Goal: Task Accomplishment & Management: Manage account settings

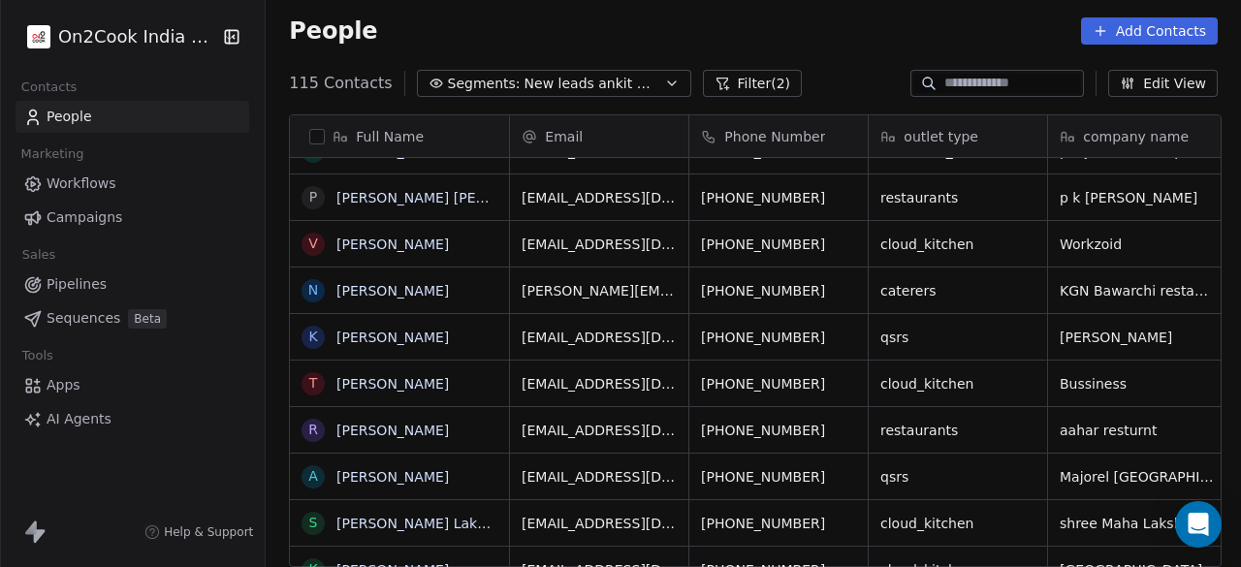
scroll to position [484, 964]
click at [595, 44] on div "People Add Contacts" at bounding box center [754, 31] width 976 height 74
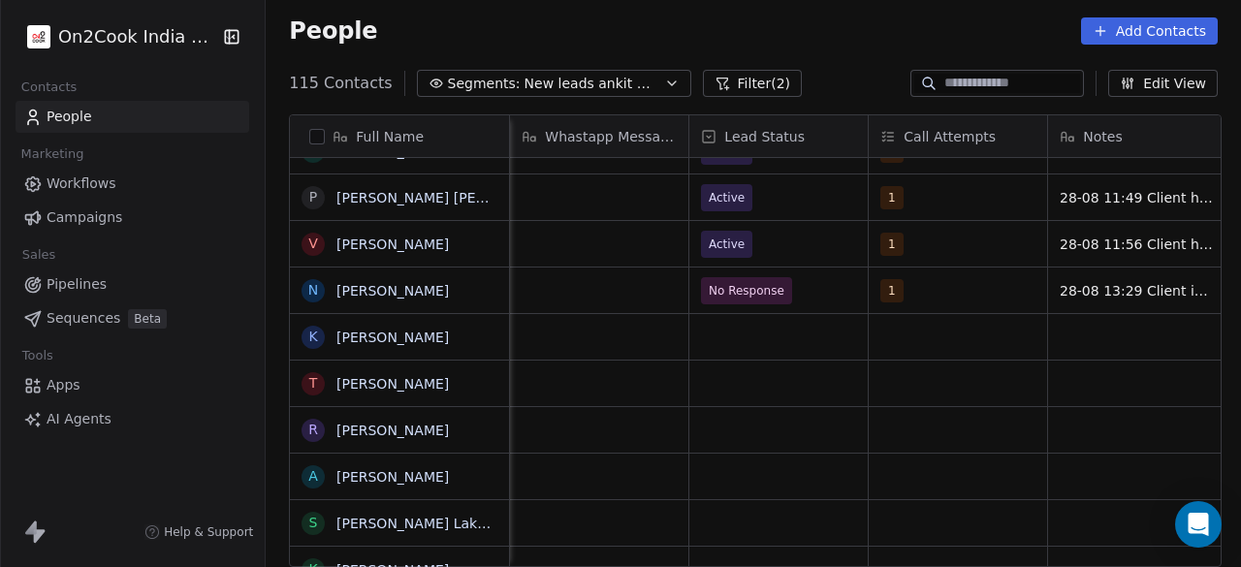
scroll to position [0, 1077]
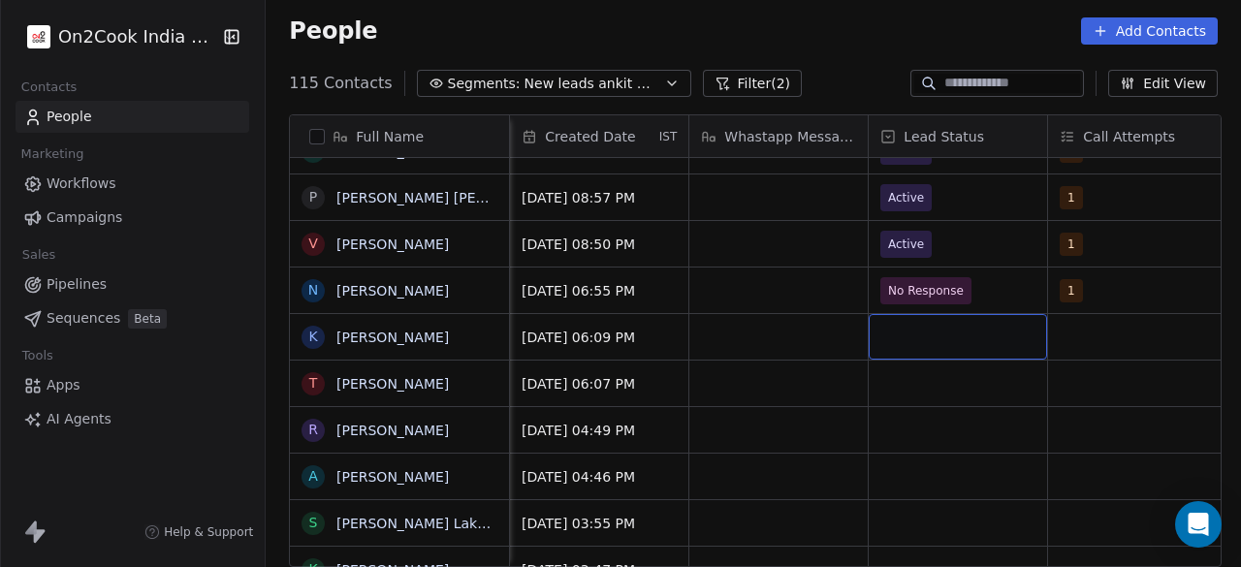
click at [1010, 333] on div "grid" at bounding box center [958, 337] width 178 height 46
click at [1009, 333] on div "grid" at bounding box center [958, 337] width 178 height 46
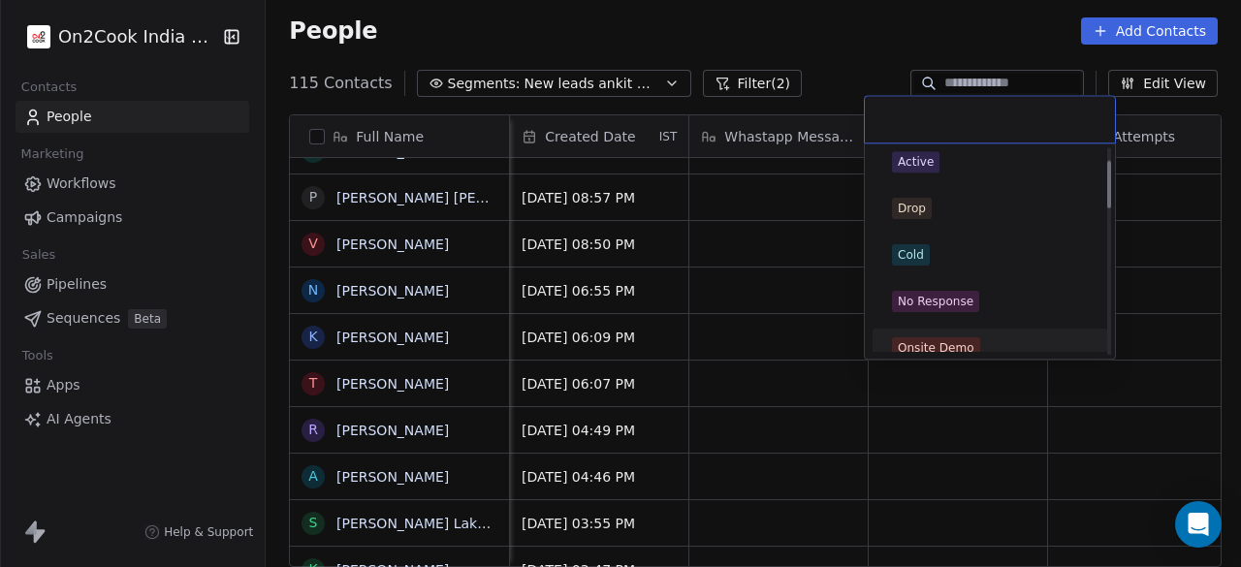
scroll to position [0, 0]
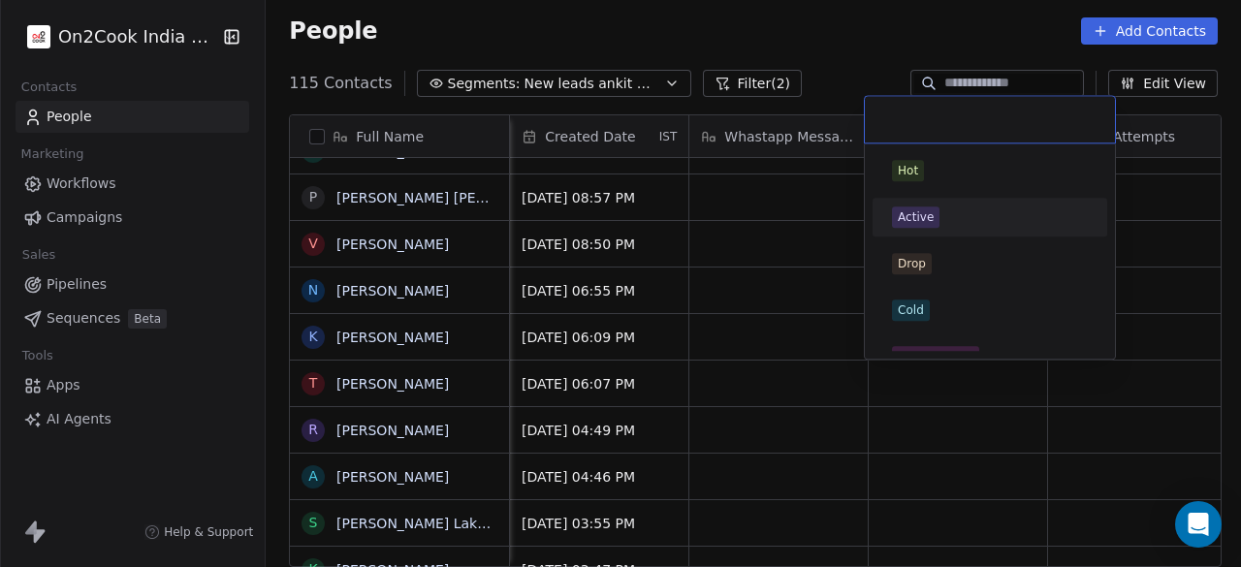
click at [947, 222] on div "Active" at bounding box center [990, 217] width 196 height 21
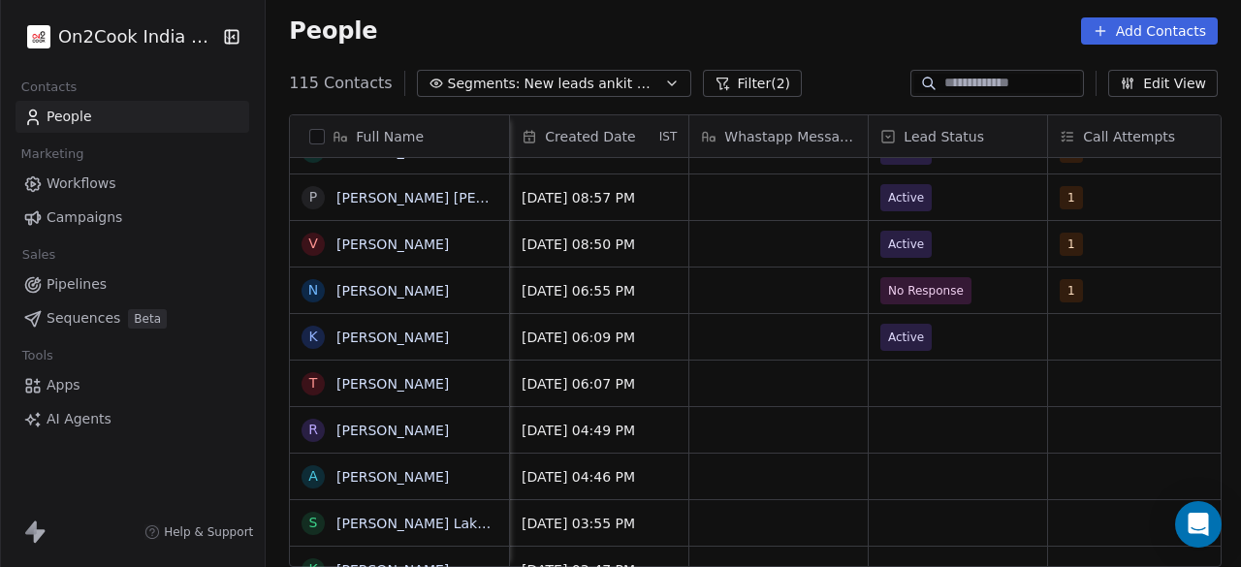
scroll to position [0, 1098]
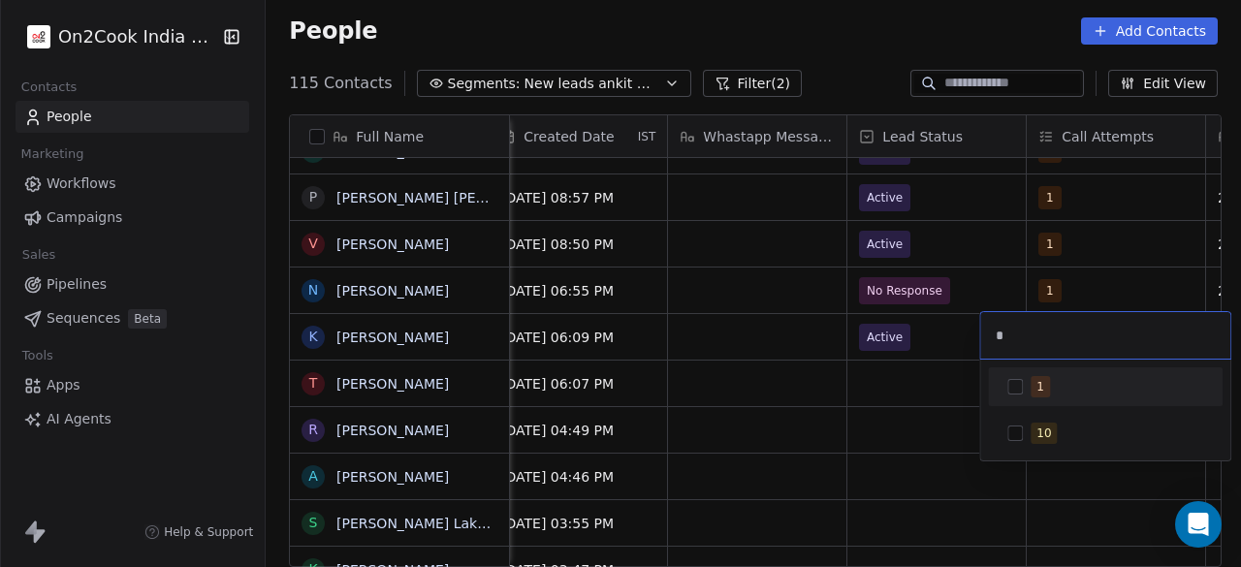
type input "*"
click at [1054, 396] on div "1" at bounding box center [1117, 386] width 173 height 21
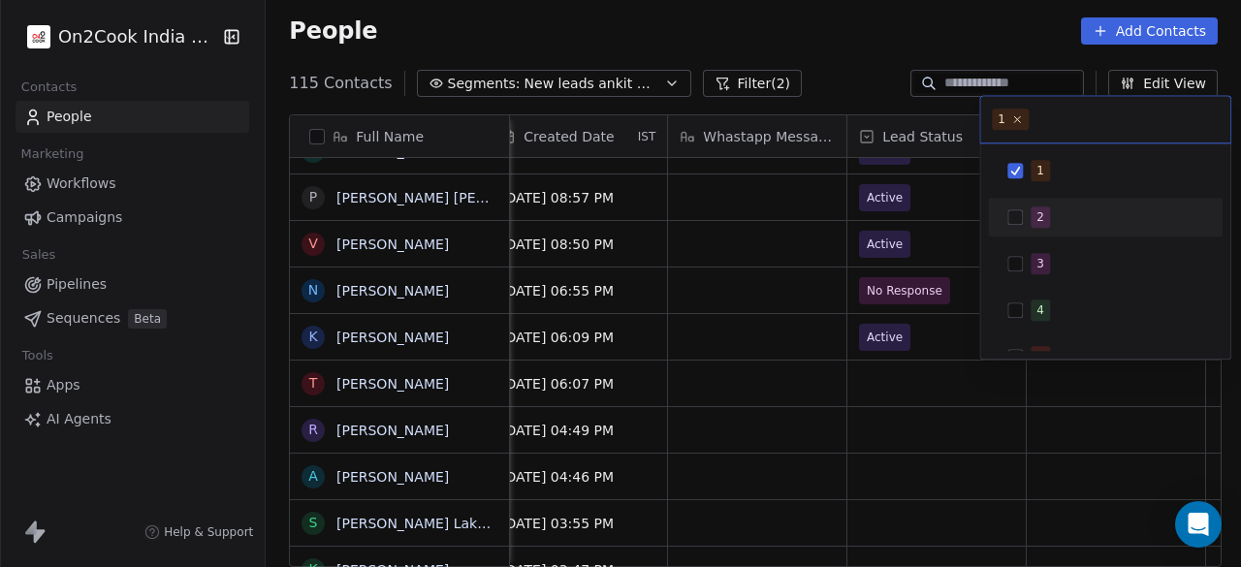
click at [777, 355] on html "On2Cook India Pvt. Ltd. Contacts People Marketing Workflows Campaigns Sales Pip…" at bounding box center [620, 283] width 1241 height 567
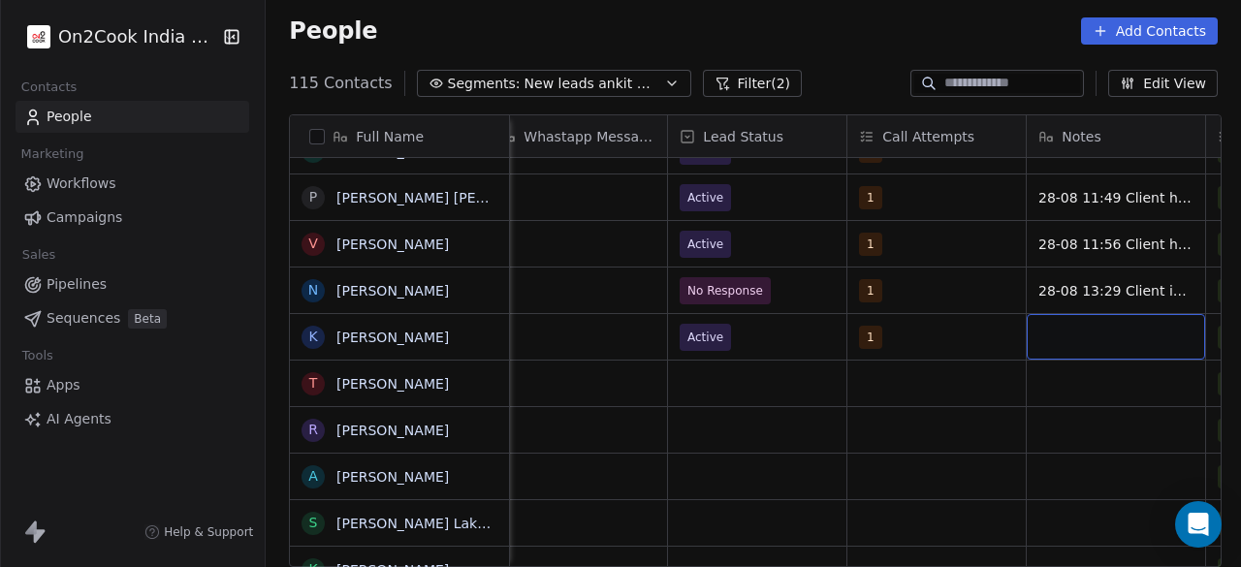
scroll to position [0, 1457]
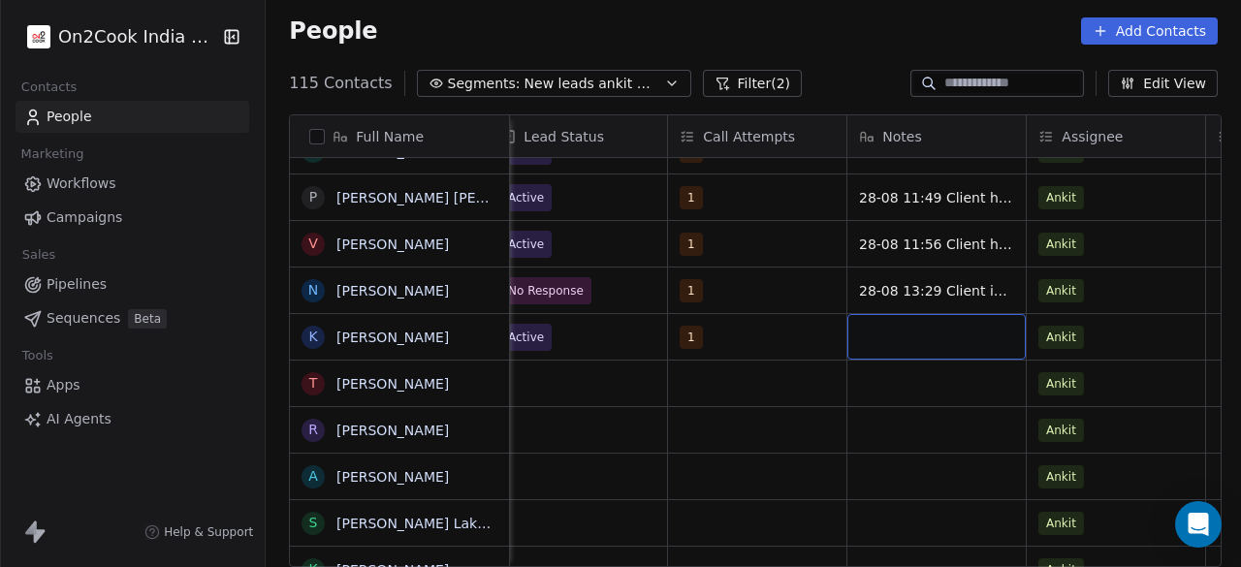
click at [935, 338] on div "grid" at bounding box center [937, 337] width 178 height 46
type textarea "**********"
click at [760, 368] on html "On2Cook India Pvt. Ltd. Contacts People Marketing Workflows Campaigns Sales Pip…" at bounding box center [620, 283] width 1241 height 567
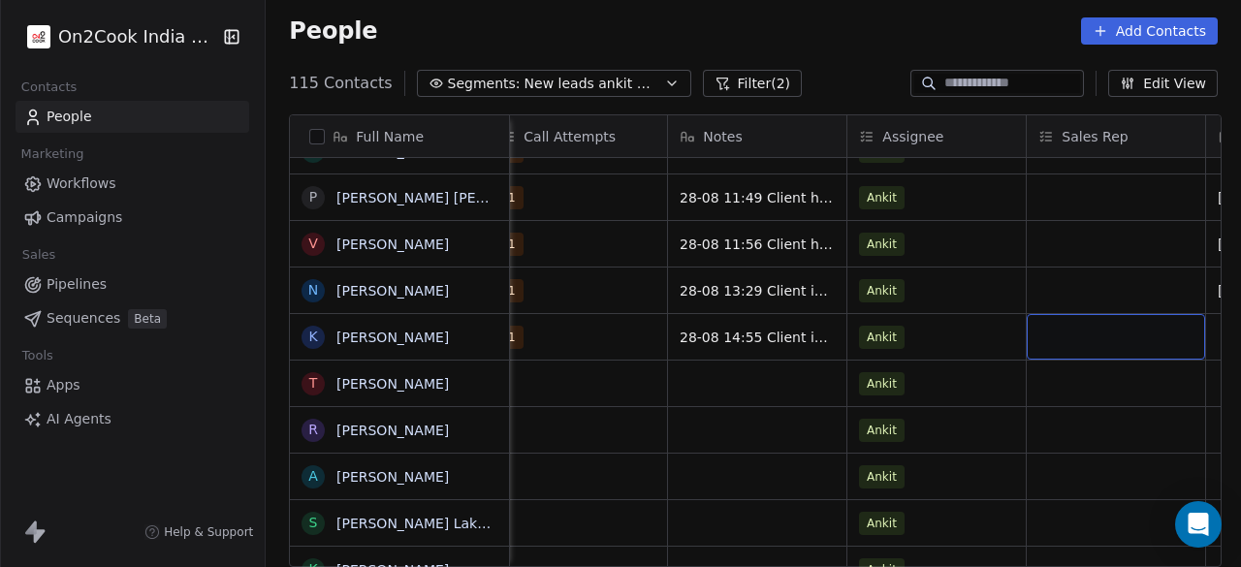
scroll to position [0, 1816]
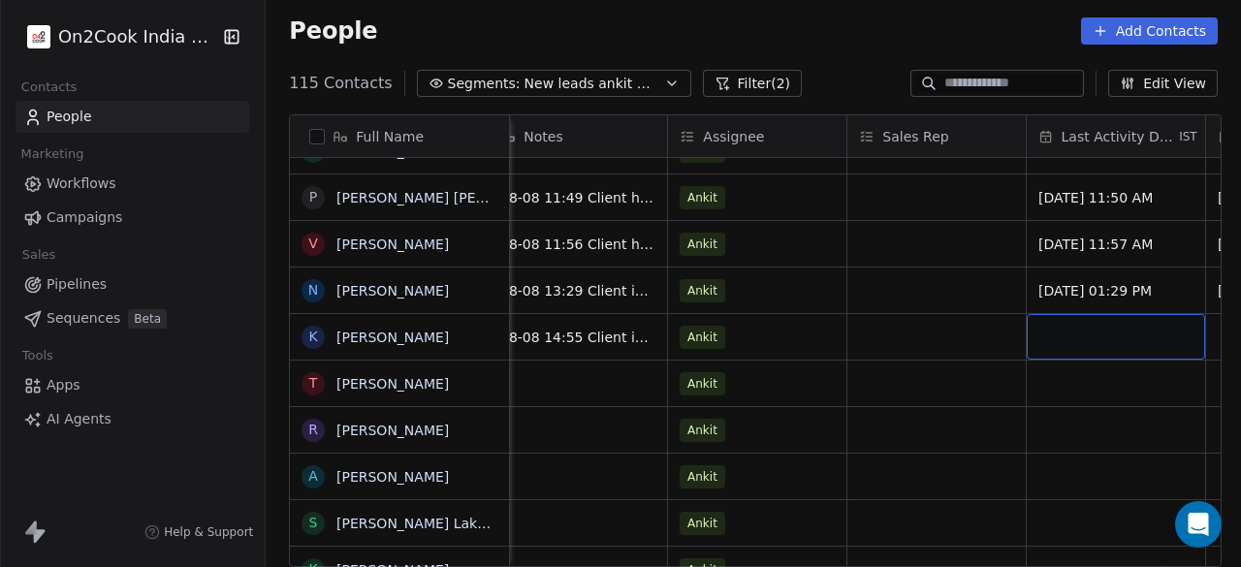
click at [1123, 337] on div "grid" at bounding box center [1116, 337] width 178 height 46
click at [1122, 337] on div "grid" at bounding box center [1116, 337] width 178 height 46
click at [1074, 331] on div "grid" at bounding box center [1116, 337] width 178 height 46
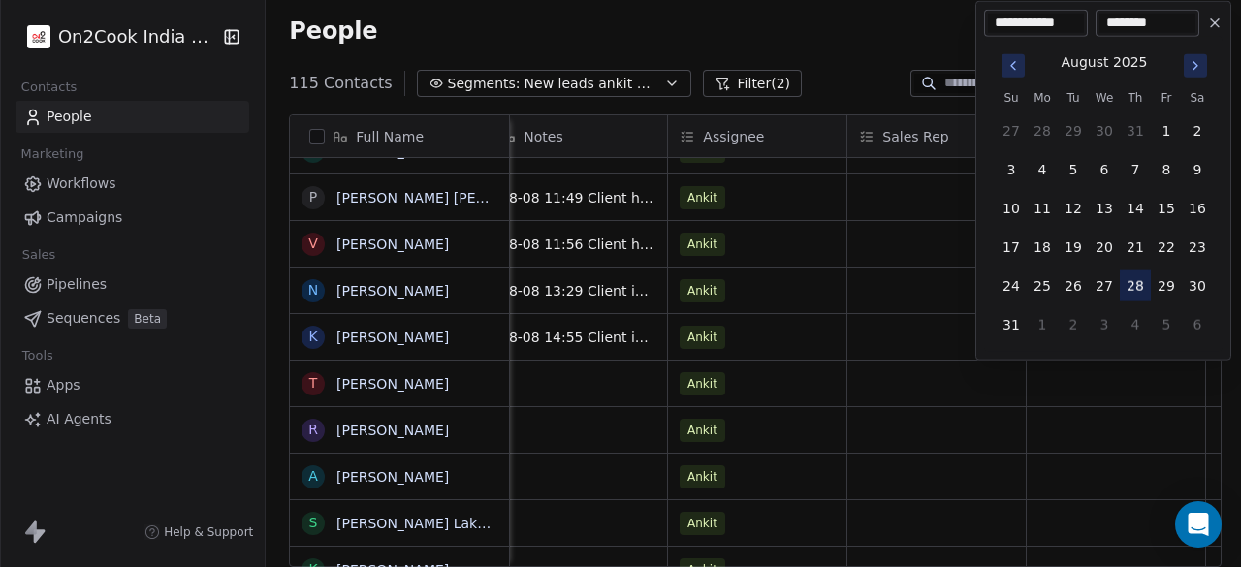
click at [1141, 284] on button "28" at bounding box center [1135, 286] width 31 height 31
click at [1137, 371] on html "On2Cook India Pvt. Ltd. Contacts People Marketing Workflows Campaigns Sales Pip…" at bounding box center [620, 283] width 1241 height 567
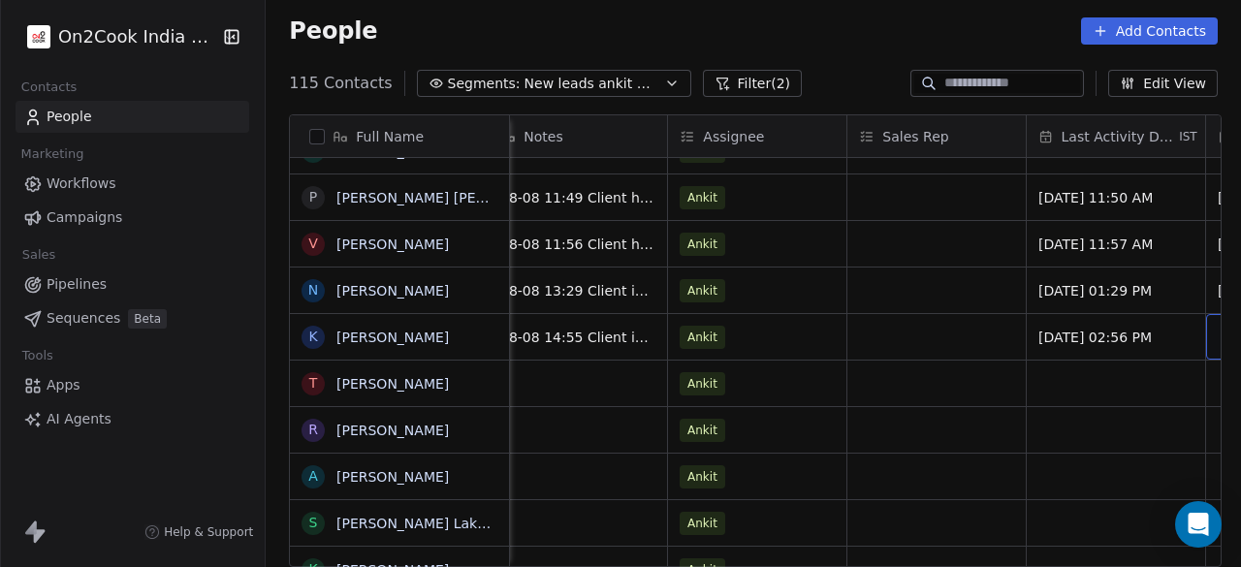
scroll to position [0, 1995]
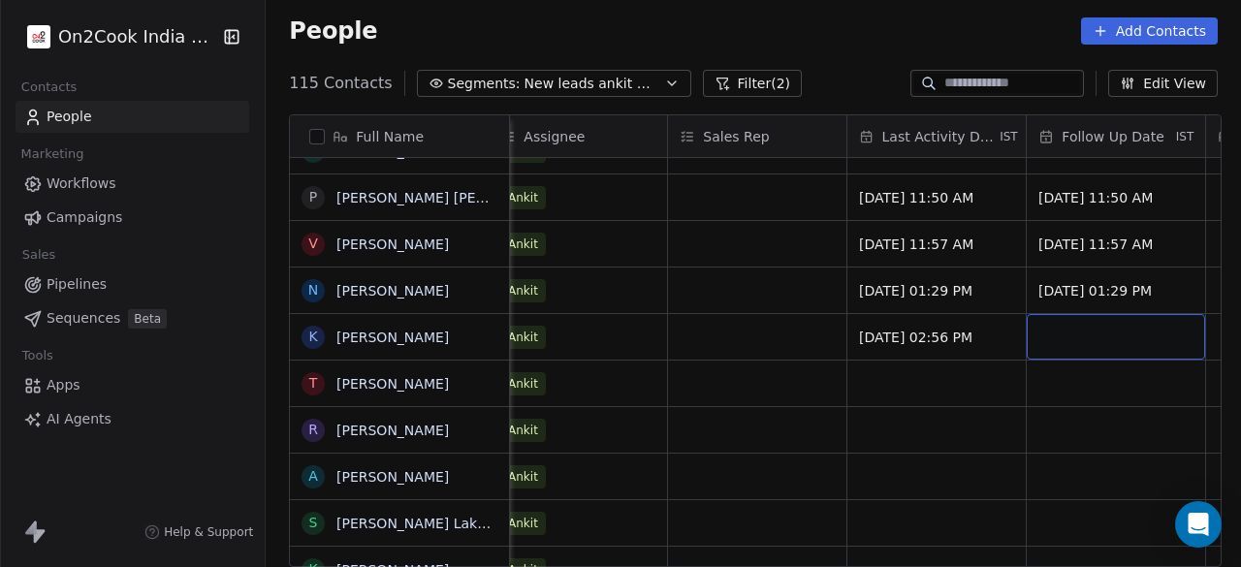
click at [1084, 328] on div "grid" at bounding box center [1116, 337] width 178 height 46
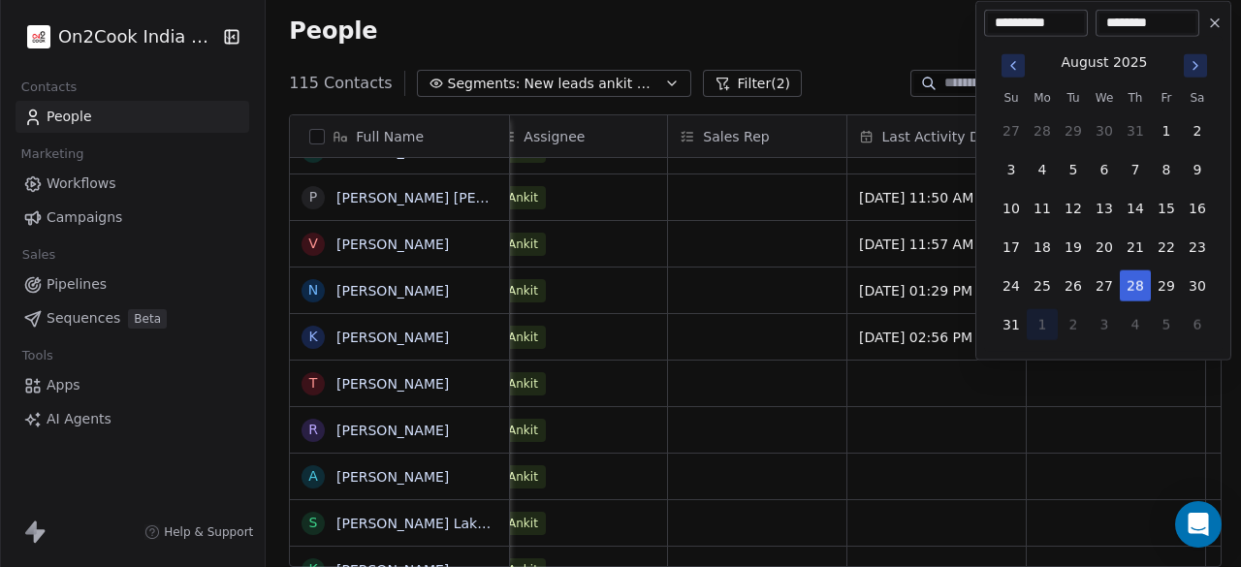
click at [1045, 320] on button "1" at bounding box center [1042, 324] width 31 height 31
type input "**********"
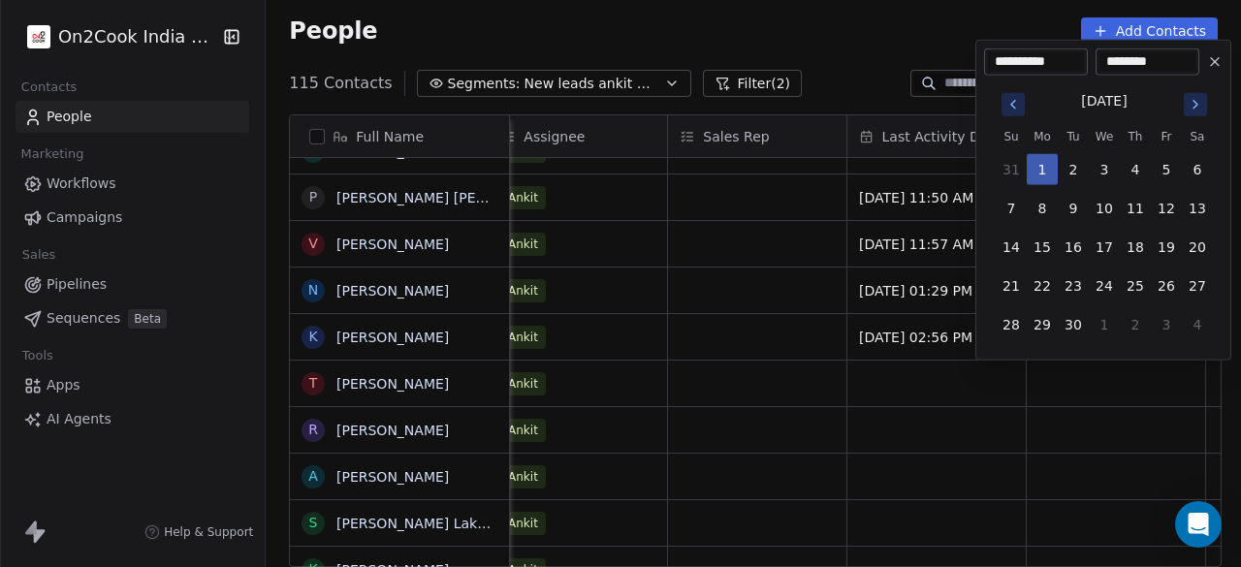
click at [1047, 179] on button "1" at bounding box center [1042, 169] width 31 height 31
click at [1045, 172] on button "1" at bounding box center [1042, 169] width 31 height 31
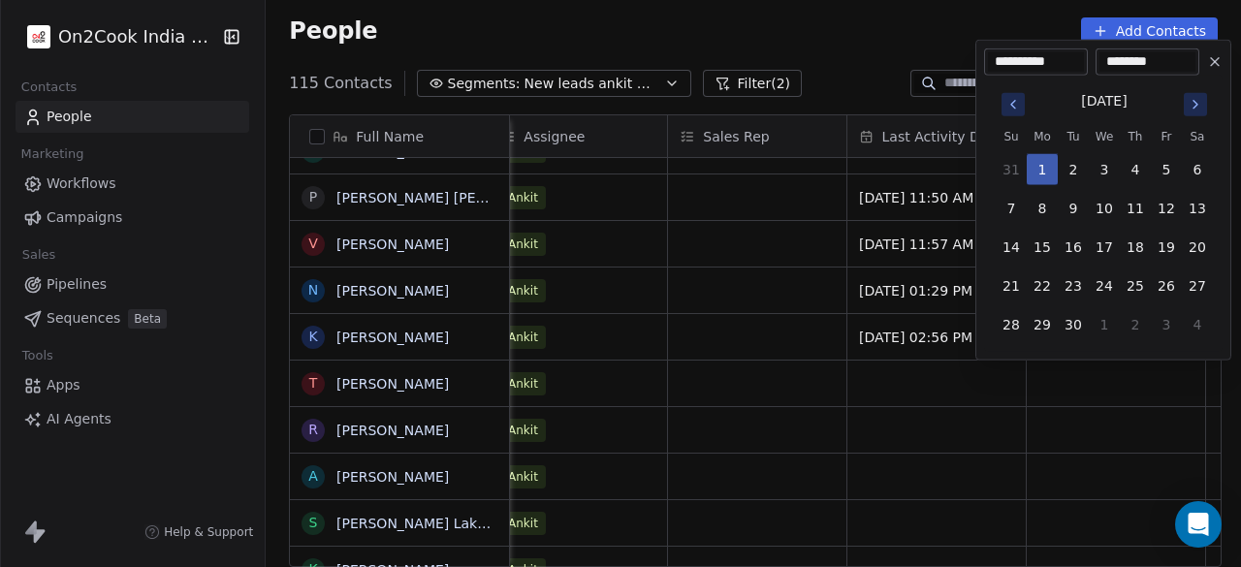
click at [1045, 172] on button "1" at bounding box center [1042, 169] width 31 height 31
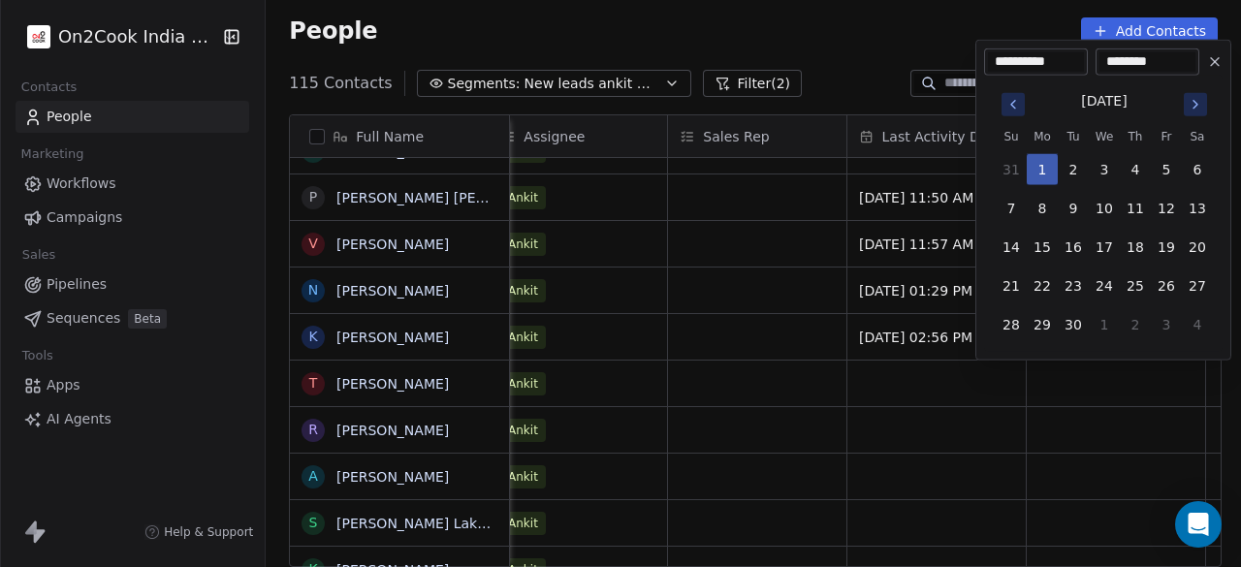
click at [1045, 172] on button "1" at bounding box center [1042, 169] width 31 height 31
click at [835, 56] on html "On2Cook India Pvt. Ltd. Contacts People Marketing Workflows Campaigns Sales Pip…" at bounding box center [620, 283] width 1241 height 567
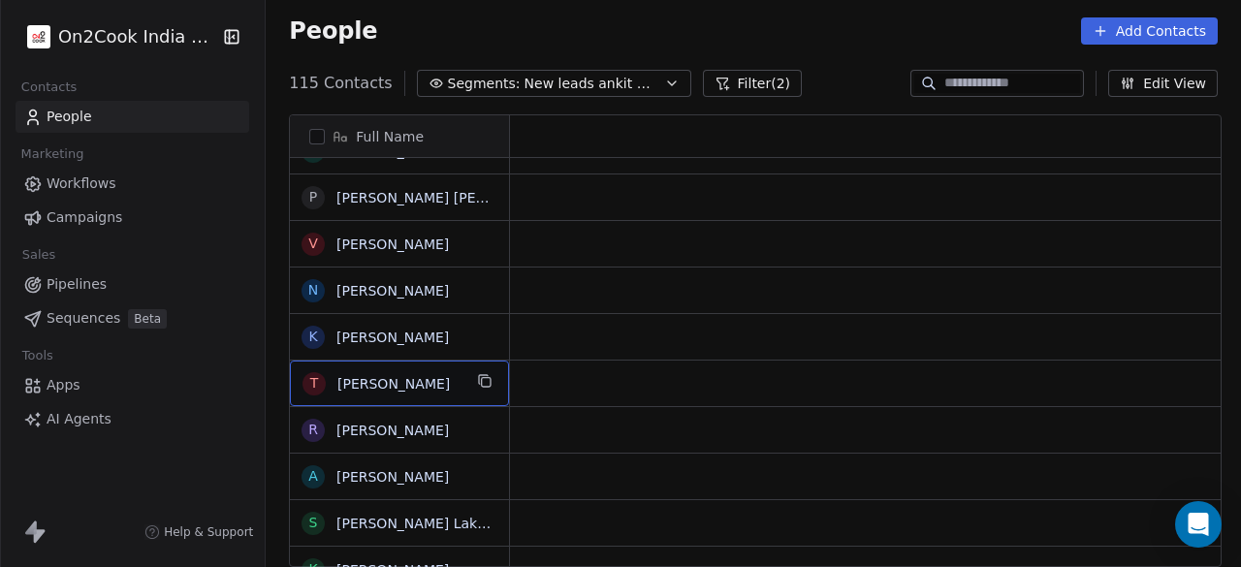
scroll to position [0, 0]
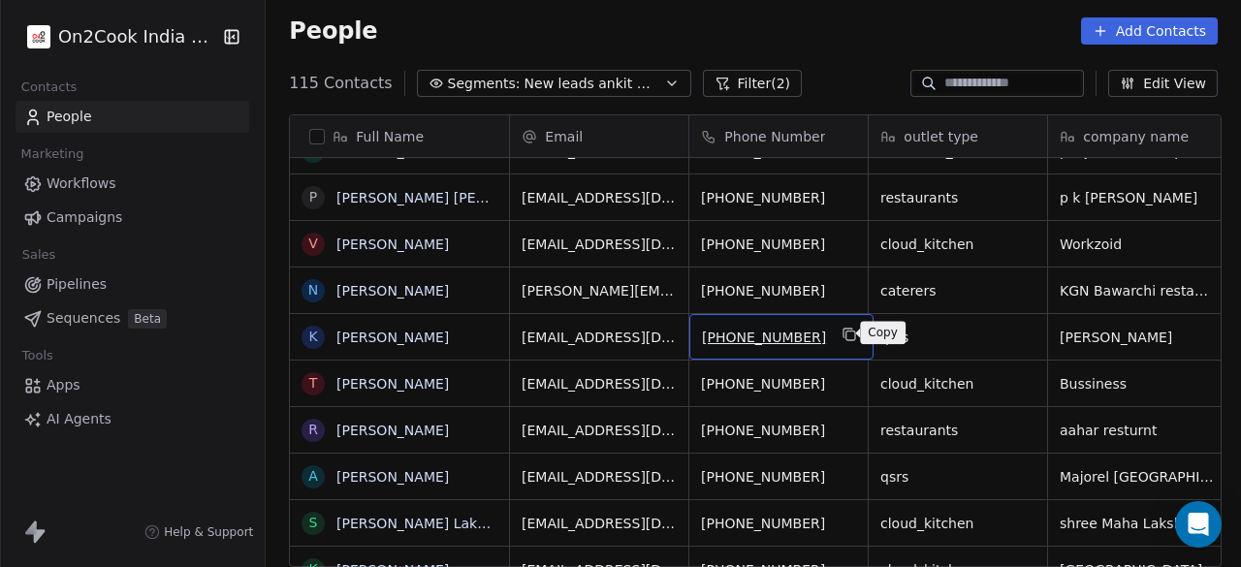
click at [843, 333] on icon "grid" at bounding box center [851, 335] width 16 height 16
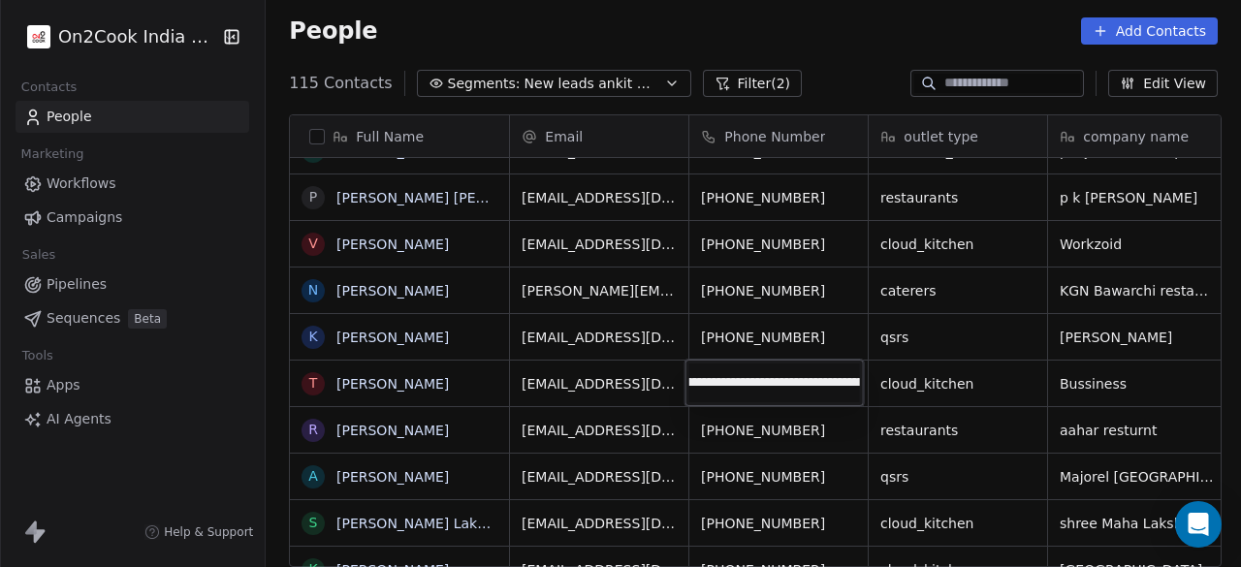
scroll to position [0, 427]
type input "**********"
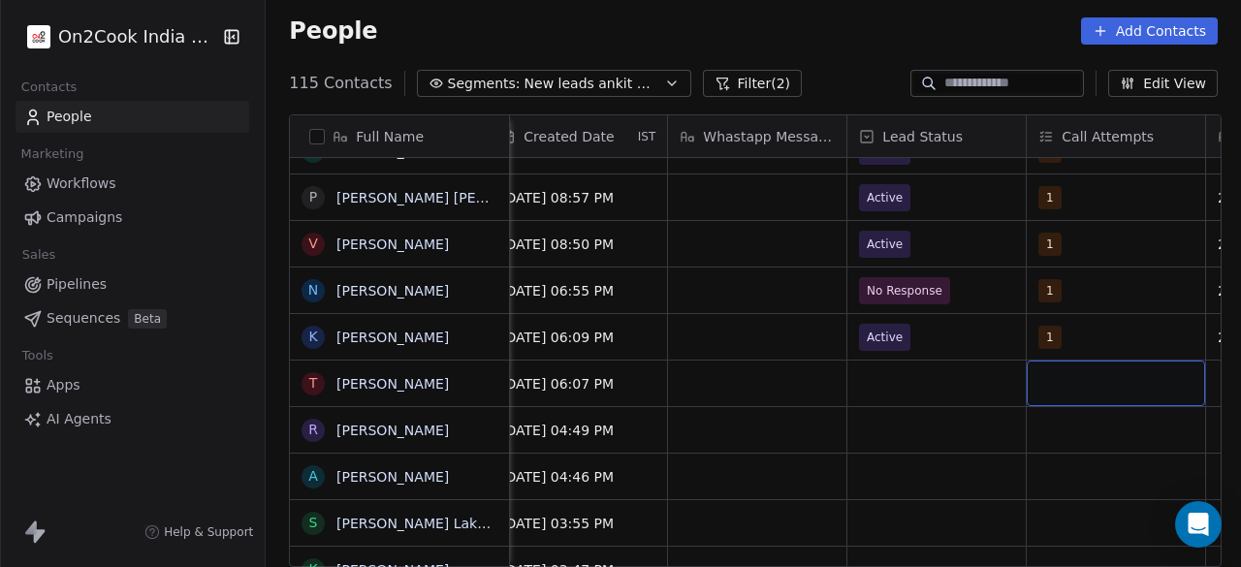
scroll to position [0, 1277]
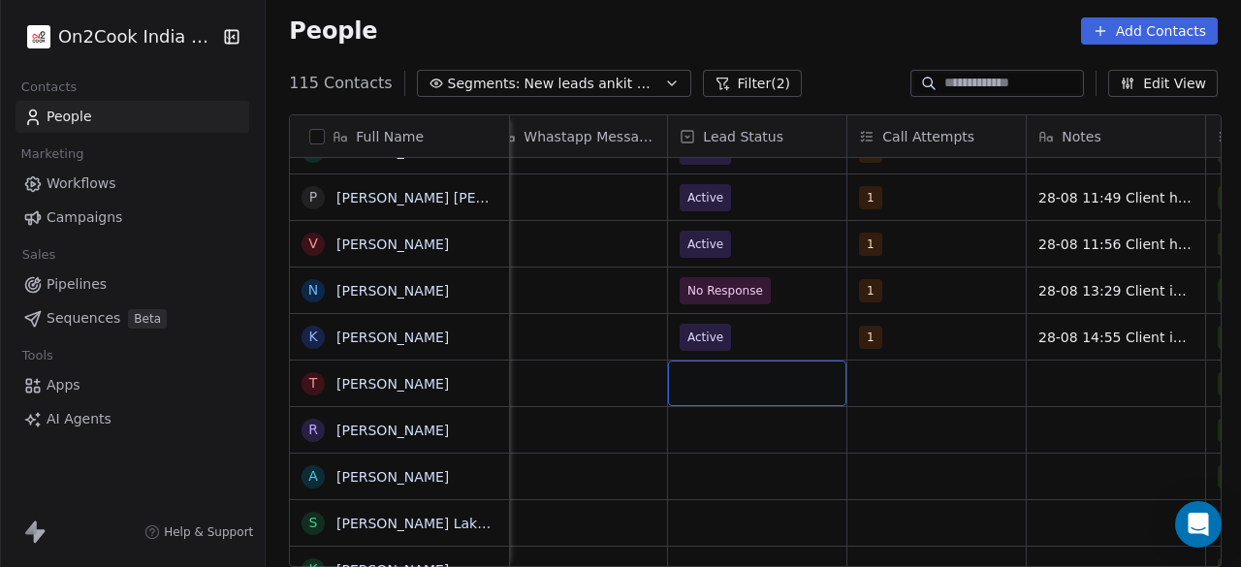
click at [687, 385] on div "grid" at bounding box center [757, 384] width 178 height 46
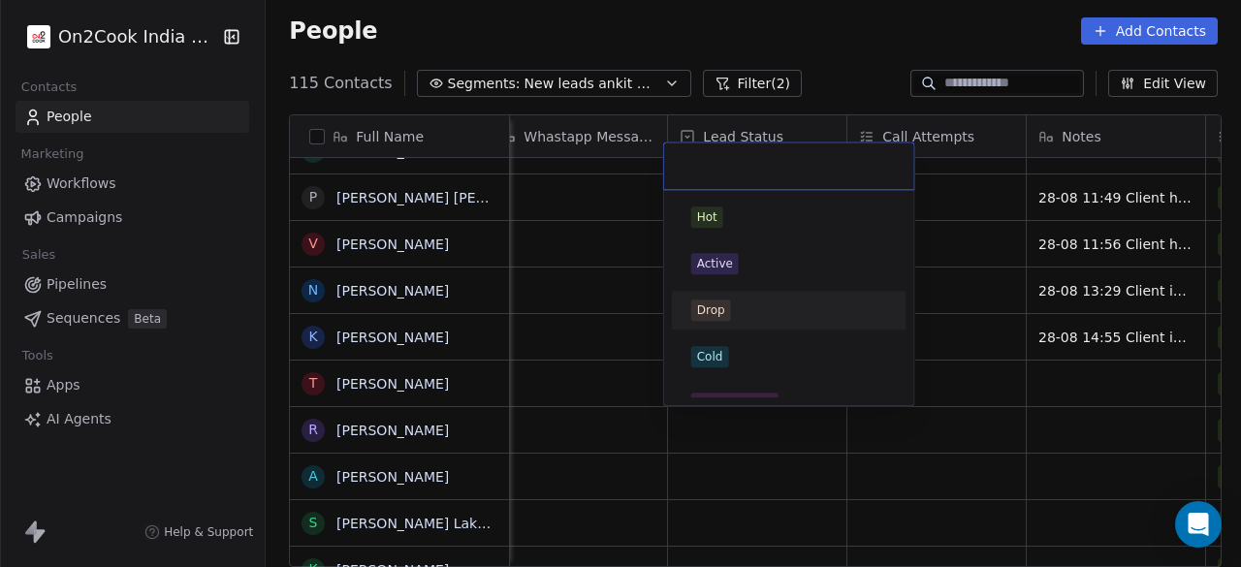
scroll to position [97, 0]
click at [750, 302] on div "No Response" at bounding box center [735, 306] width 76 height 17
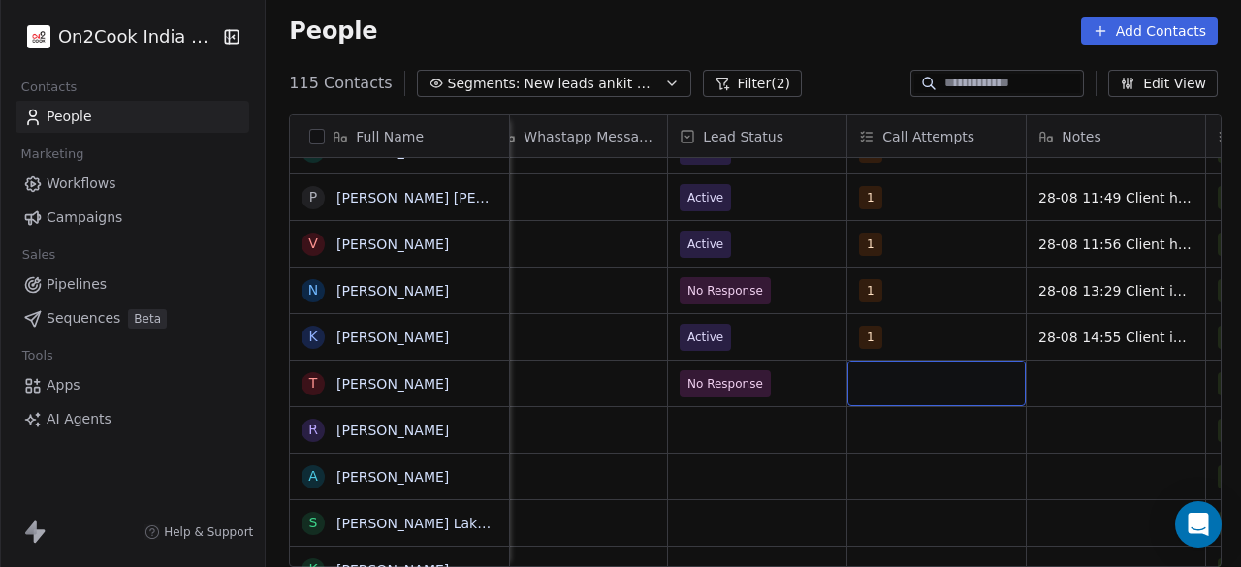
click at [884, 378] on div "grid" at bounding box center [937, 384] width 178 height 46
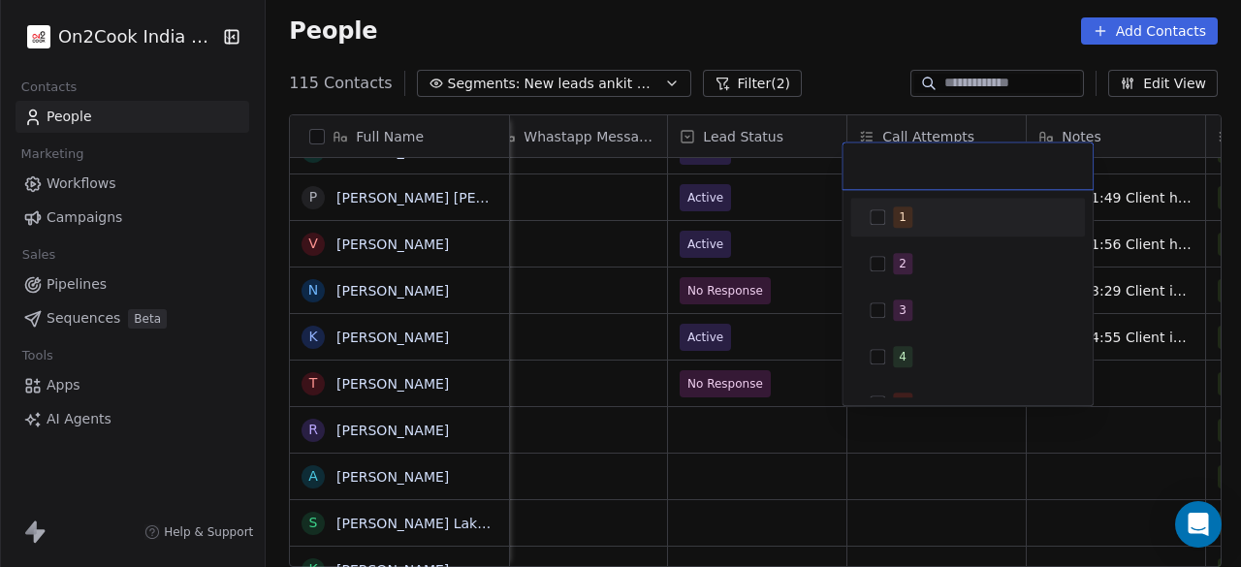
click at [886, 222] on div "1" at bounding box center [967, 217] width 219 height 31
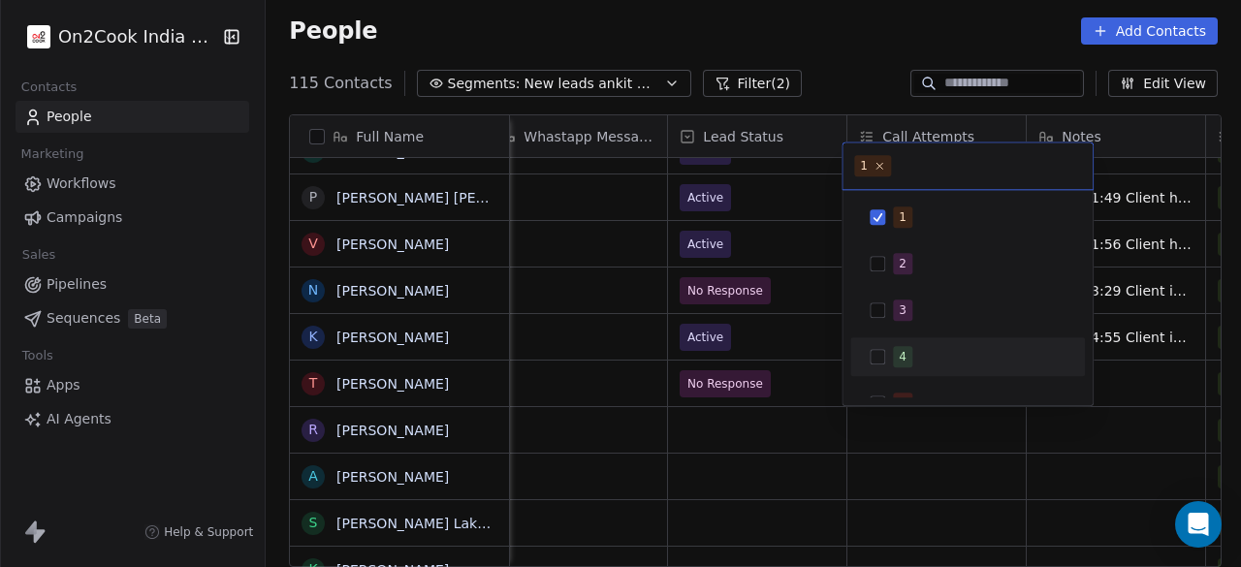
click at [1141, 376] on html "On2Cook India Pvt. Ltd. Contacts People Marketing Workflows Campaigns Sales Pip…" at bounding box center [620, 283] width 1241 height 567
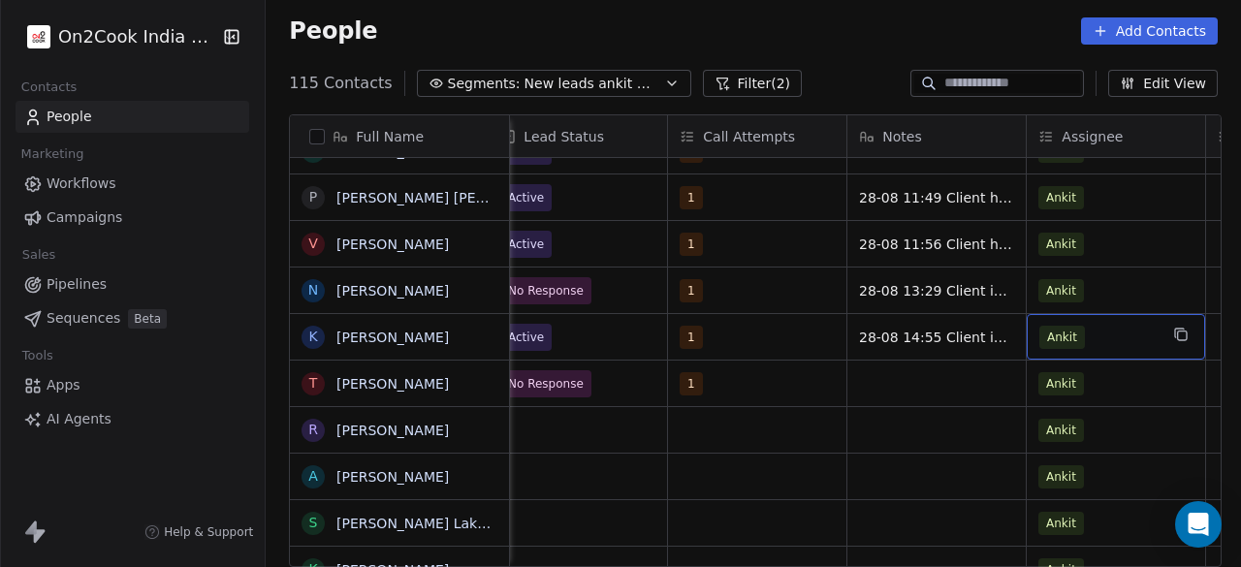
scroll to position [0, 1636]
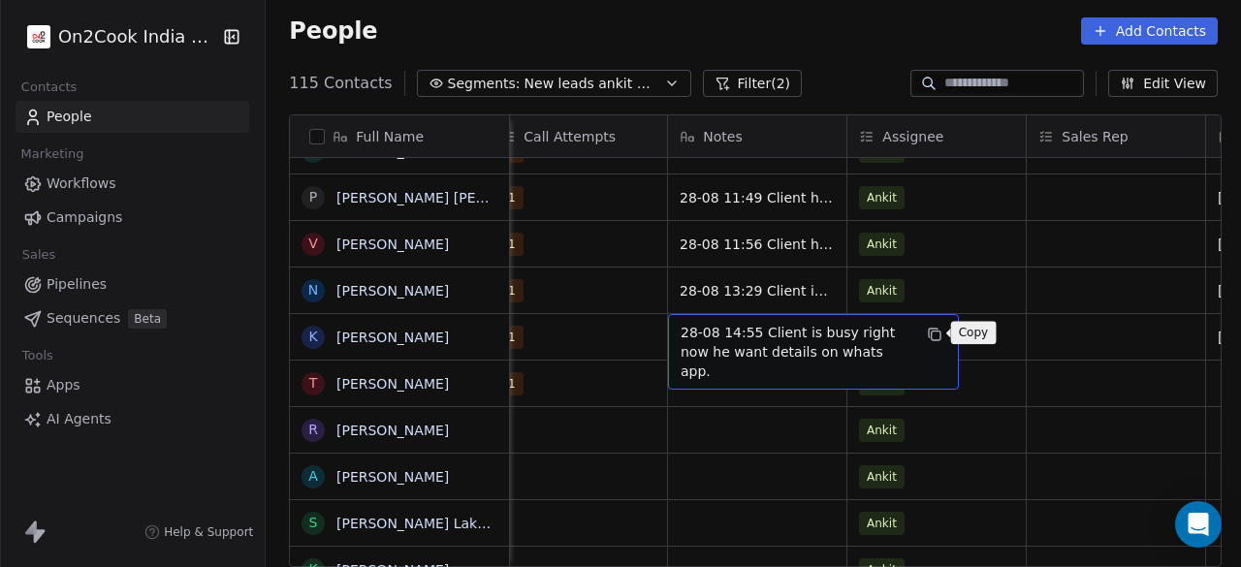
click at [930, 333] on icon "grid" at bounding box center [935, 335] width 16 height 16
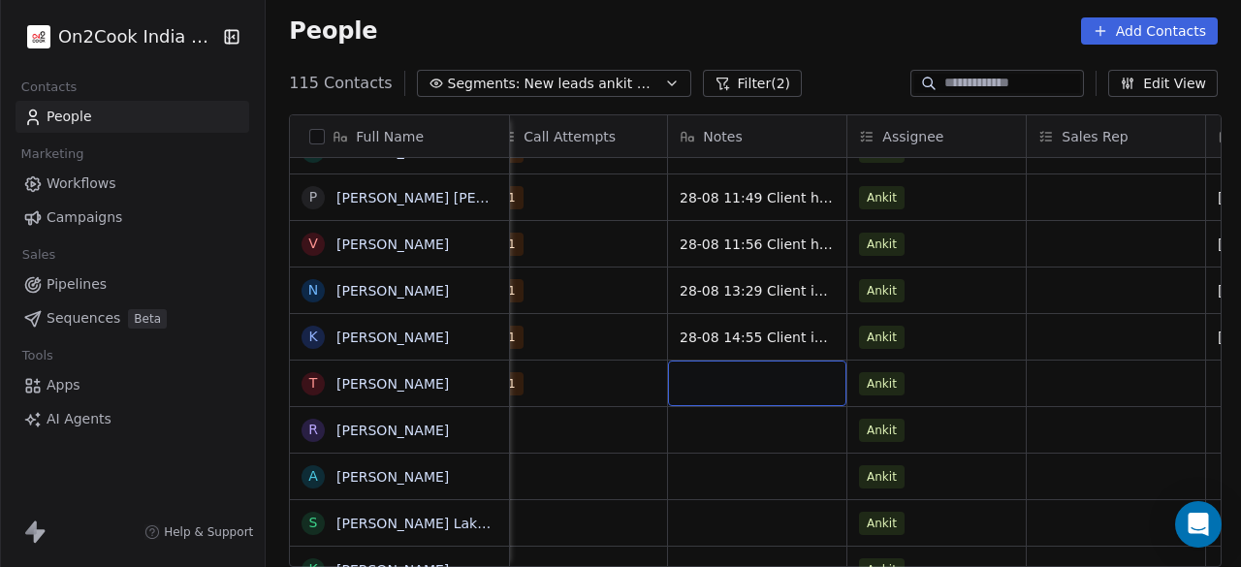
click at [782, 393] on div "grid" at bounding box center [757, 384] width 178 height 46
click at [745, 370] on textarea "**********" at bounding box center [753, 393] width 177 height 66
click at [756, 420] on textarea "**********" at bounding box center [753, 393] width 177 height 66
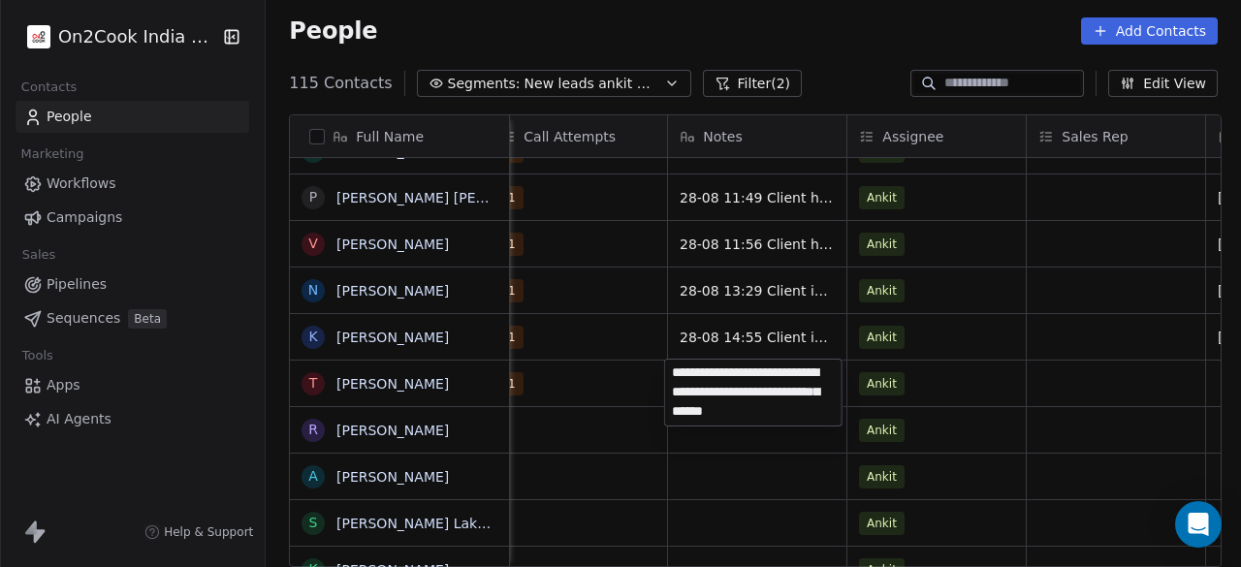
drag, startPoint x: 787, startPoint y: 373, endPoint x: 730, endPoint y: 412, distance: 68.3
click at [730, 412] on textarea "**********" at bounding box center [753, 393] width 177 height 66
type textarea "**********"
click at [971, 433] on html "On2Cook India Pvt. Ltd. Contacts People Marketing Workflows Campaigns Sales Pip…" at bounding box center [620, 283] width 1241 height 567
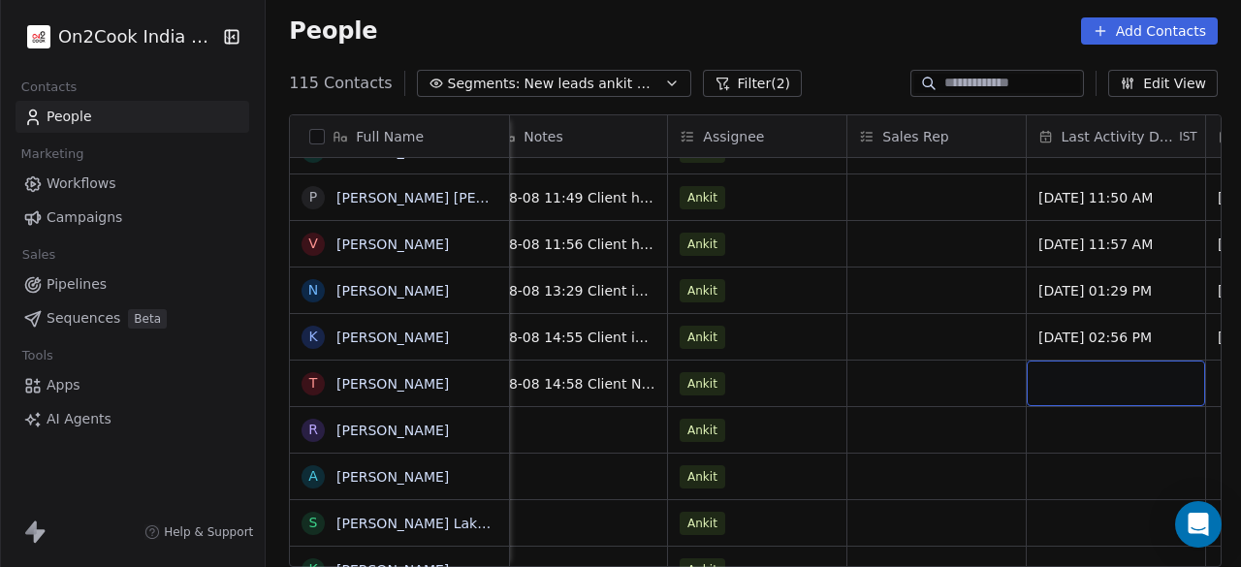
scroll to position [0, 1995]
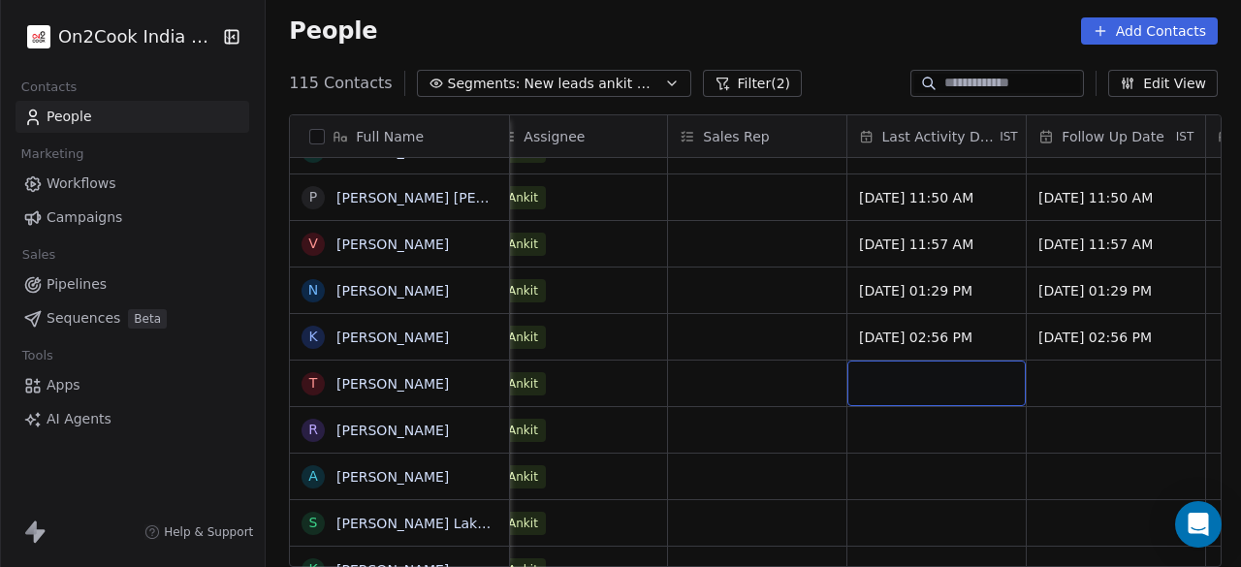
click at [957, 383] on div "grid" at bounding box center [937, 384] width 178 height 46
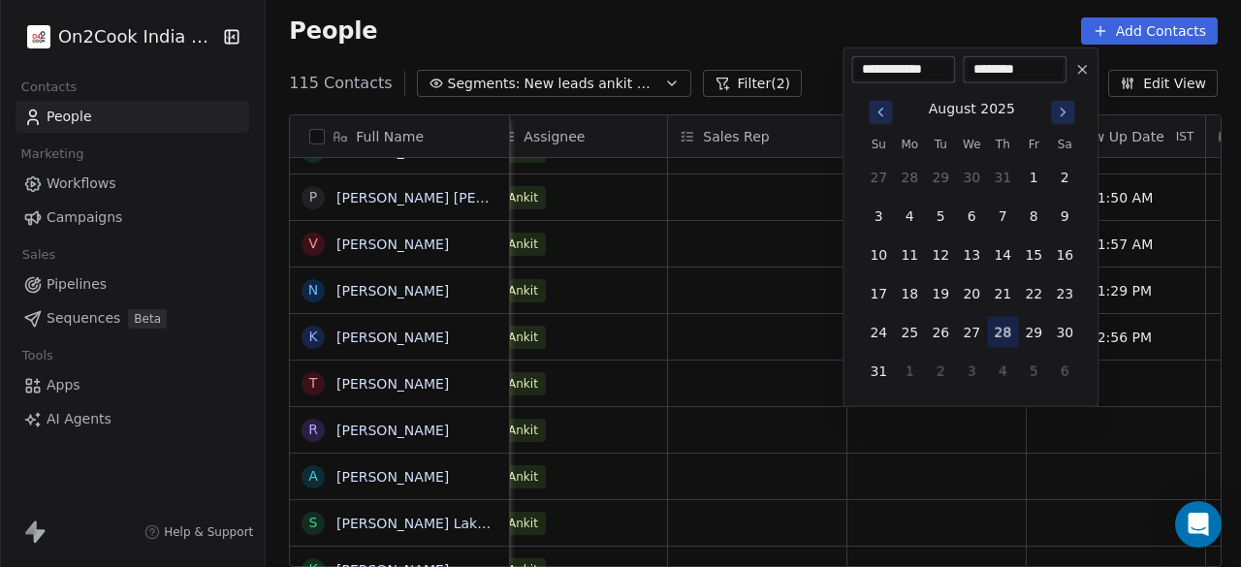
click at [998, 329] on button "28" at bounding box center [1002, 332] width 31 height 31
click at [1104, 372] on html "On2Cook India Pvt. Ltd. Contacts People Marketing Workflows Campaigns Sales Pip…" at bounding box center [620, 283] width 1241 height 567
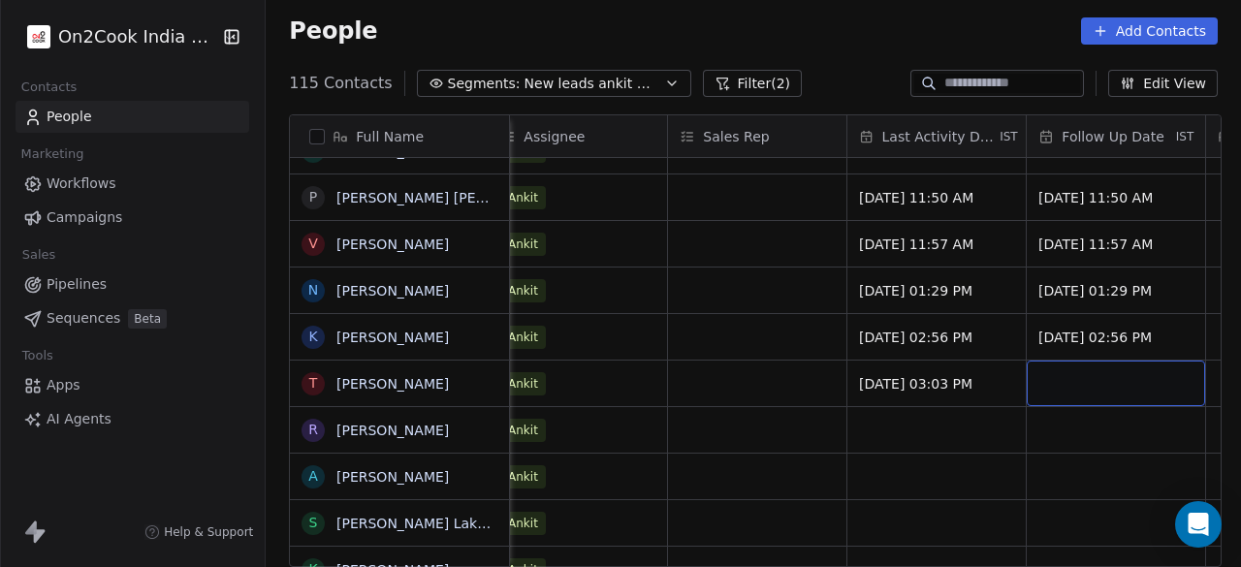
click at [1105, 371] on div "grid" at bounding box center [1116, 384] width 178 height 46
click at [1094, 383] on div "grid" at bounding box center [1116, 384] width 178 height 46
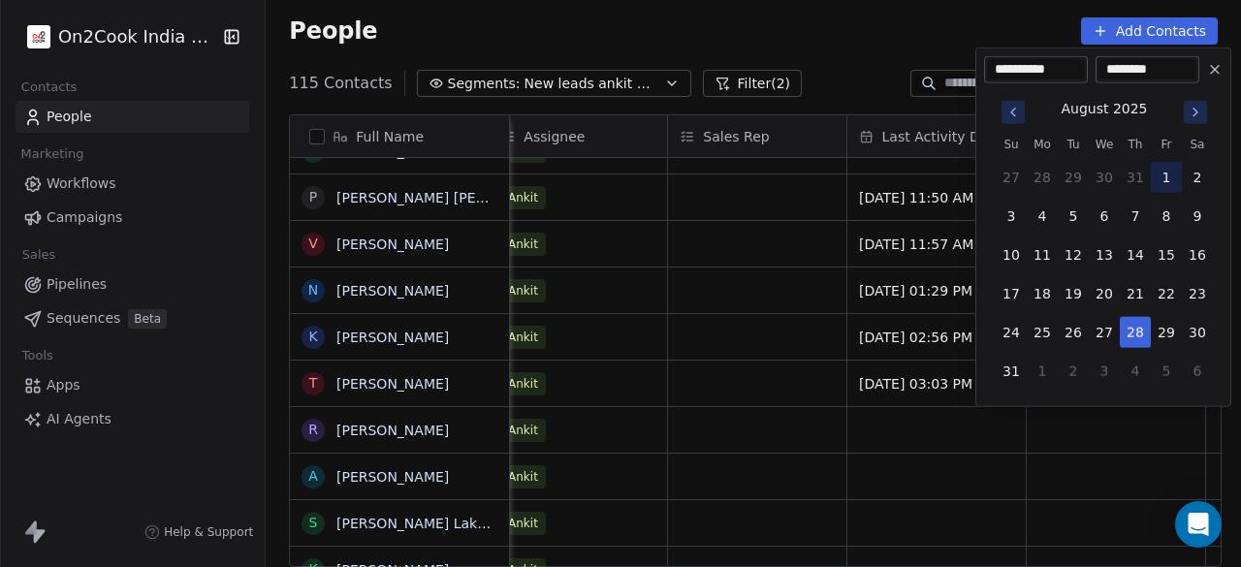
click at [1166, 176] on button "1" at bounding box center [1166, 177] width 31 height 31
type input "**********"
click at [1052, 422] on html "On2Cook India Pvt. Ltd. Contacts People Marketing Workflows Campaigns Sales Pip…" at bounding box center [620, 283] width 1241 height 567
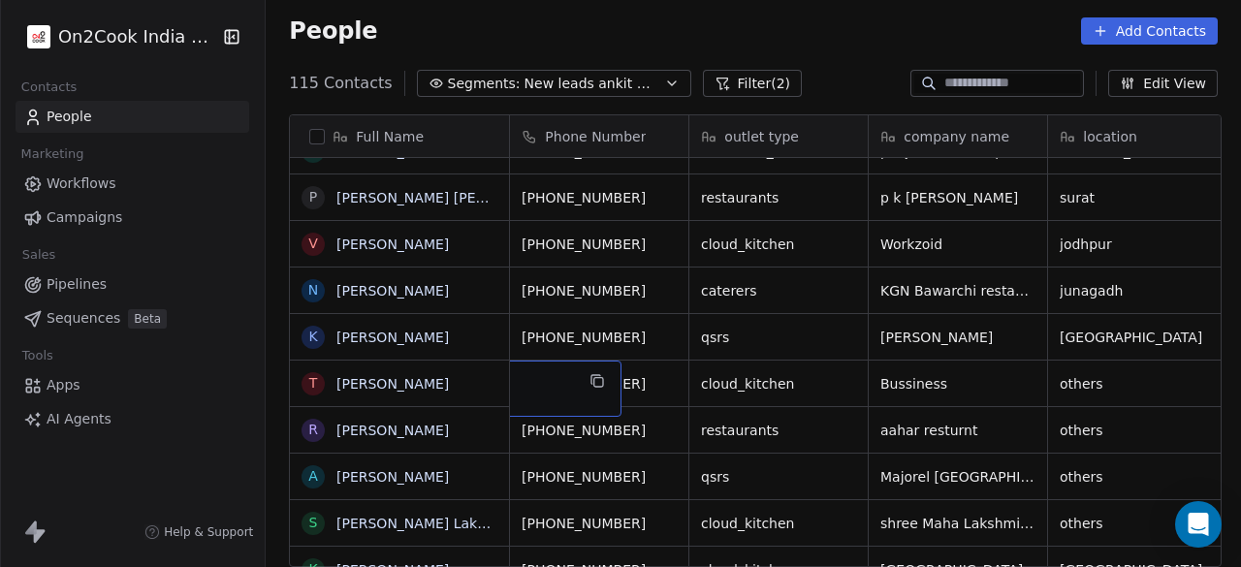
scroll to position [0, 0]
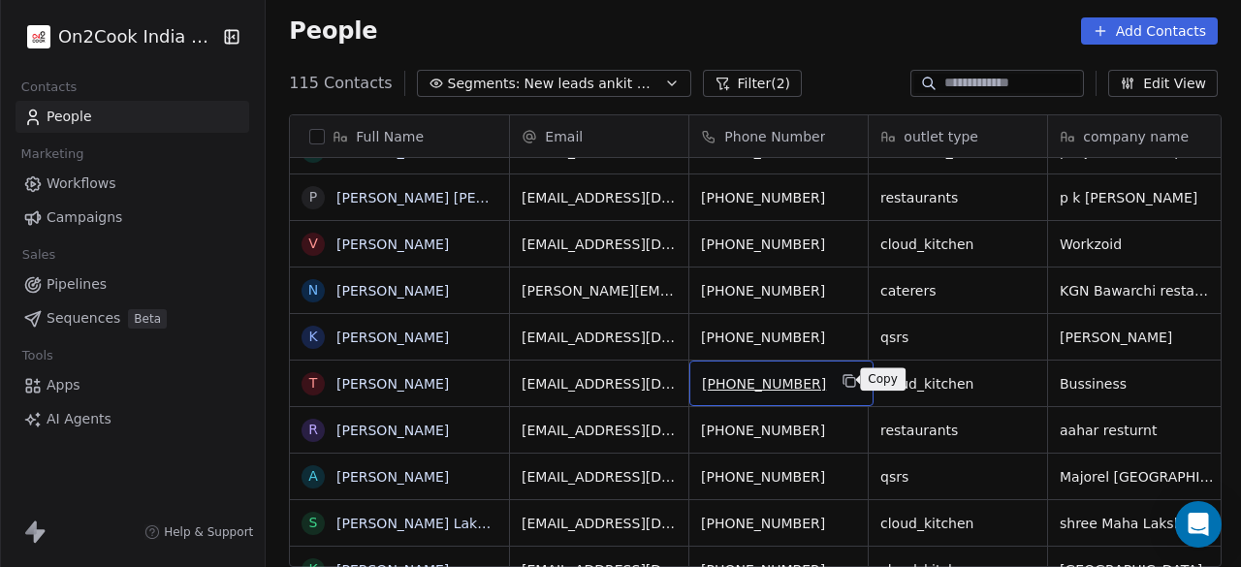
click at [848, 377] on icon "grid" at bounding box center [851, 381] width 16 height 16
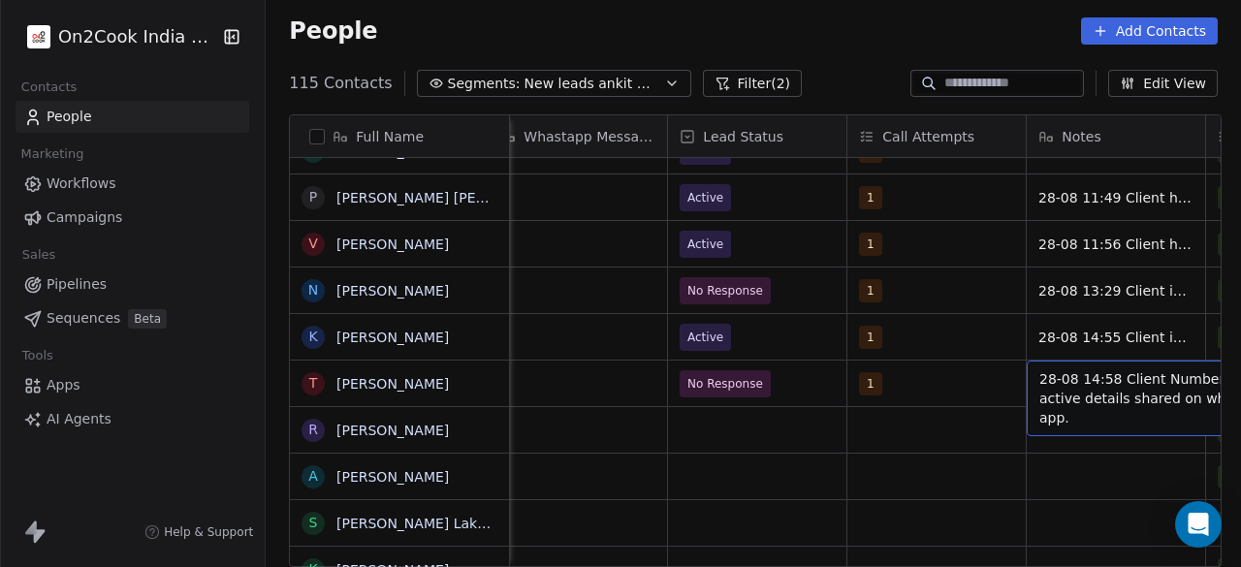
scroll to position [0, 1457]
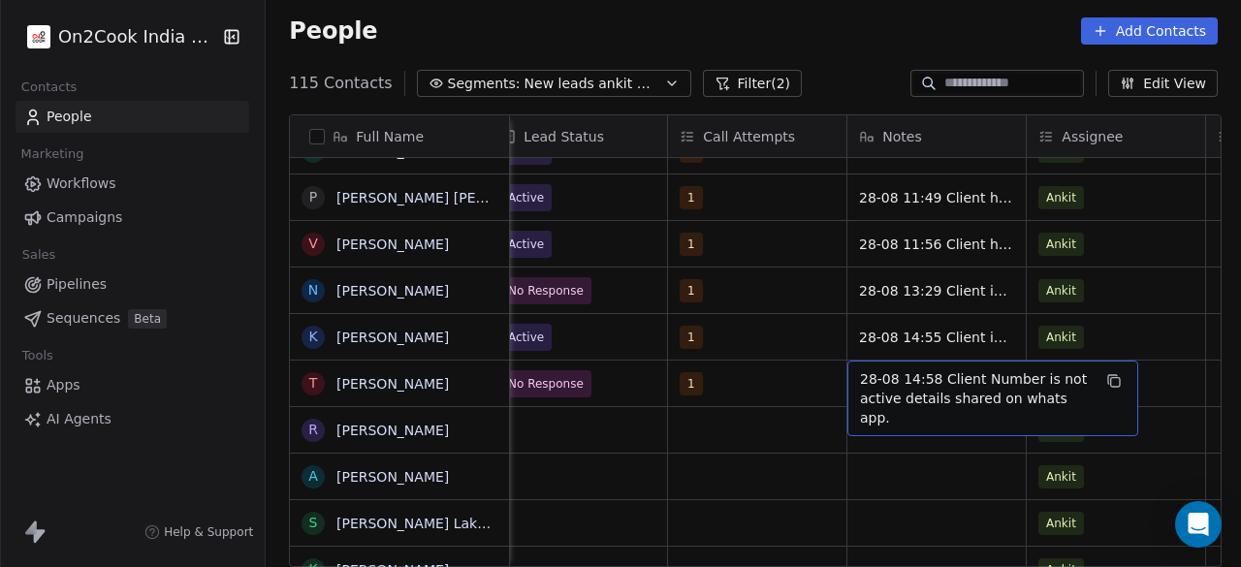
click at [930, 391] on span "28-08 14:58 Client Number is not active details shared on whats app." at bounding box center [975, 399] width 231 height 58
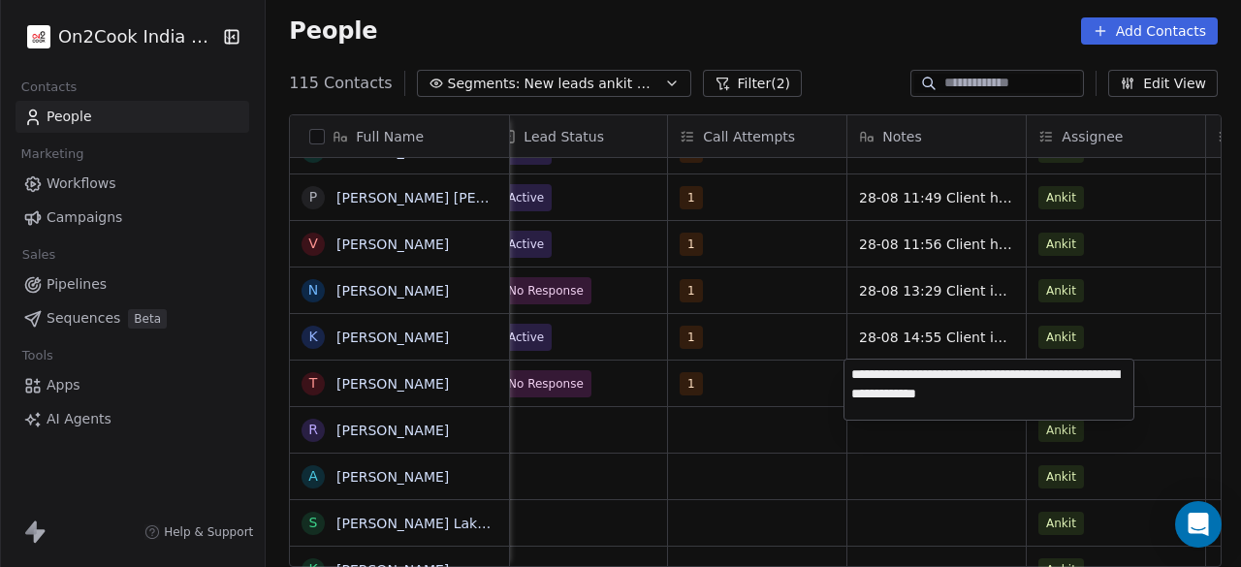
drag, startPoint x: 1077, startPoint y: 402, endPoint x: 840, endPoint y: 402, distance: 236.6
click at [840, 402] on html "On2Cook India Pvt. Ltd. Contacts People Marketing Workflows Campaigns Sales Pip…" at bounding box center [620, 283] width 1241 height 567
drag, startPoint x: 1045, startPoint y: 393, endPoint x: 850, endPoint y: 395, distance: 195.9
click at [850, 395] on textarea "**********" at bounding box center [989, 390] width 289 height 60
type textarea "**********"
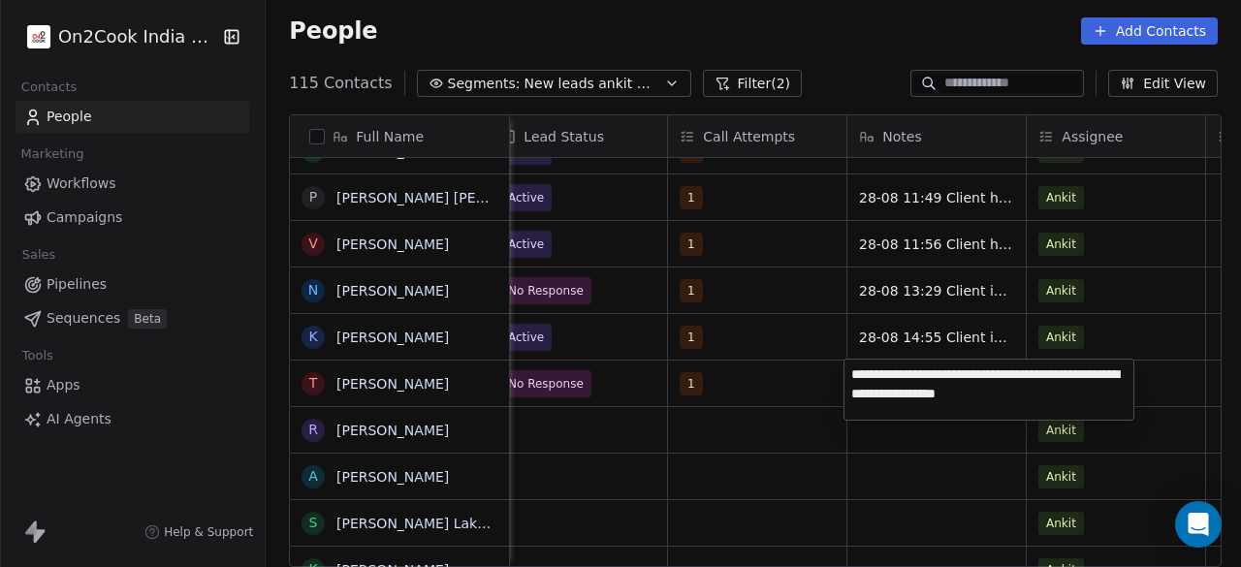
click at [956, 445] on html "On2Cook India Pvt. Ltd. Contacts People Marketing Workflows Campaigns Sales Pip…" at bounding box center [620, 283] width 1241 height 567
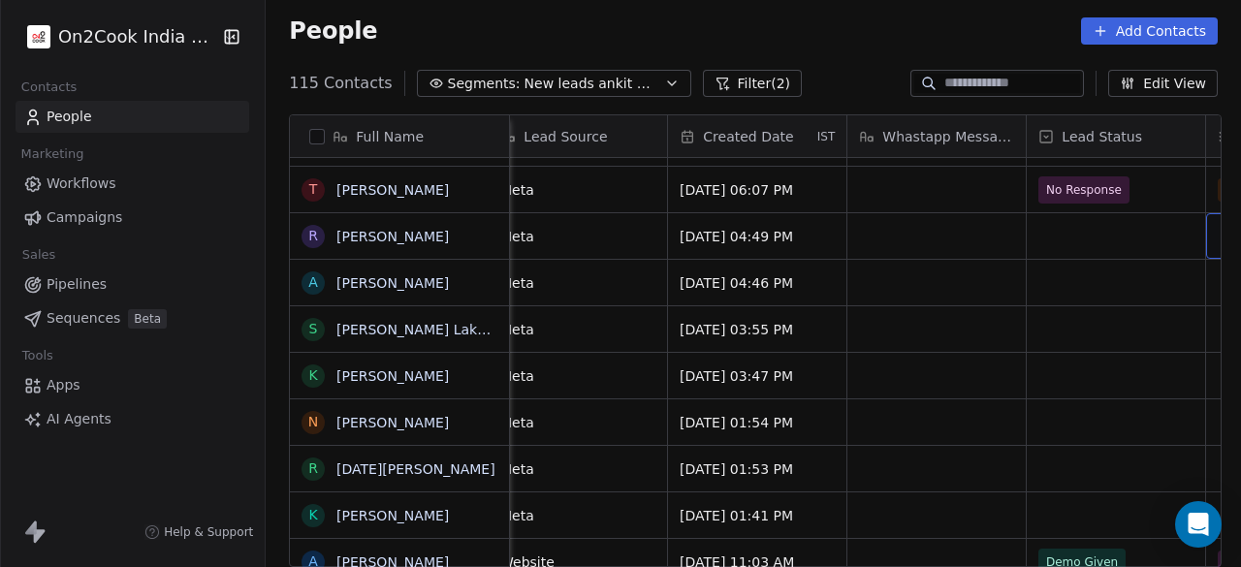
scroll to position [0, 1098]
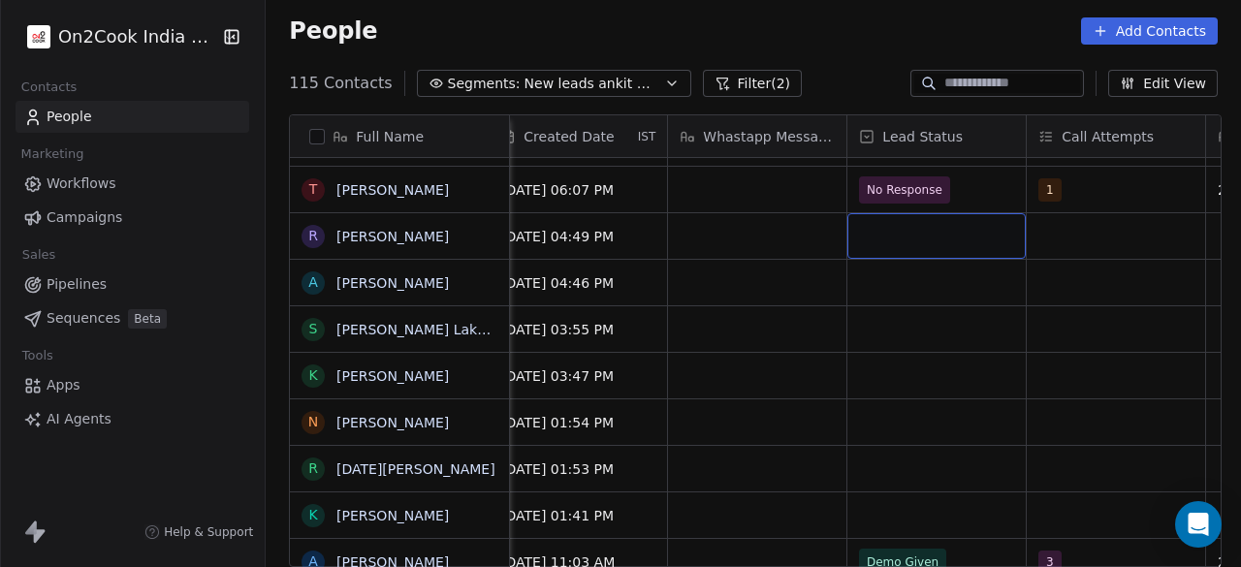
click at [925, 228] on div "grid" at bounding box center [937, 236] width 178 height 46
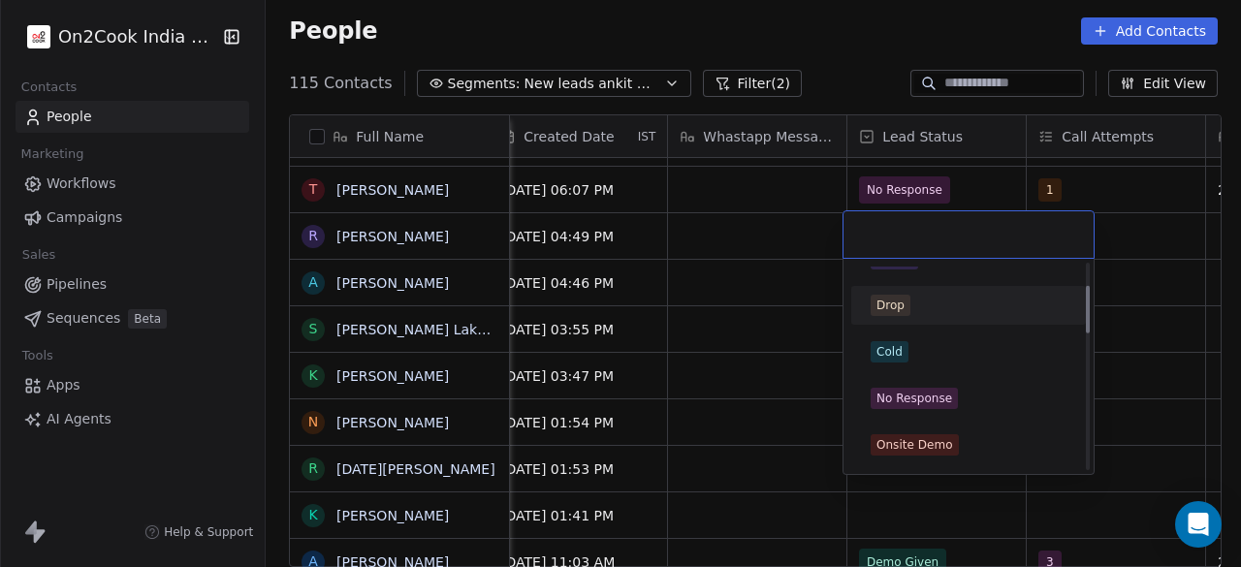
scroll to position [97, 0]
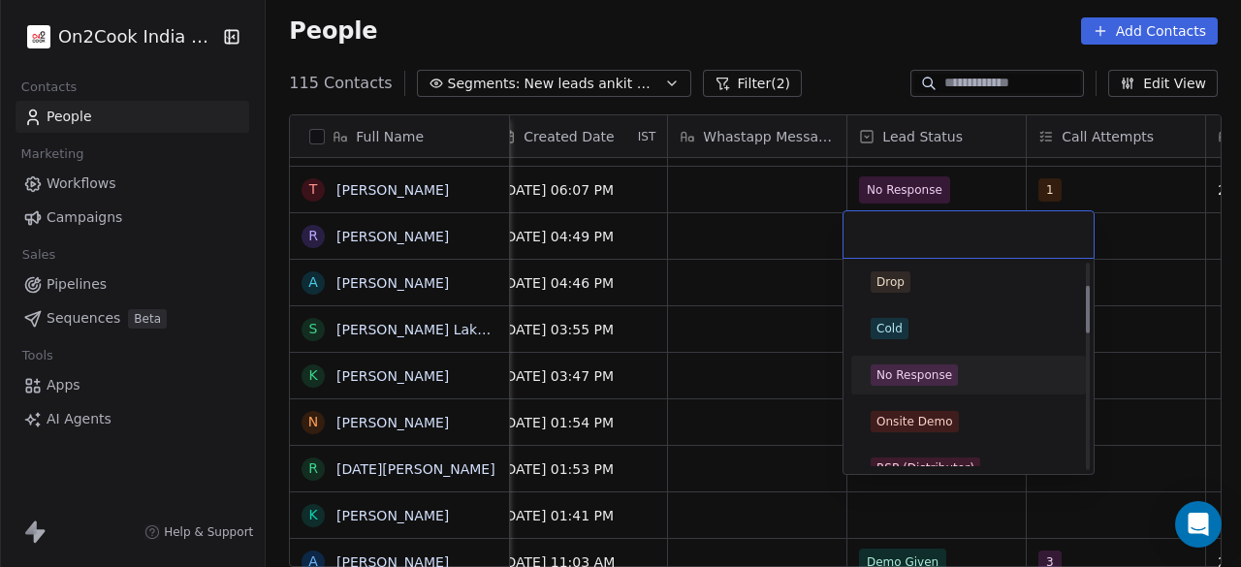
click at [945, 367] on div "No Response" at bounding box center [915, 375] width 76 height 17
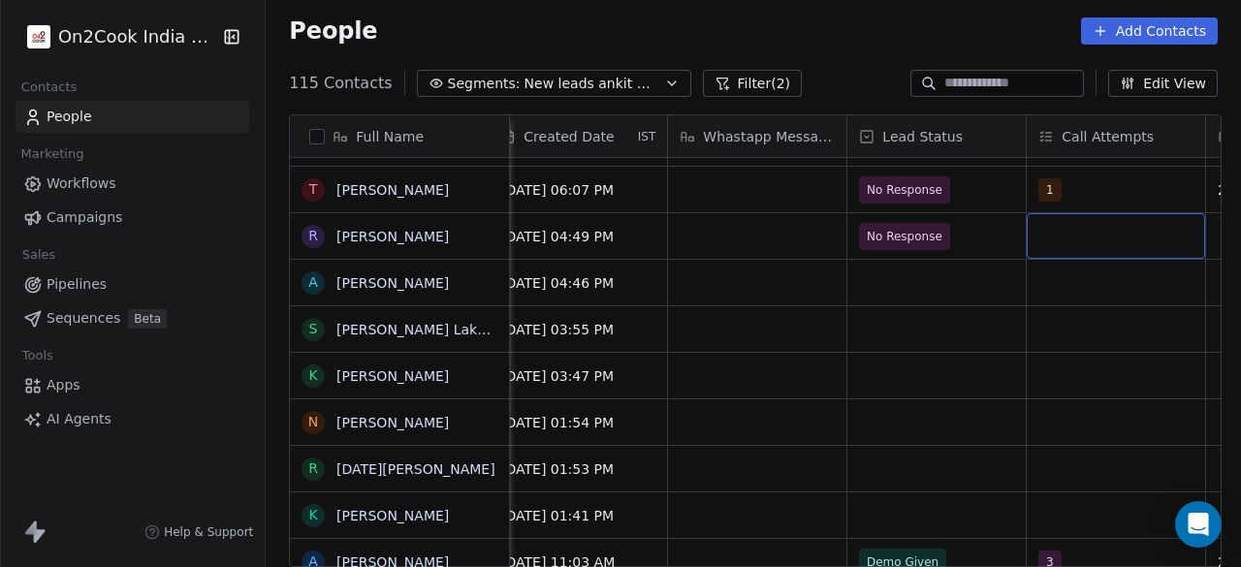
click at [1115, 242] on div "grid" at bounding box center [1116, 236] width 178 height 46
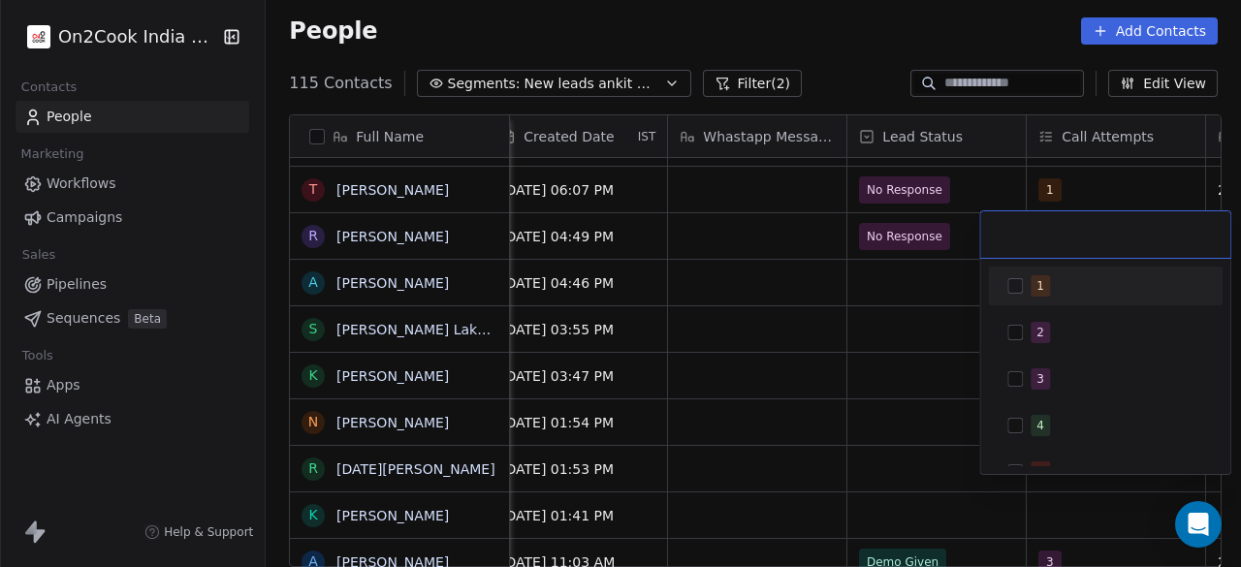
click at [1016, 278] on button "Suggestions" at bounding box center [1016, 286] width 16 height 16
click at [929, 284] on html "On2Cook India Pvt. Ltd. Contacts People Marketing Workflows Campaigns Sales Pip…" at bounding box center [620, 283] width 1241 height 567
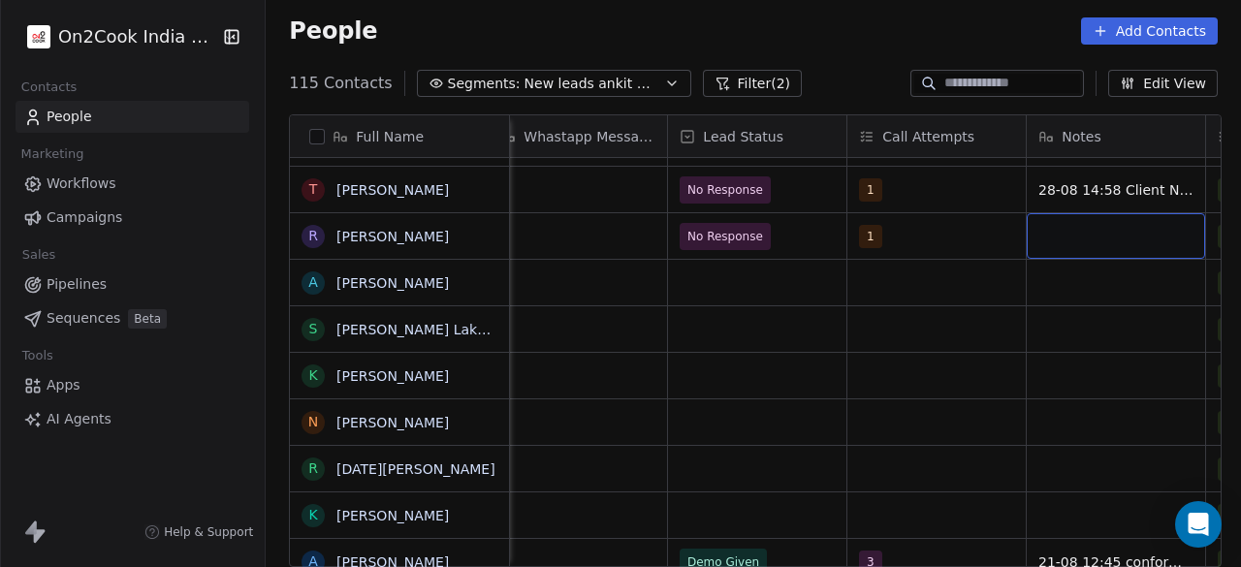
scroll to position [0, 1457]
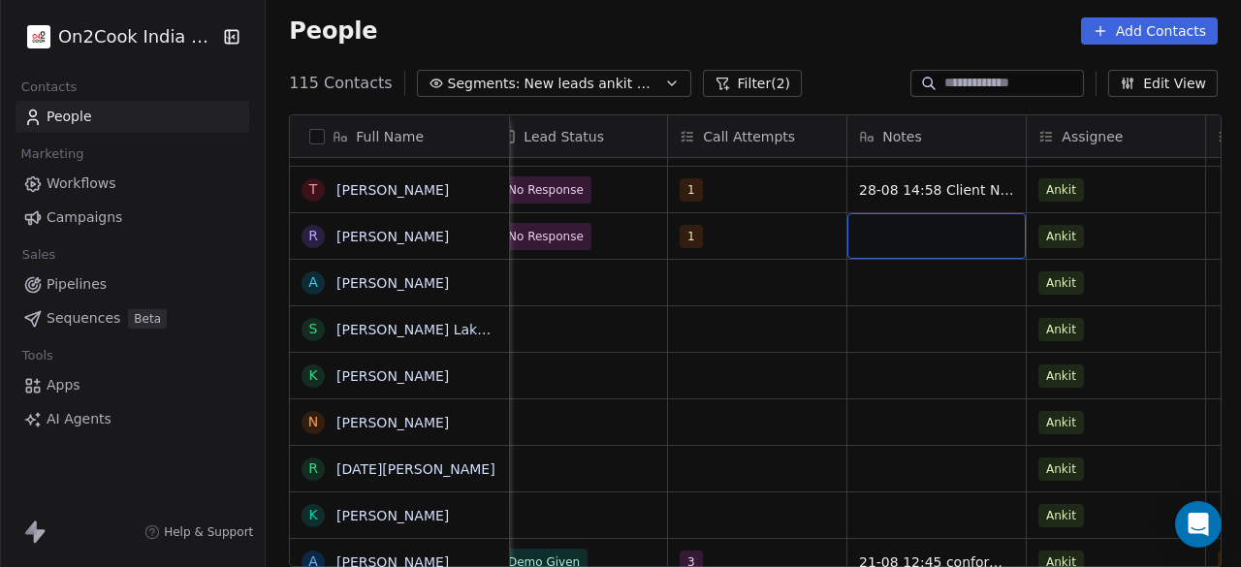
click at [901, 233] on div "grid" at bounding box center [937, 236] width 178 height 46
type textarea "**********"
click at [1157, 236] on html "On2Cook India Pvt. Ltd. Contacts People Marketing Workflows Campaigns Sales Pip…" at bounding box center [620, 283] width 1241 height 567
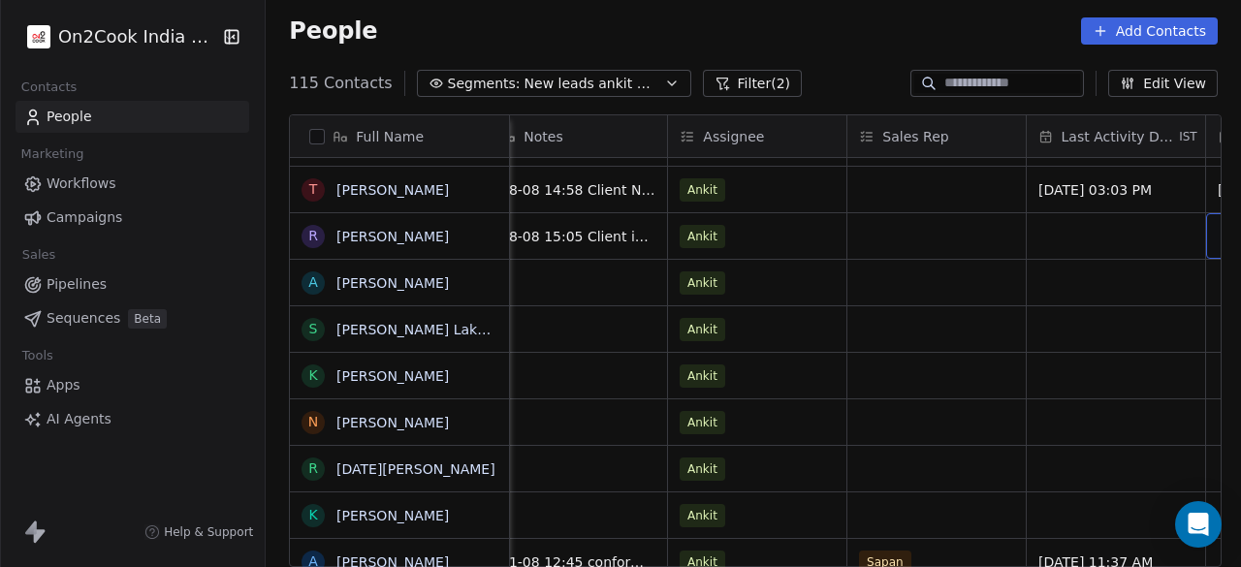
scroll to position [0, 1995]
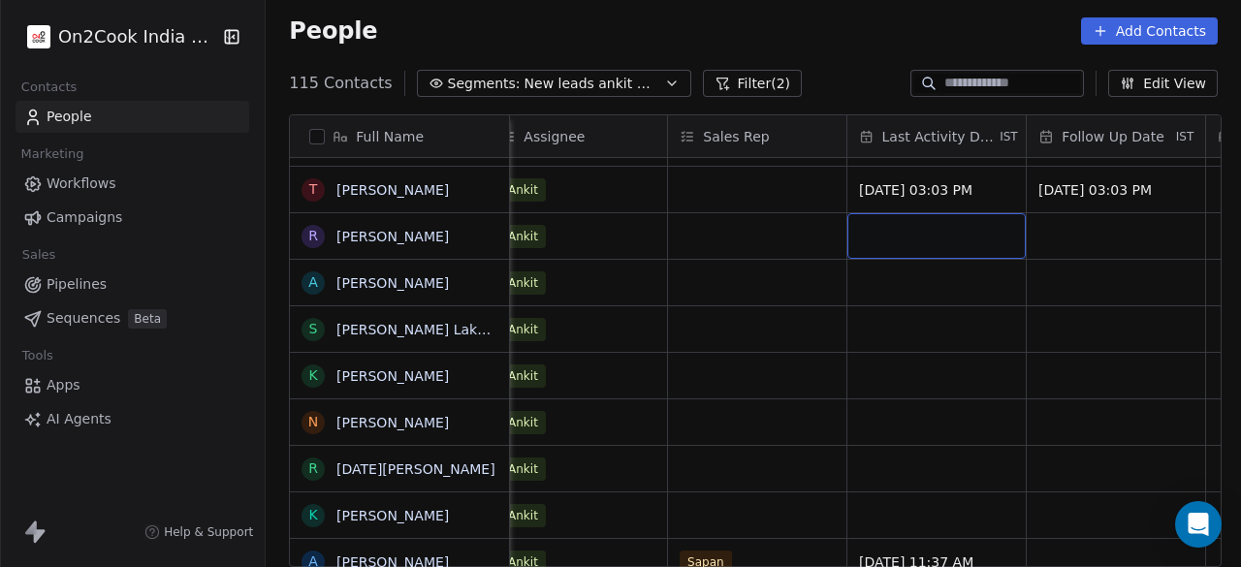
click at [929, 228] on div "grid" at bounding box center [937, 236] width 178 height 46
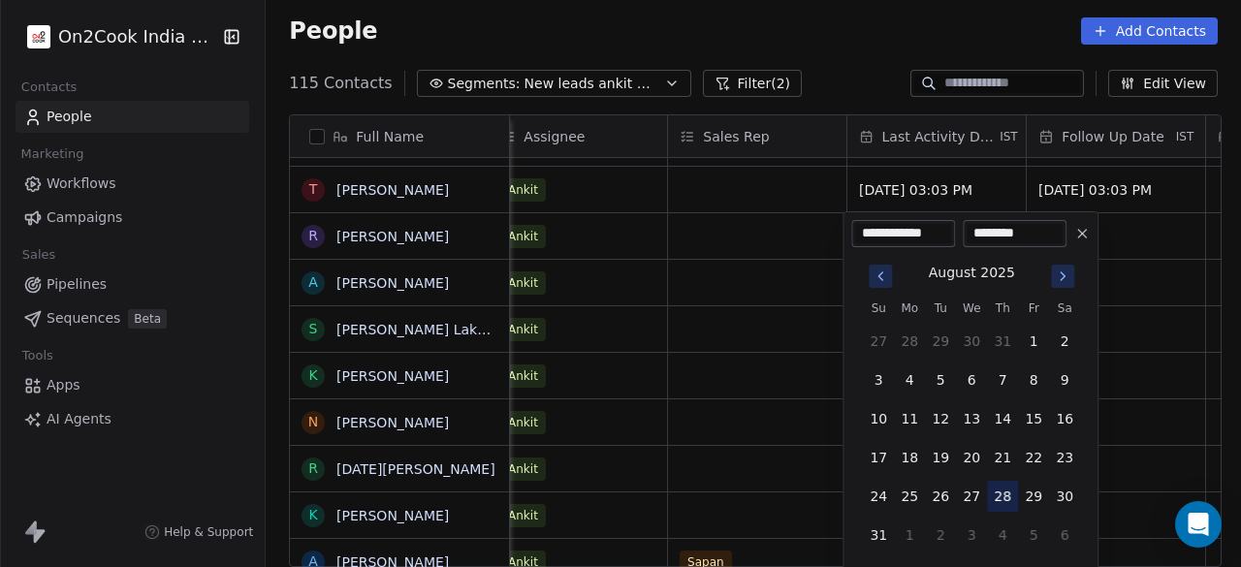
click at [1005, 498] on button "28" at bounding box center [1002, 496] width 31 height 31
click at [1142, 214] on html "On2Cook India Pvt. Ltd. Contacts People Marketing Workflows Campaigns Sales Pip…" at bounding box center [620, 283] width 1241 height 567
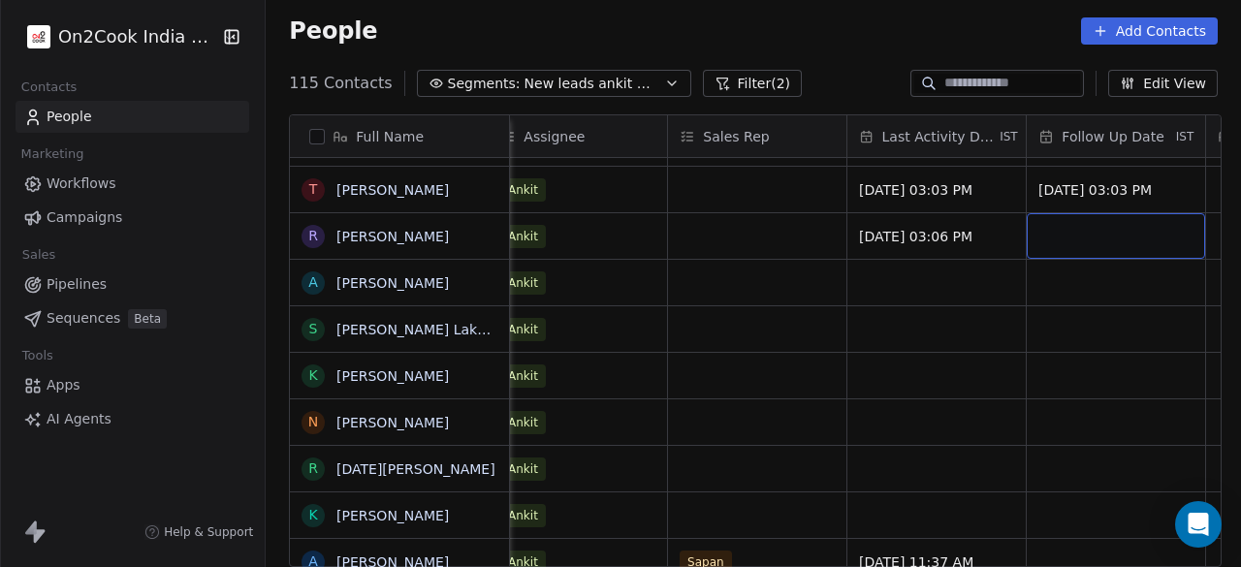
click at [1130, 240] on div "grid" at bounding box center [1116, 236] width 178 height 46
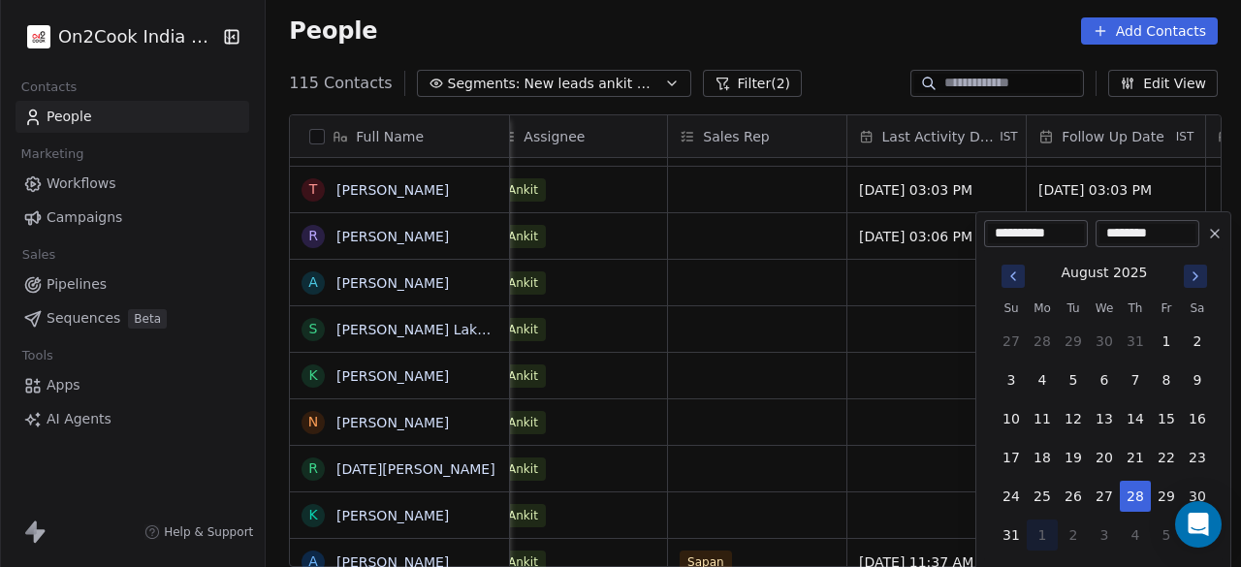
click at [1043, 529] on button "1" at bounding box center [1042, 535] width 31 height 31
type input "**********"
click at [892, 288] on html "On2Cook India Pvt. Ltd. Contacts People Marketing Workflows Campaigns Sales Pip…" at bounding box center [620, 283] width 1241 height 567
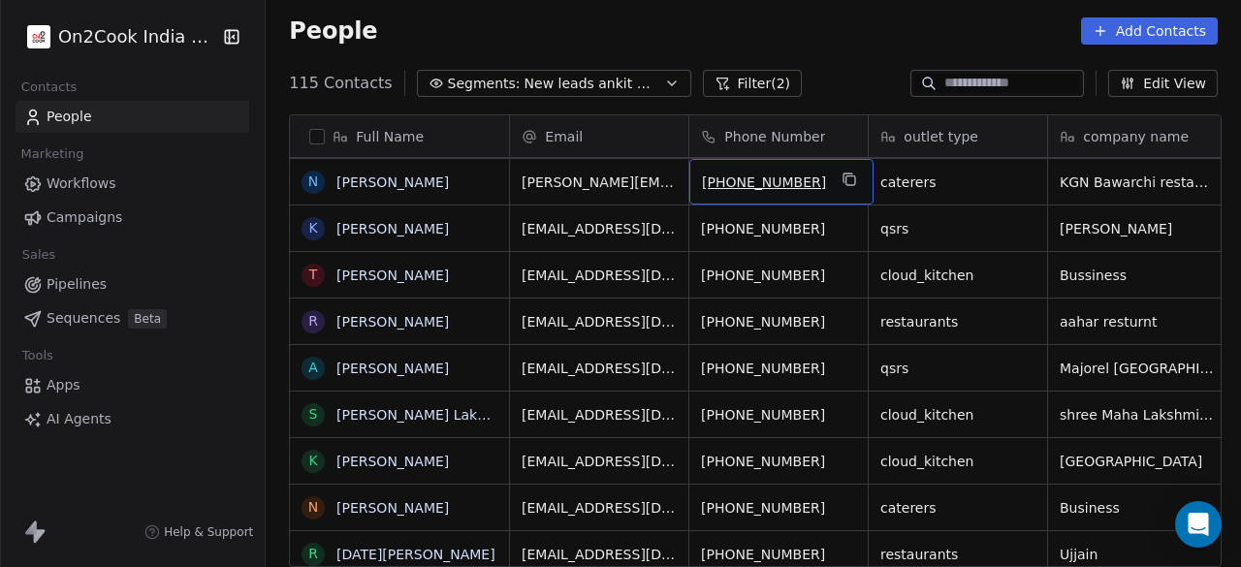
scroll to position [931, 0]
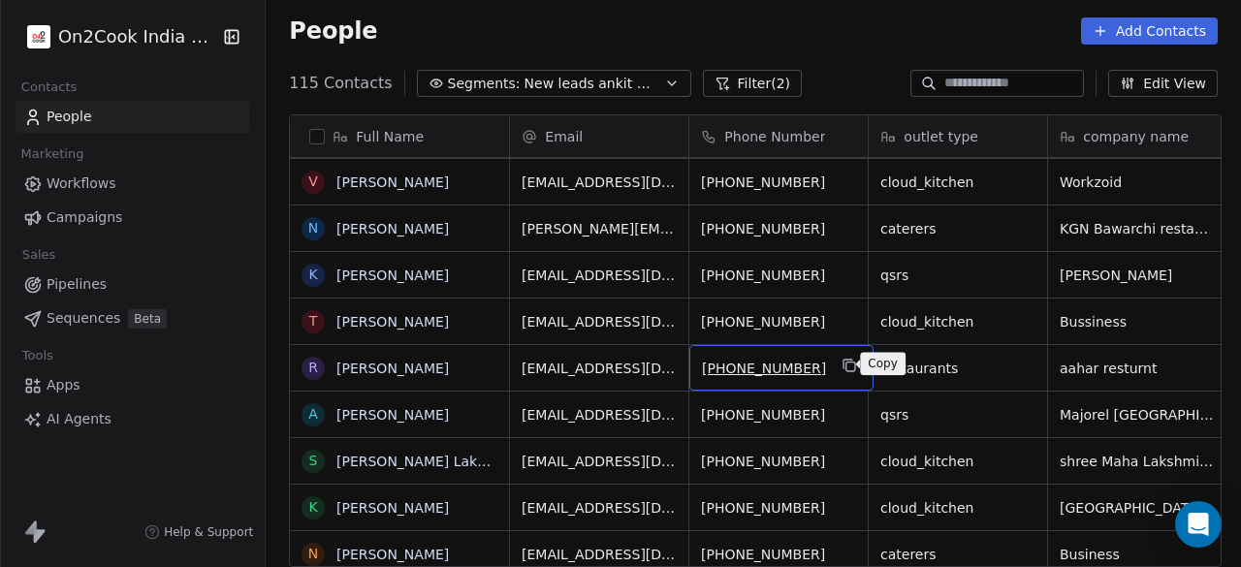
click at [843, 358] on icon "grid" at bounding box center [851, 366] width 16 height 16
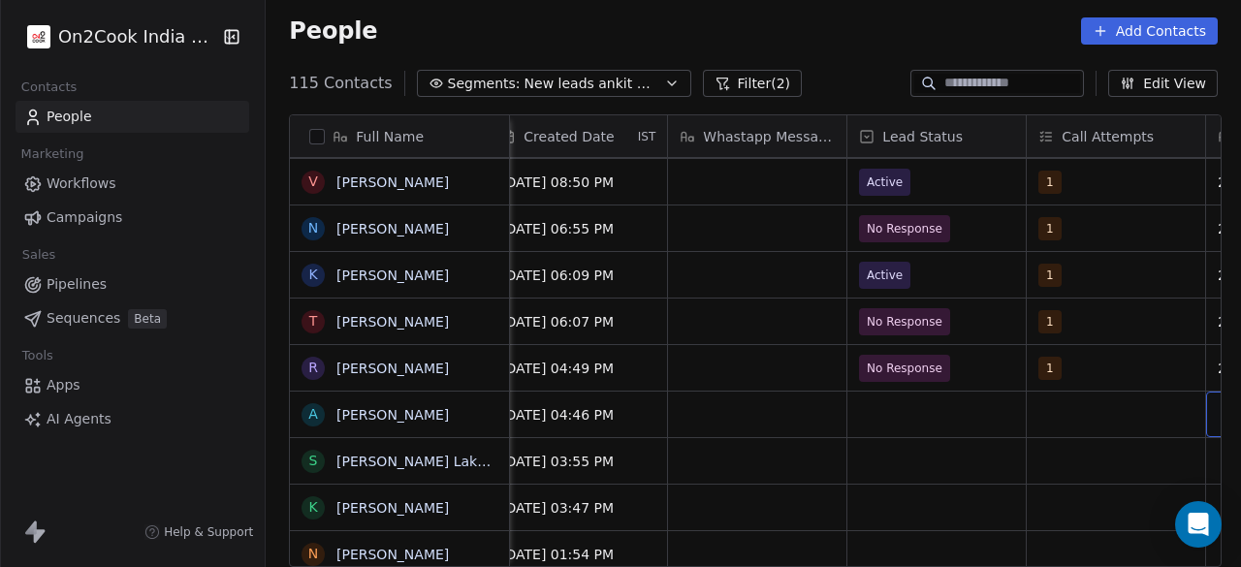
scroll to position [0, 1277]
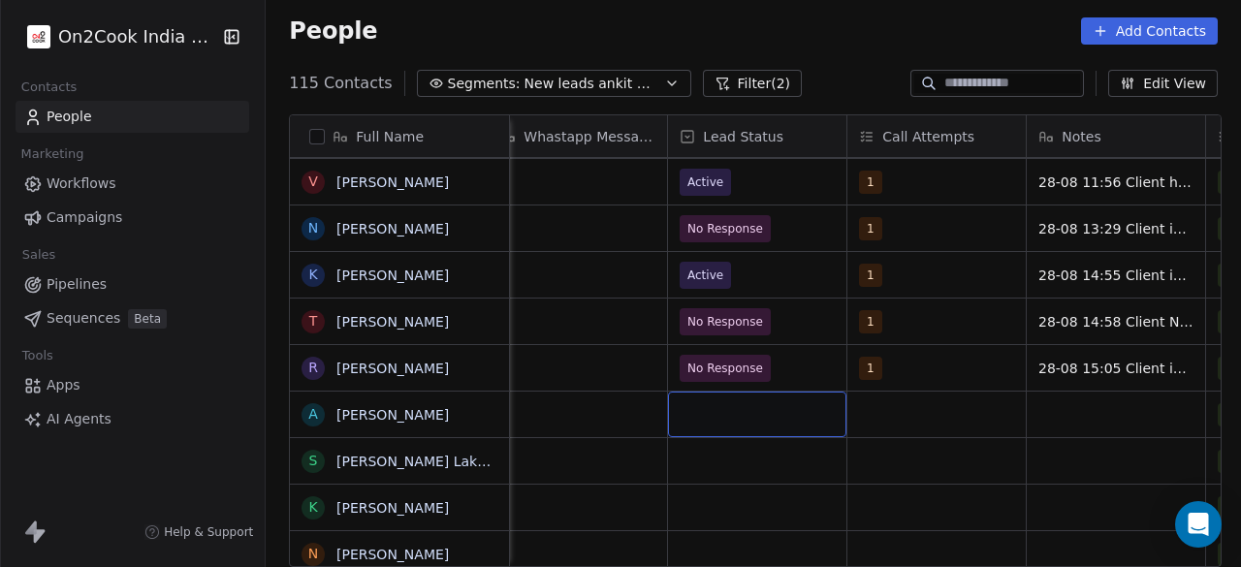
click at [725, 416] on div "grid" at bounding box center [757, 415] width 178 height 46
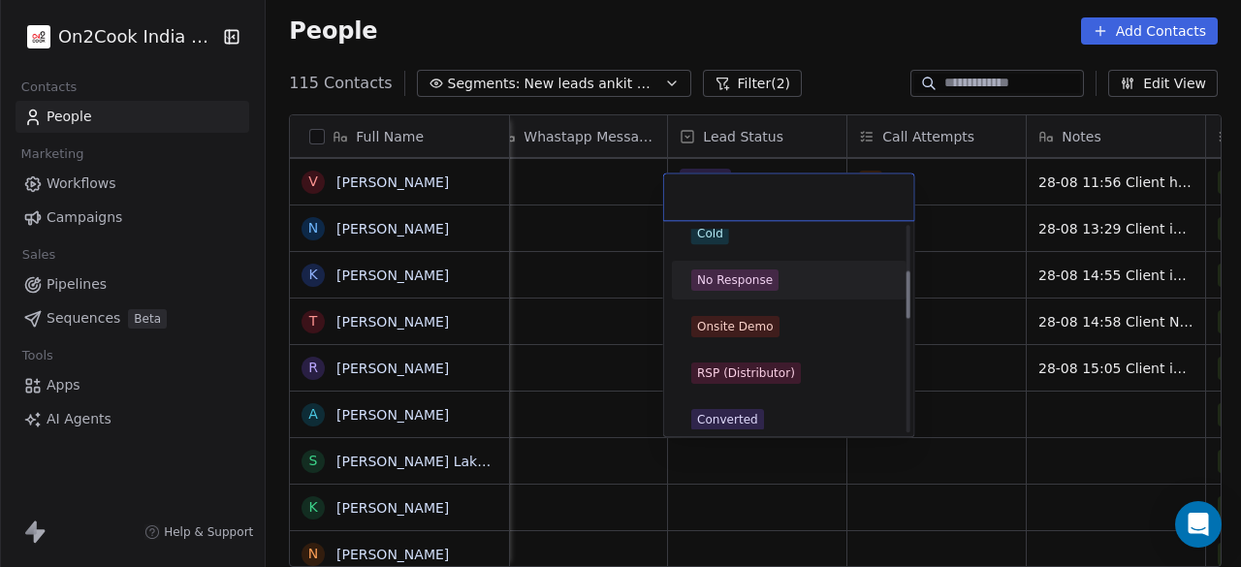
scroll to position [194, 0]
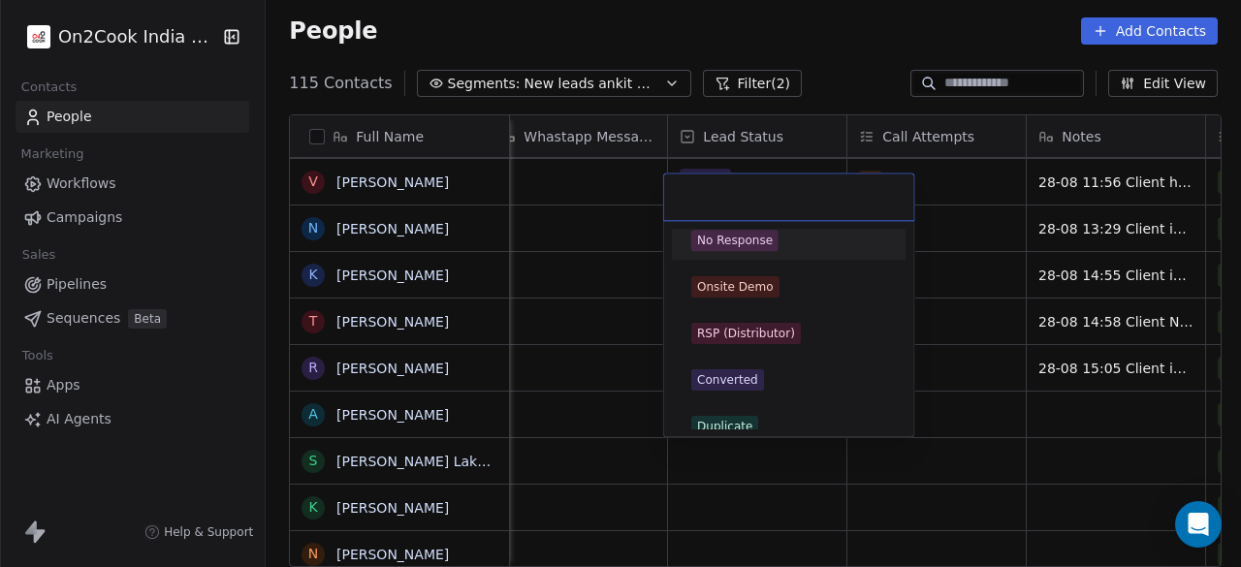
click at [744, 244] on div "No Response" at bounding box center [735, 240] width 76 height 17
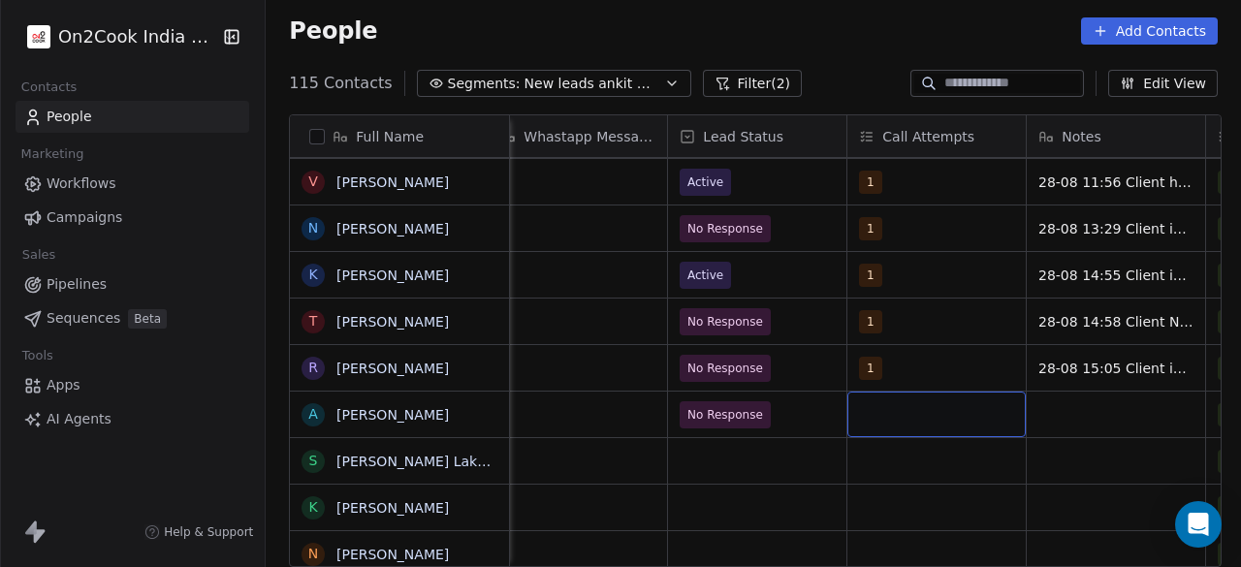
click at [901, 420] on div "grid" at bounding box center [937, 415] width 178 height 46
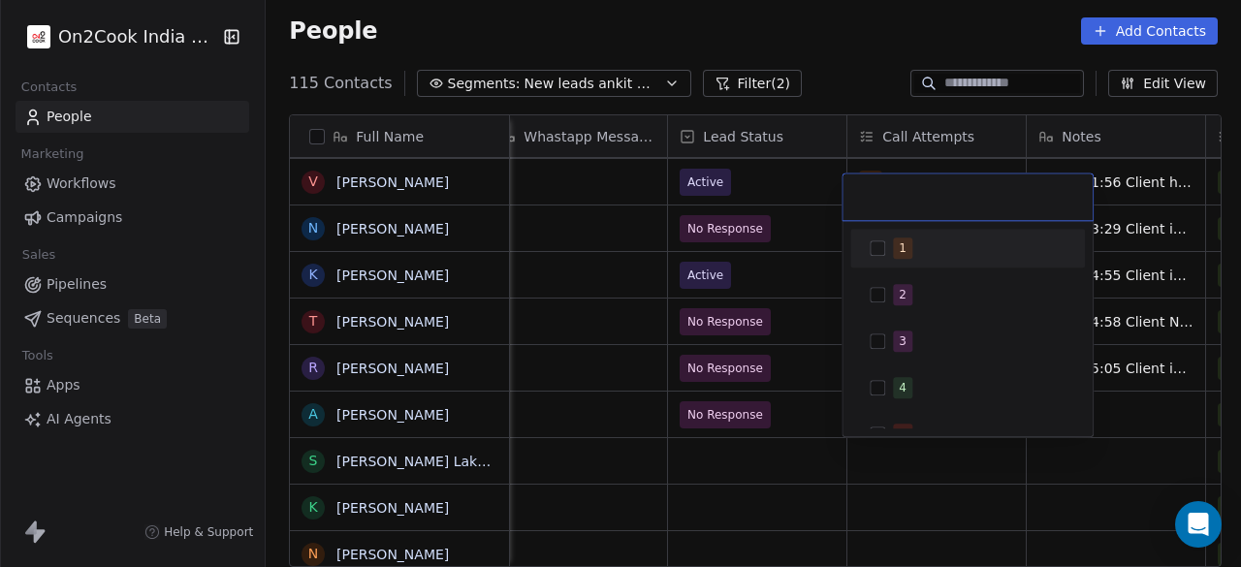
click at [869, 245] on div "1" at bounding box center [967, 248] width 219 height 31
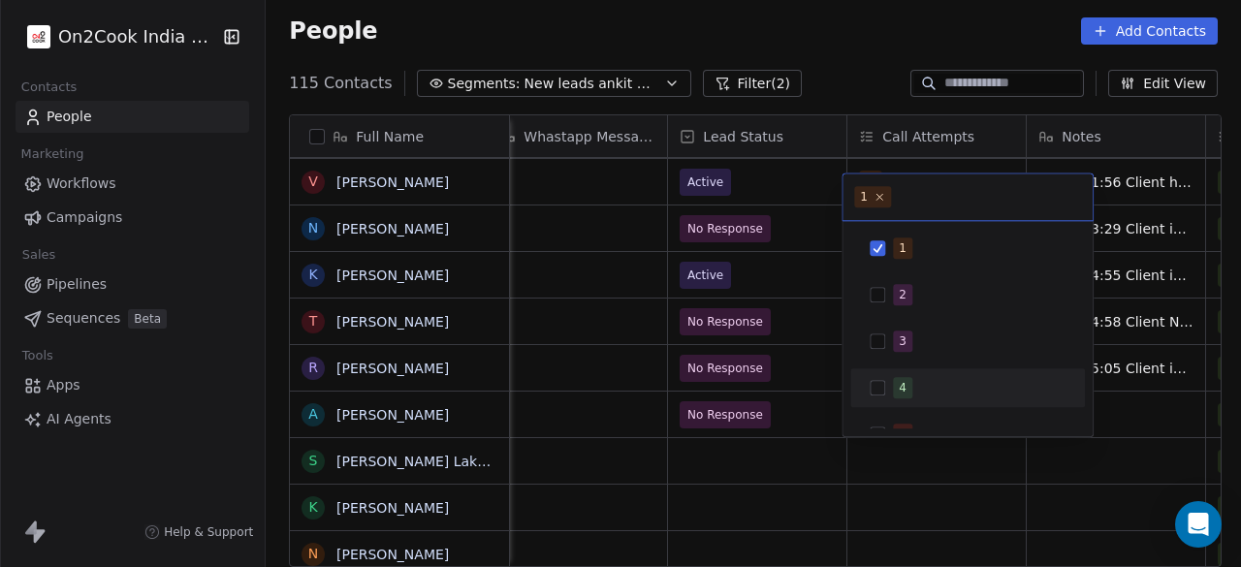
click at [1121, 389] on html "On2Cook India Pvt. Ltd. Contacts People Marketing Workflows Campaigns Sales Pip…" at bounding box center [620, 283] width 1241 height 567
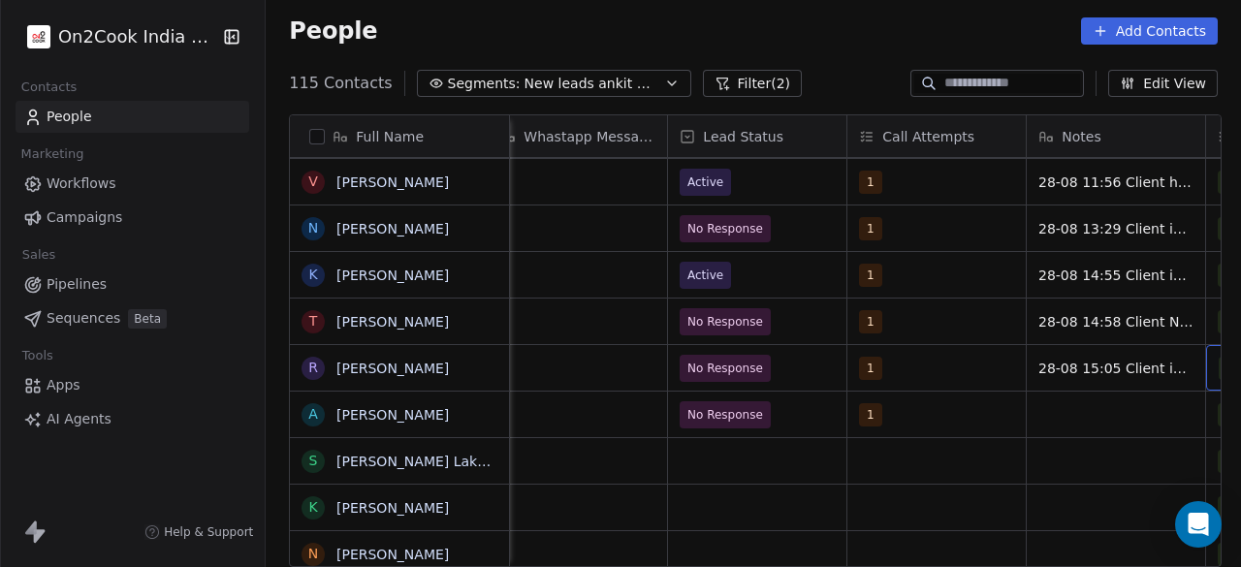
scroll to position [0, 1457]
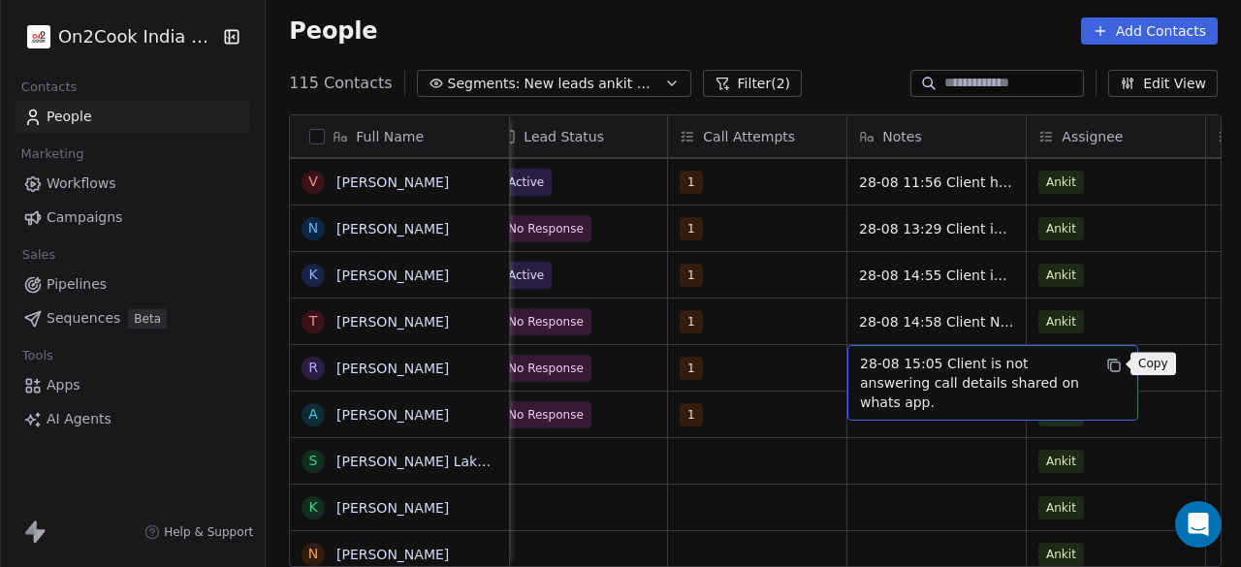
click at [1111, 368] on icon "grid" at bounding box center [1115, 366] width 16 height 16
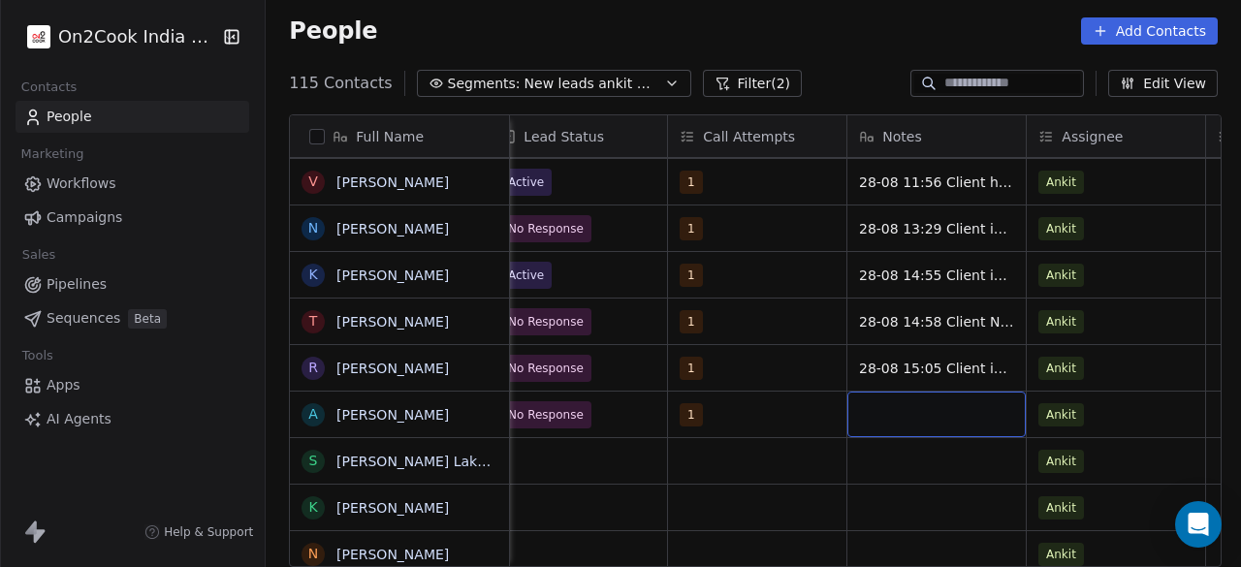
click at [906, 419] on div "grid" at bounding box center [937, 415] width 178 height 46
click at [923, 405] on textarea "**********" at bounding box center [933, 424] width 177 height 66
type textarea "**********"
click at [924, 321] on html "On2Cook India Pvt. Ltd. Contacts People Marketing Workflows Campaigns Sales Pip…" at bounding box center [620, 283] width 1241 height 567
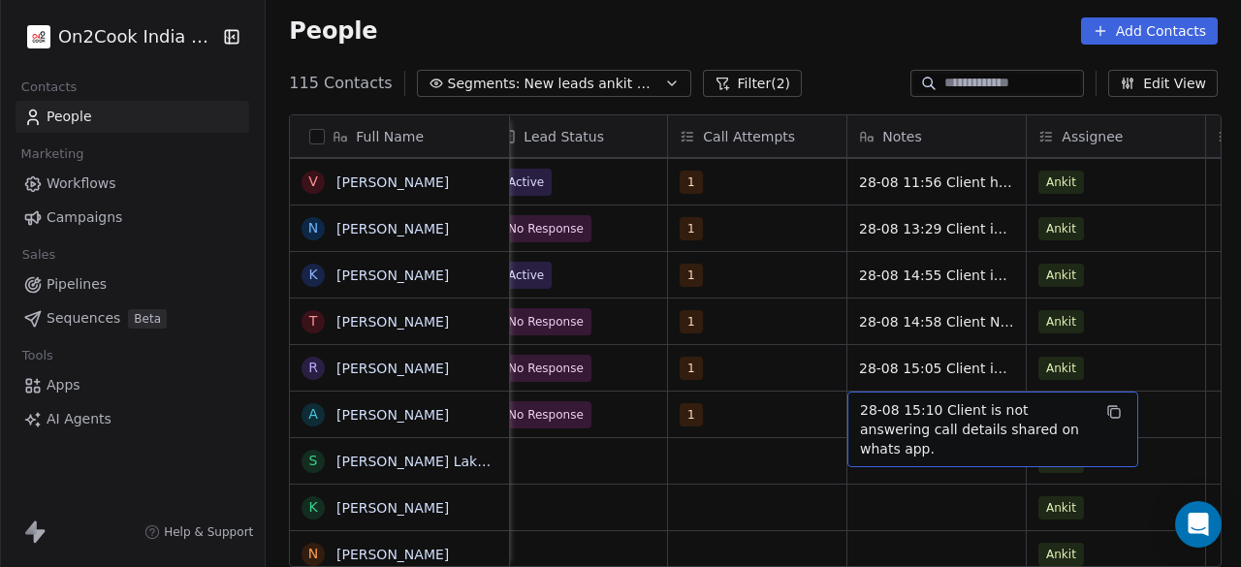
click at [935, 420] on span "28-08 15:10 Client is not answering call details shared on whats app." at bounding box center [975, 430] width 231 height 58
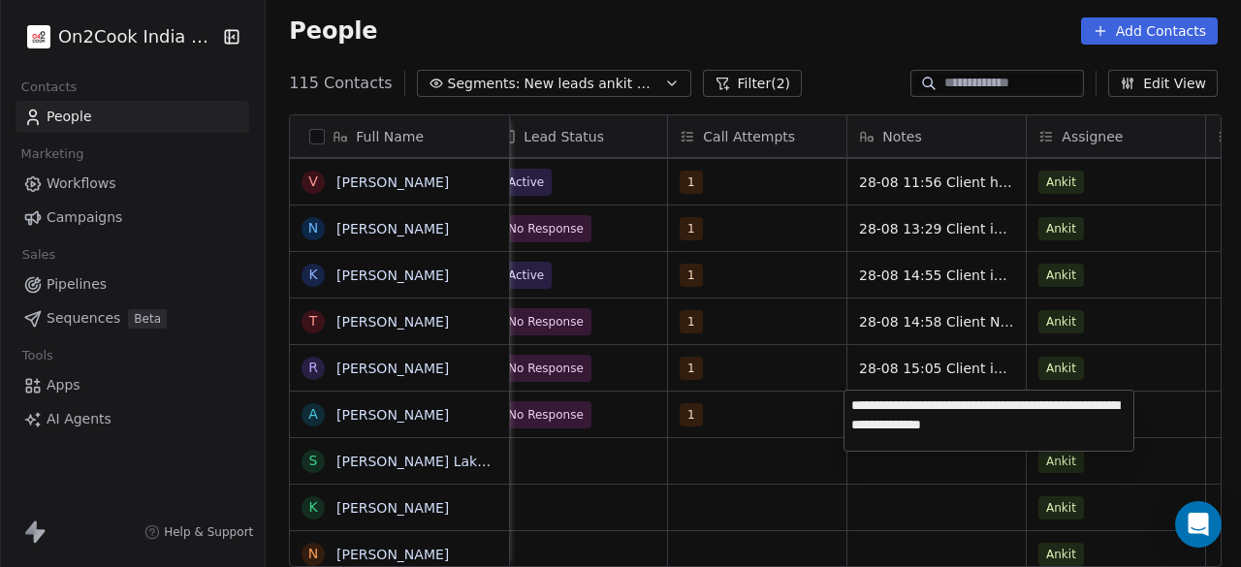
drag, startPoint x: 1007, startPoint y: 402, endPoint x: 889, endPoint y: 425, distance: 119.4
click at [889, 425] on textarea "**********" at bounding box center [989, 421] width 289 height 60
click at [1120, 418] on textarea "**********" at bounding box center [989, 421] width 289 height 60
drag, startPoint x: 1073, startPoint y: 404, endPoint x: 964, endPoint y: 406, distance: 108.6
click at [964, 406] on textarea "**********" at bounding box center [989, 421] width 289 height 60
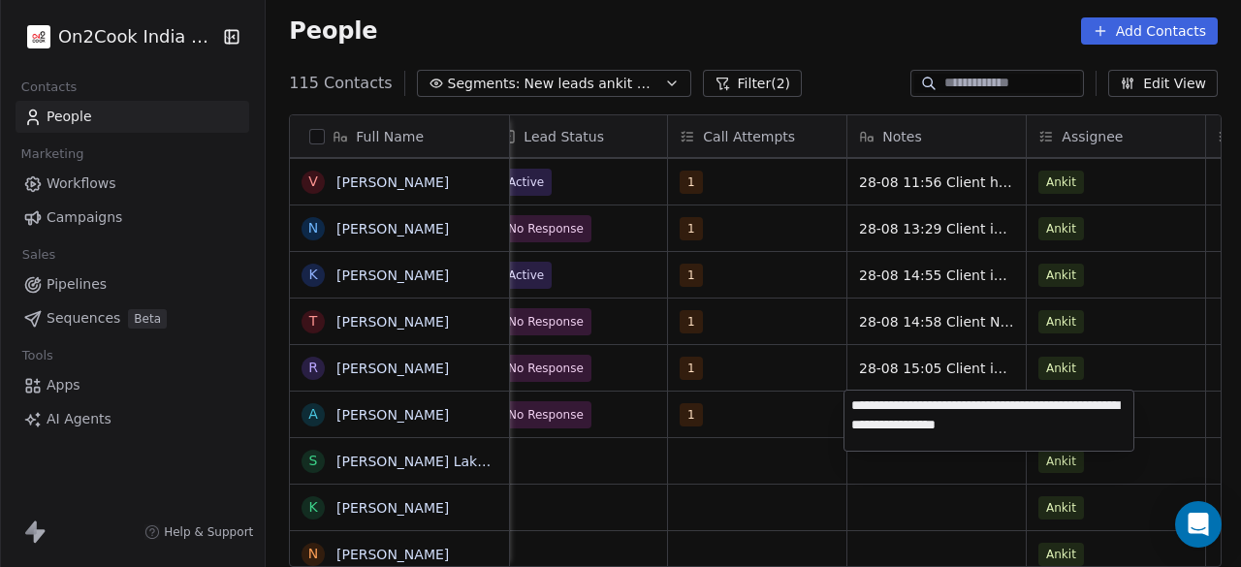
click at [964, 406] on textarea "**********" at bounding box center [989, 421] width 289 height 60
click at [1117, 409] on textarea "**********" at bounding box center [989, 421] width 289 height 60
type textarea "**********"
click at [1051, 430] on textarea "**********" at bounding box center [989, 421] width 289 height 60
click at [739, 424] on html "On2Cook India Pvt. Ltd. Contacts People Marketing Workflows Campaigns Sales Pip…" at bounding box center [620, 283] width 1241 height 567
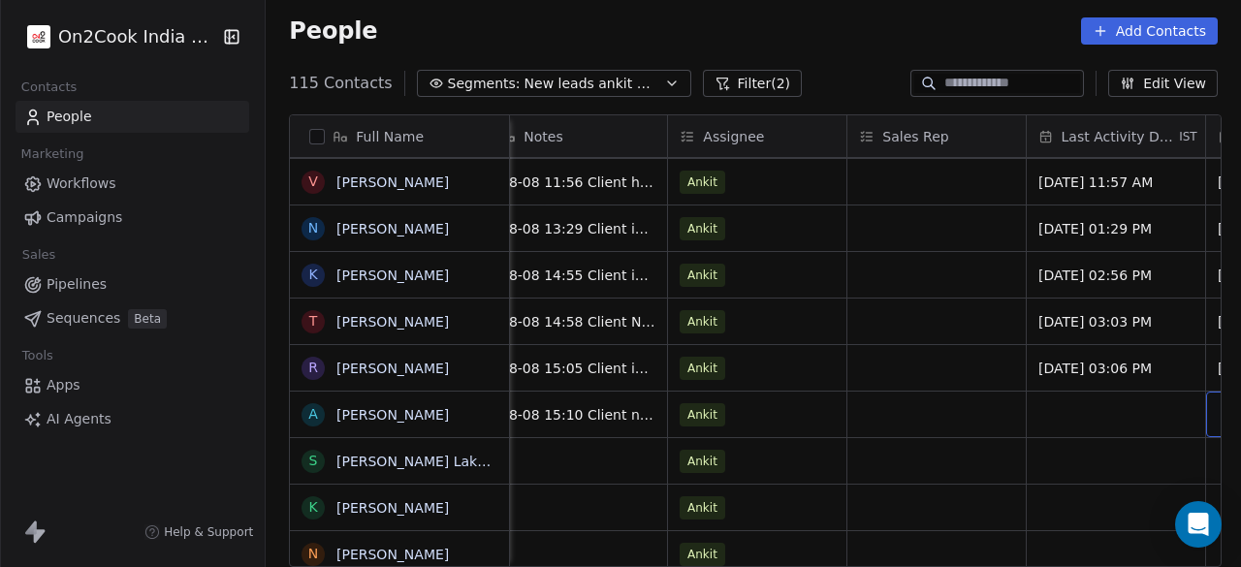
scroll to position [0, 1995]
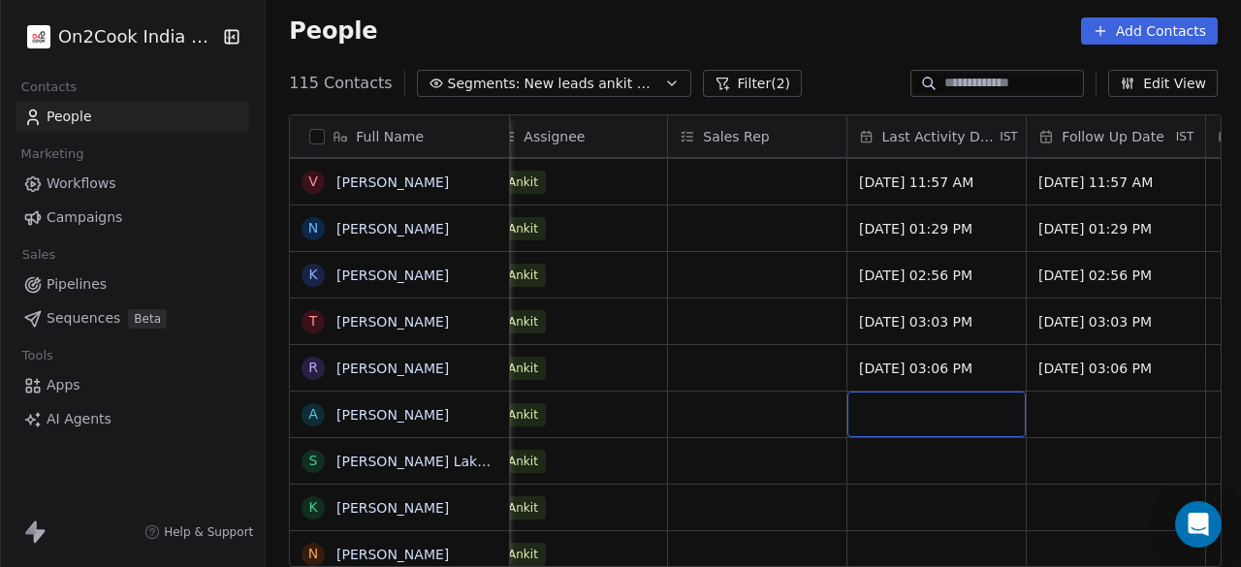
click at [916, 409] on div "grid" at bounding box center [937, 415] width 178 height 46
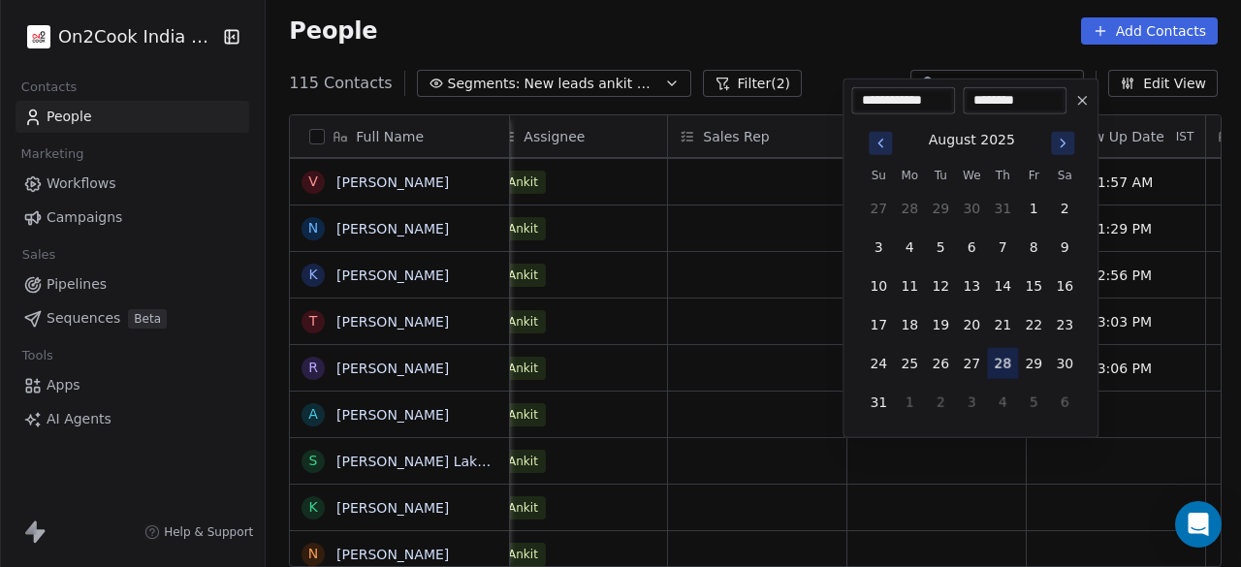
click at [1007, 364] on button "28" at bounding box center [1002, 363] width 31 height 31
click at [803, 379] on html "On2Cook India Pvt. Ltd. Contacts People Marketing Workflows Campaigns Sales Pip…" at bounding box center [620, 283] width 1241 height 567
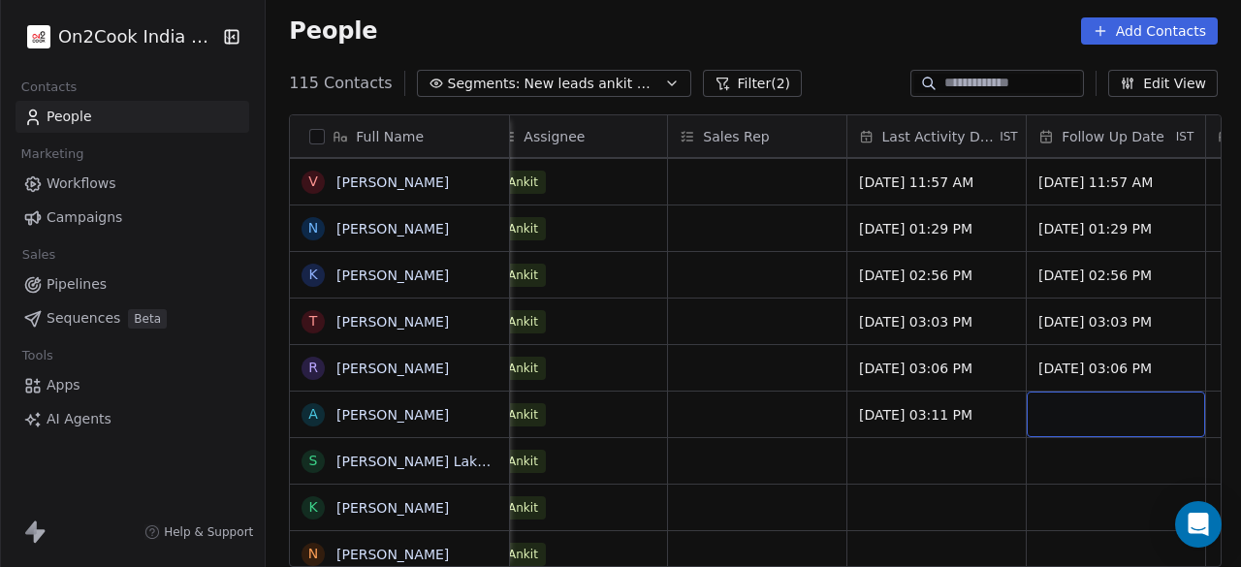
click at [1164, 402] on div "grid" at bounding box center [1116, 415] width 178 height 46
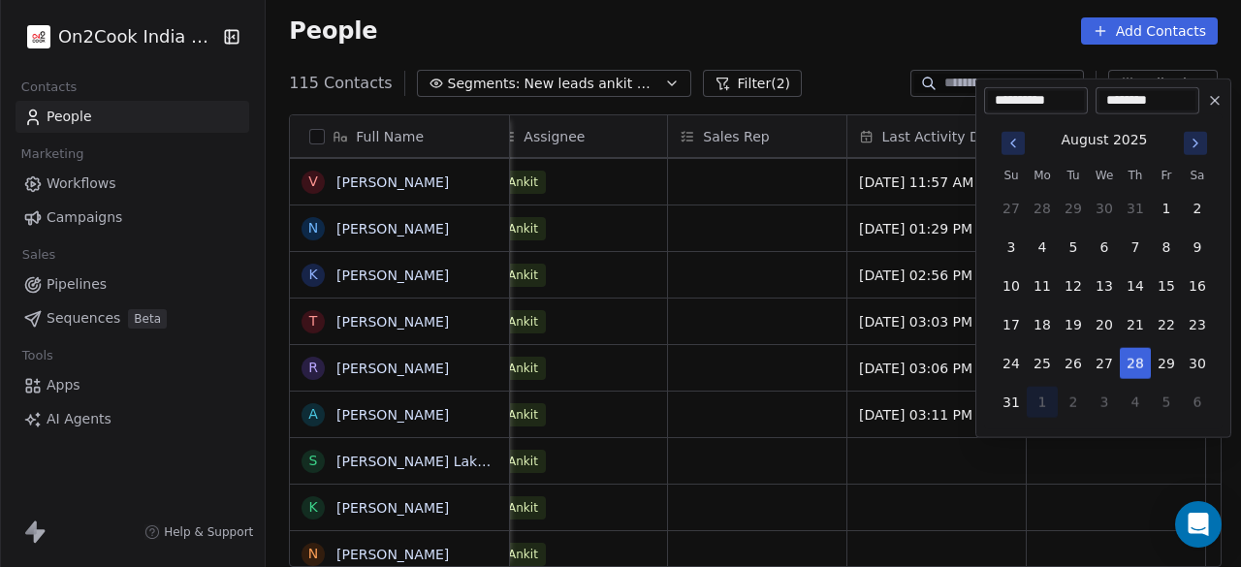
click at [1040, 400] on button "1" at bounding box center [1042, 402] width 31 height 31
type input "**********"
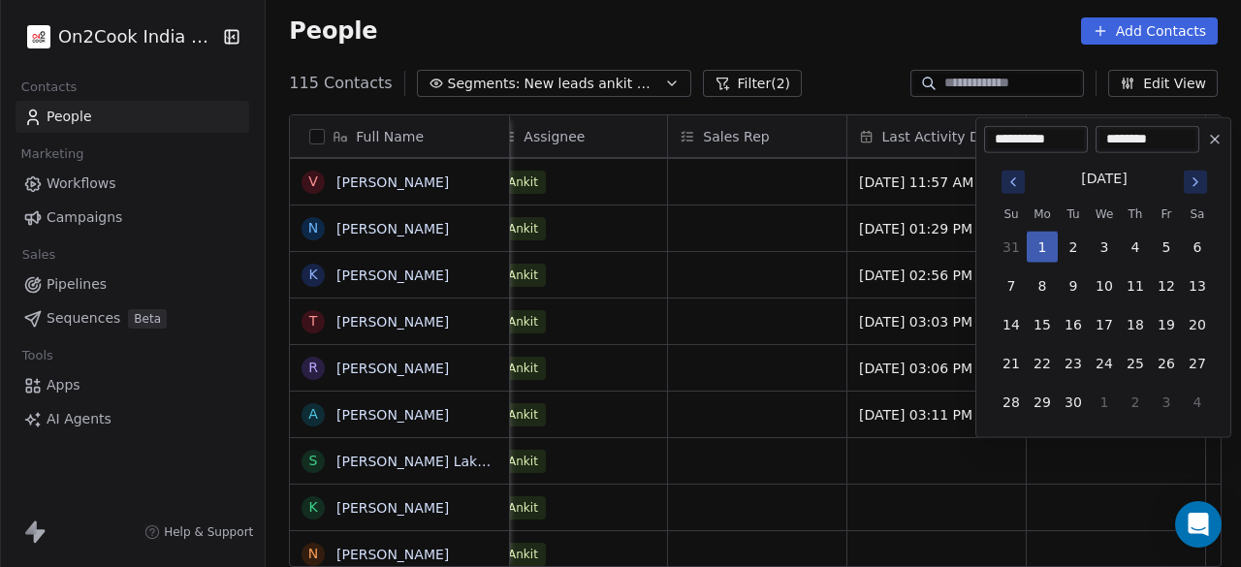
click at [1049, 247] on button "1" at bounding box center [1042, 247] width 31 height 31
click at [789, 402] on html "On2Cook India Pvt. Ltd. Contacts People Marketing Workflows Campaigns Sales Pip…" at bounding box center [620, 283] width 1241 height 567
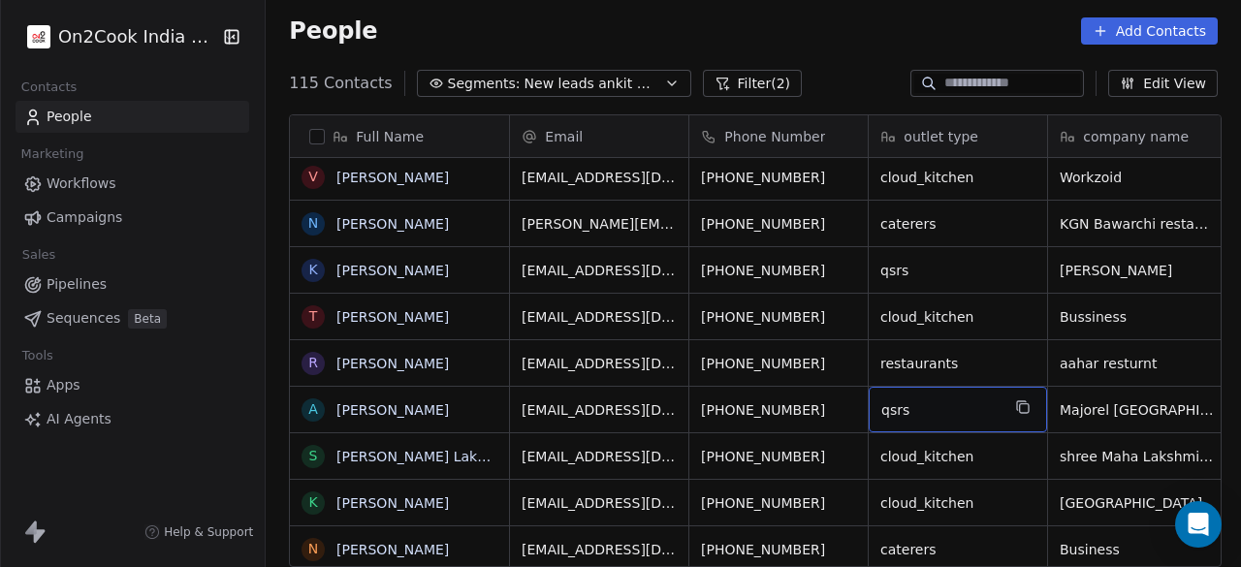
scroll to position [0, 21]
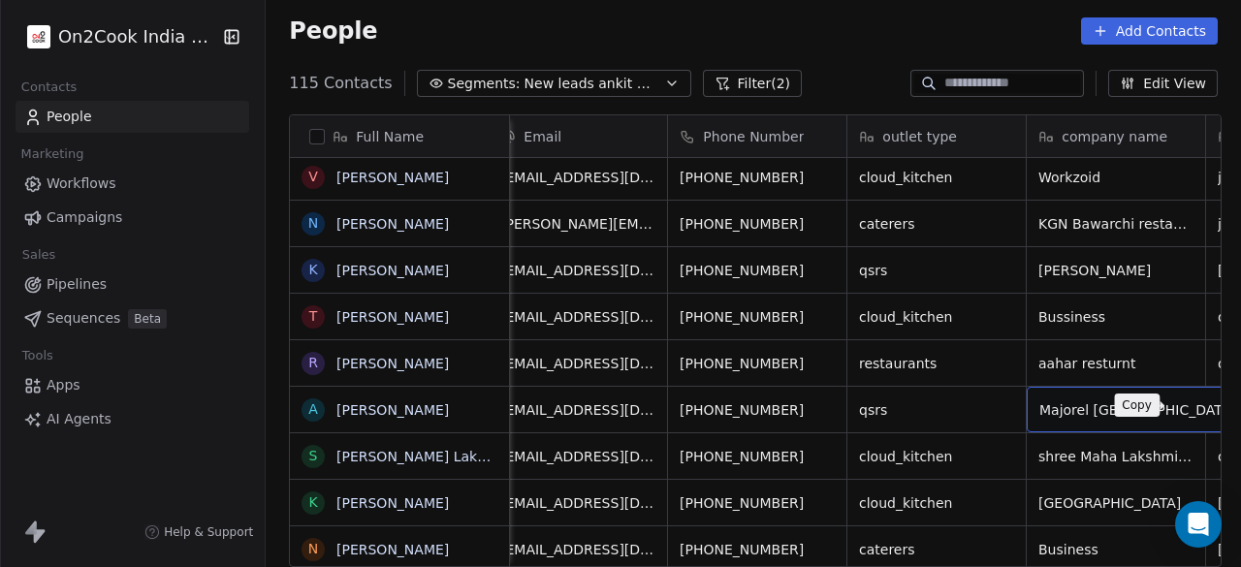
click at [1240, 404] on icon "grid" at bounding box center [1261, 408] width 9 height 9
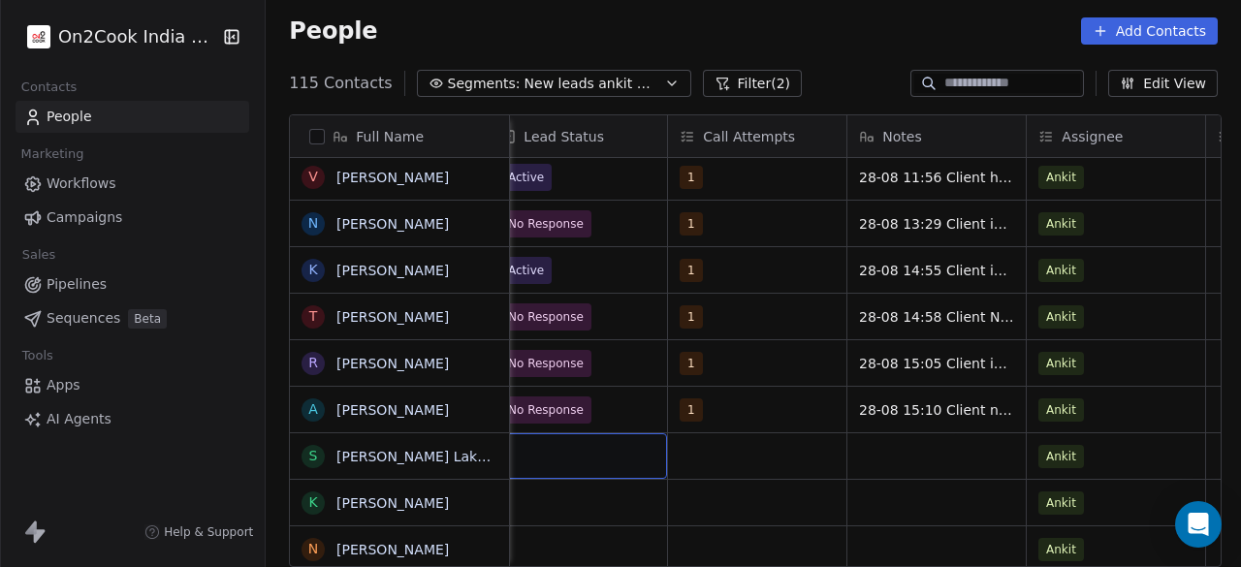
scroll to position [0, 1435]
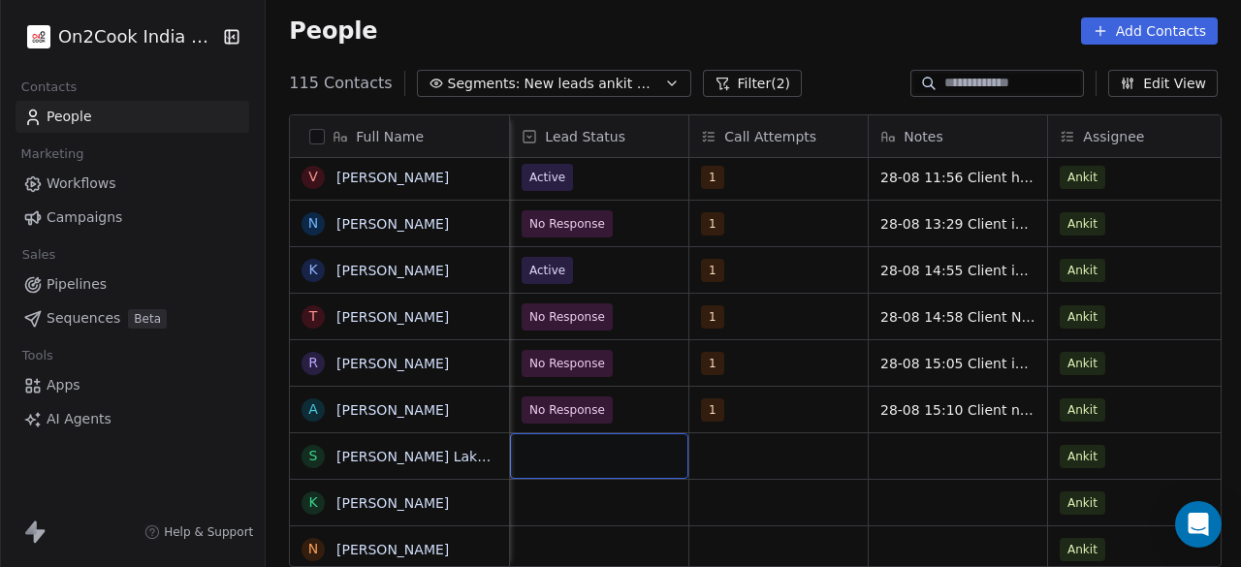
click at [595, 466] on div "grid" at bounding box center [599, 457] width 178 height 46
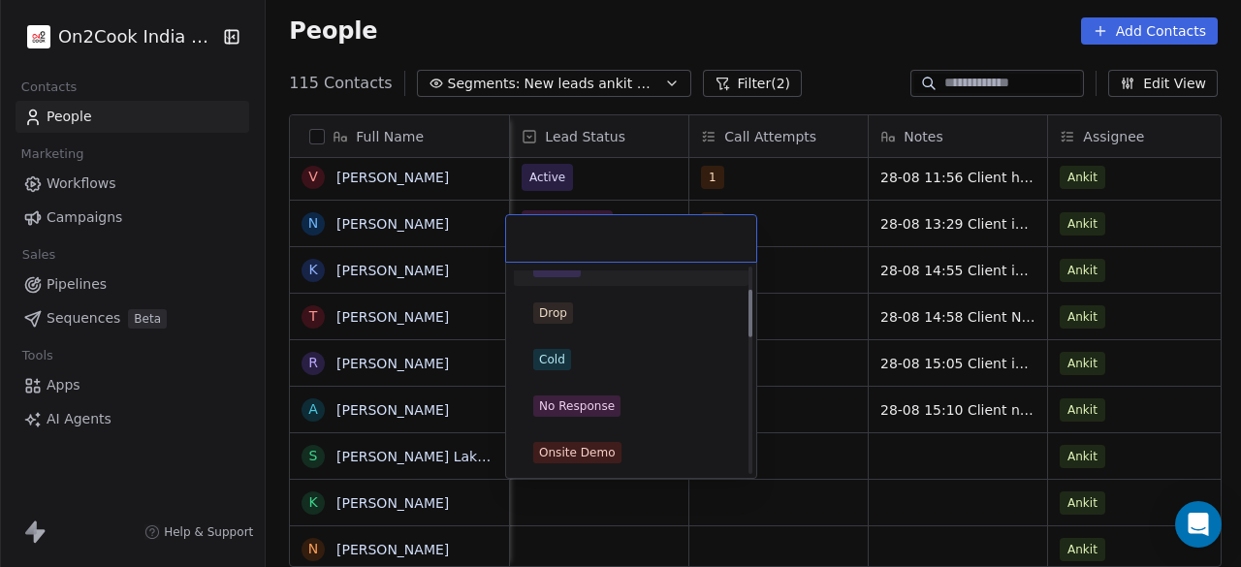
scroll to position [97, 0]
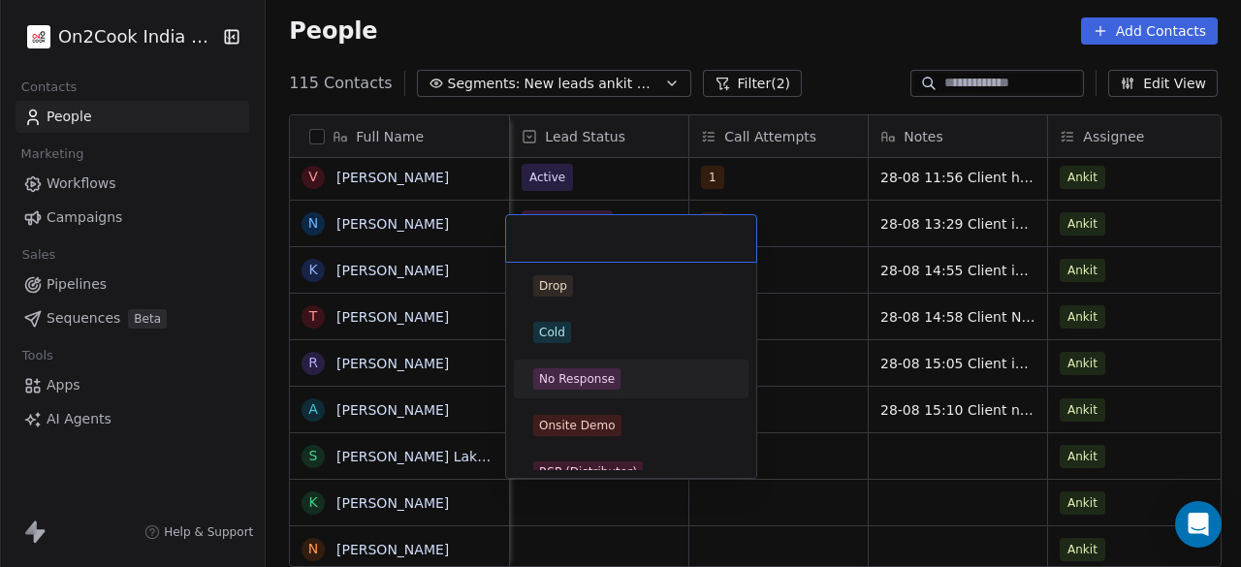
click at [627, 373] on div "No Response" at bounding box center [631, 379] width 196 height 21
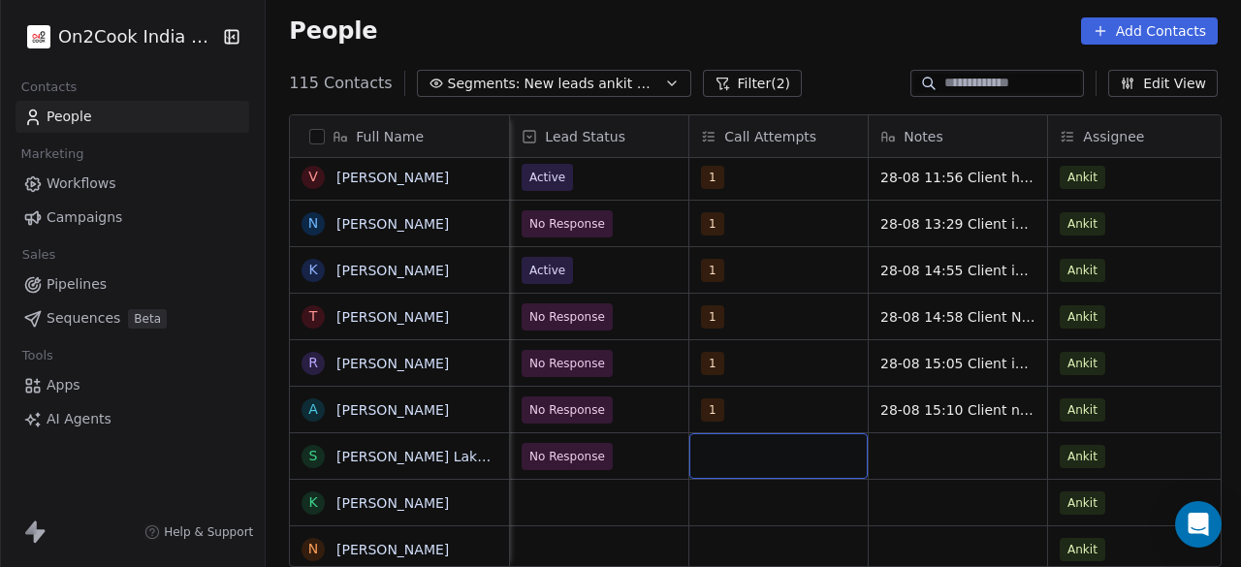
click at [740, 448] on div "grid" at bounding box center [779, 457] width 178 height 46
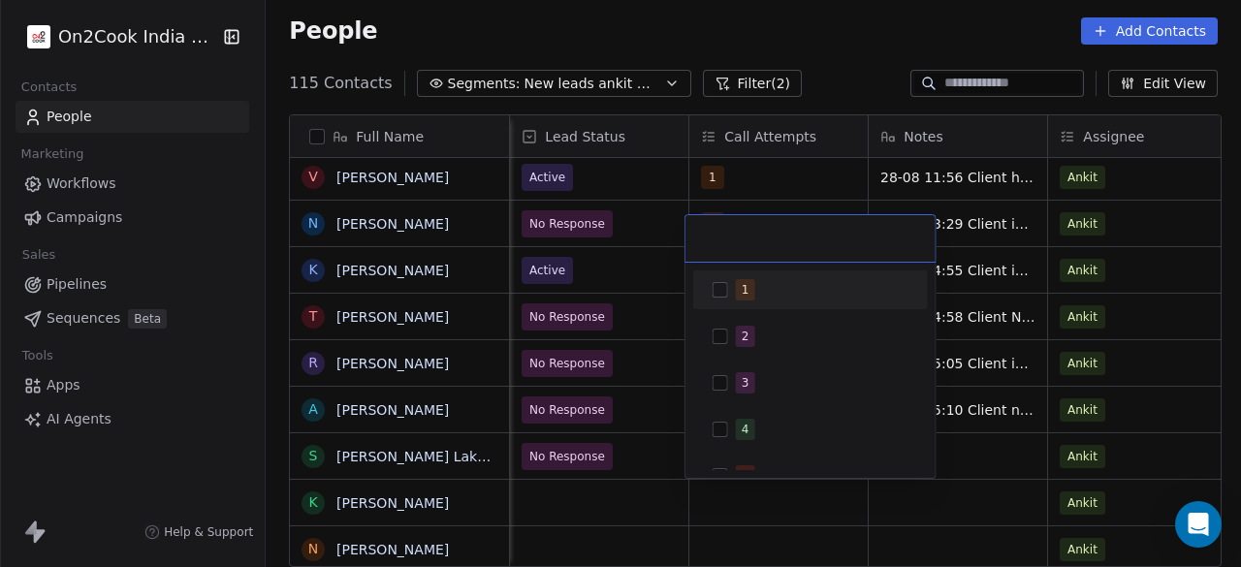
click at [731, 287] on div "1" at bounding box center [810, 289] width 219 height 31
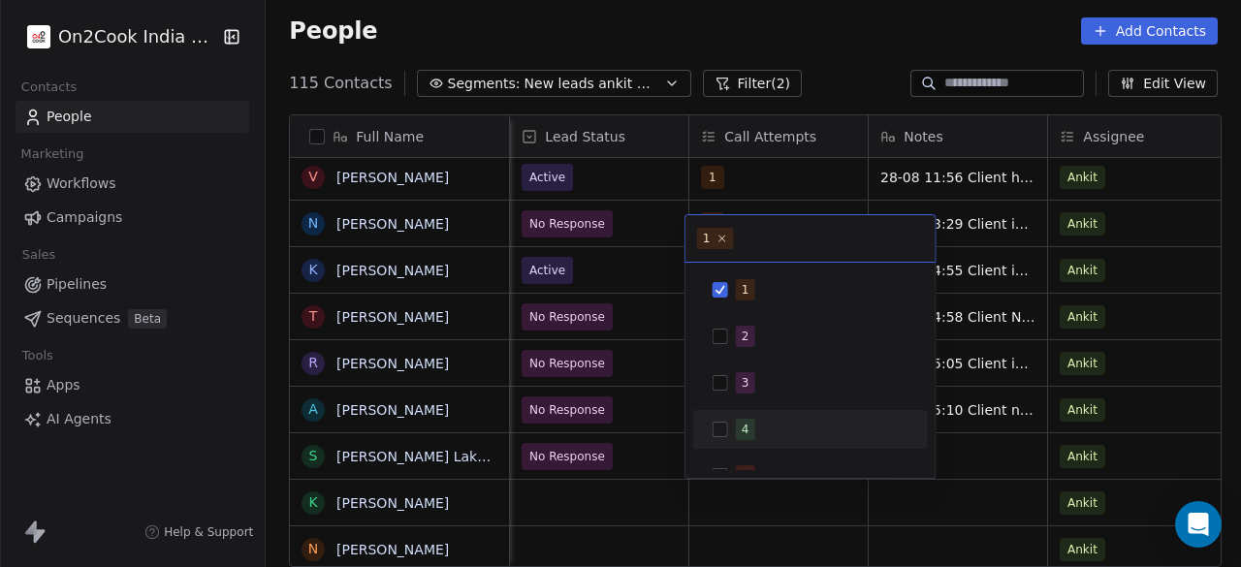
click at [969, 465] on html "On2Cook India Pvt. Ltd. Contacts People Marketing Workflows Campaigns Sales Pip…" at bounding box center [620, 283] width 1241 height 567
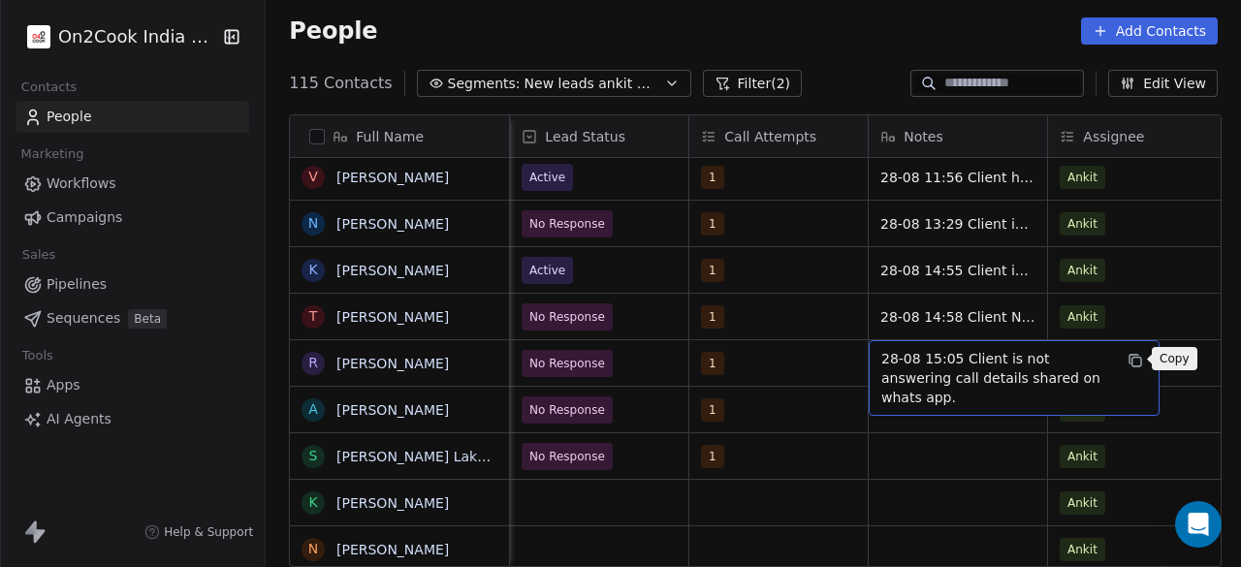
click at [1135, 359] on icon "grid" at bounding box center [1136, 361] width 16 height 16
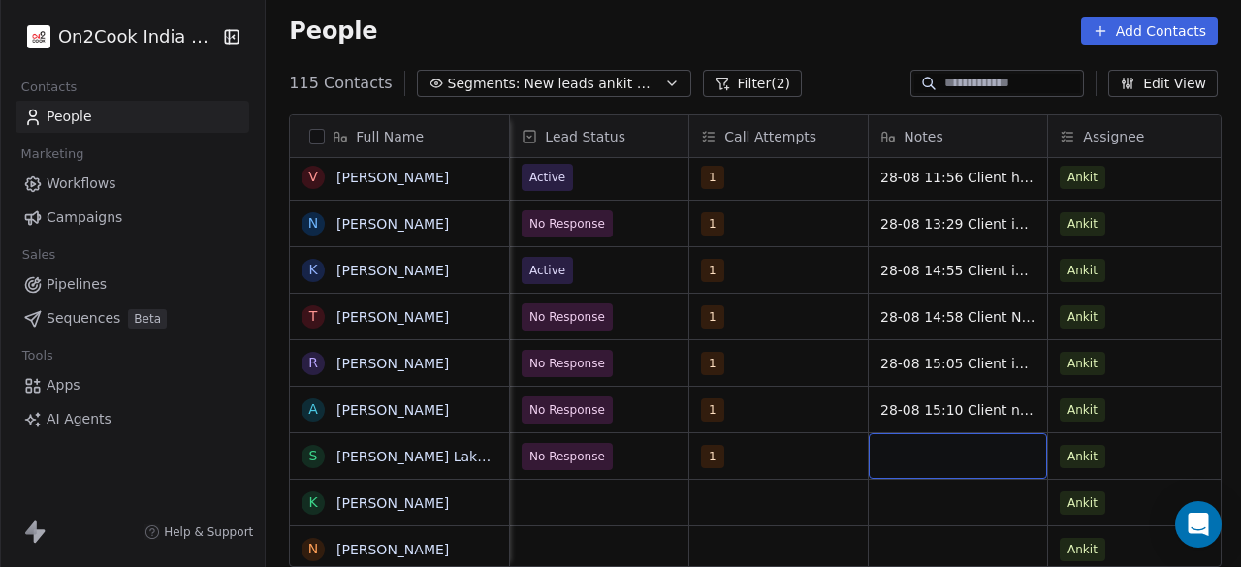
click at [923, 452] on div "grid" at bounding box center [958, 457] width 178 height 46
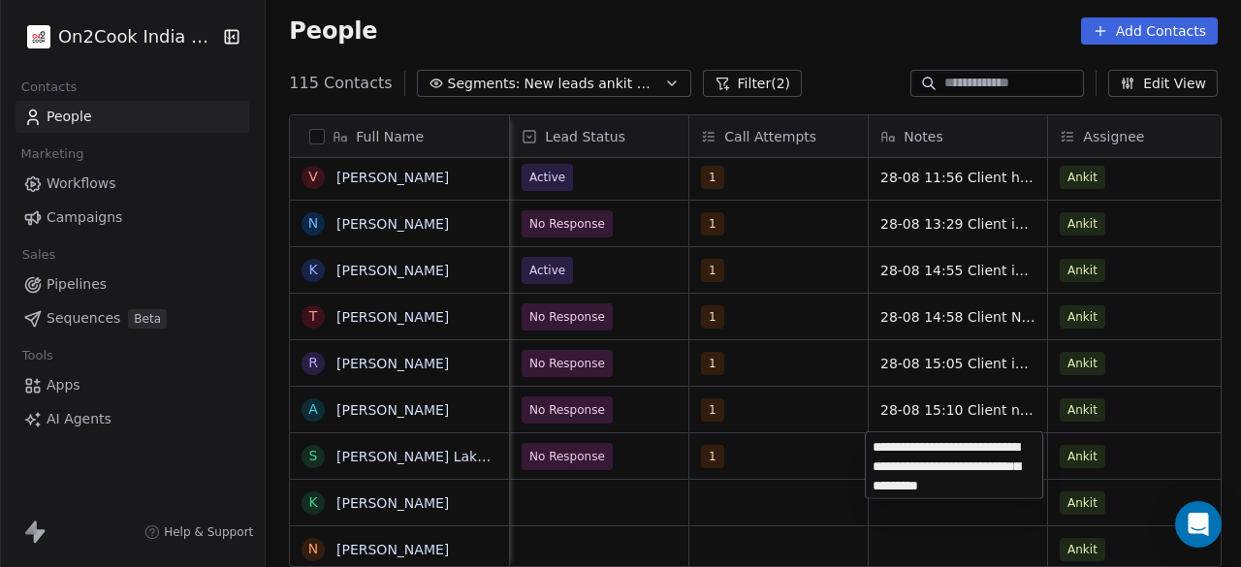
click at [944, 441] on textarea "**********" at bounding box center [954, 466] width 177 height 66
type textarea "**********"
click at [1151, 455] on html "On2Cook India Pvt. Ltd. Contacts People Marketing Workflows Campaigns Sales Pip…" at bounding box center [620, 283] width 1241 height 567
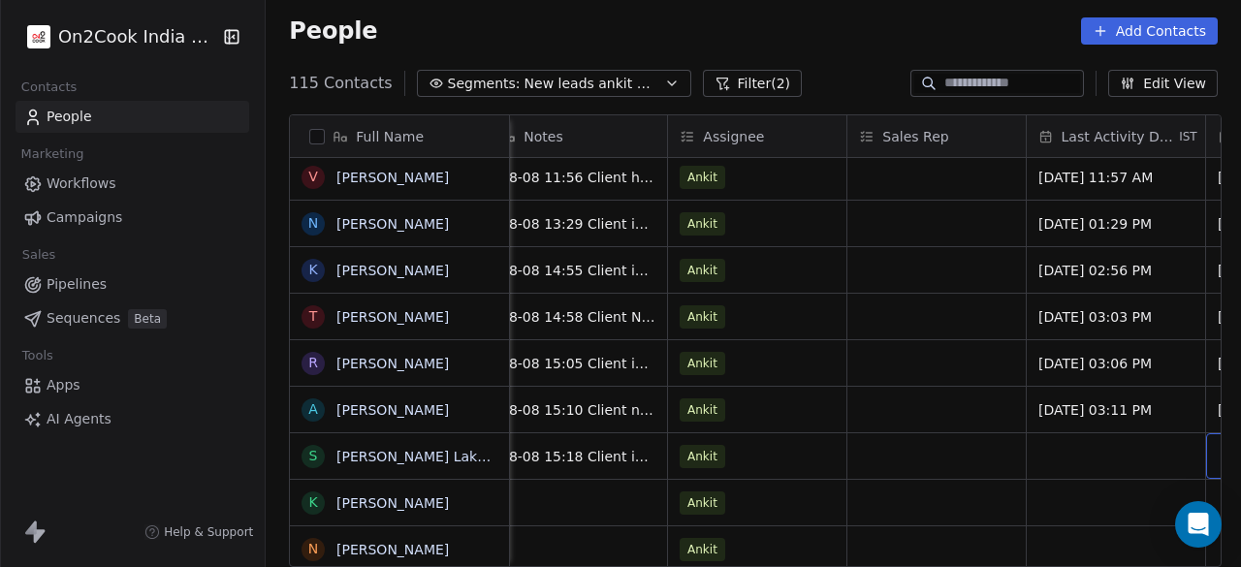
scroll to position [0, 1995]
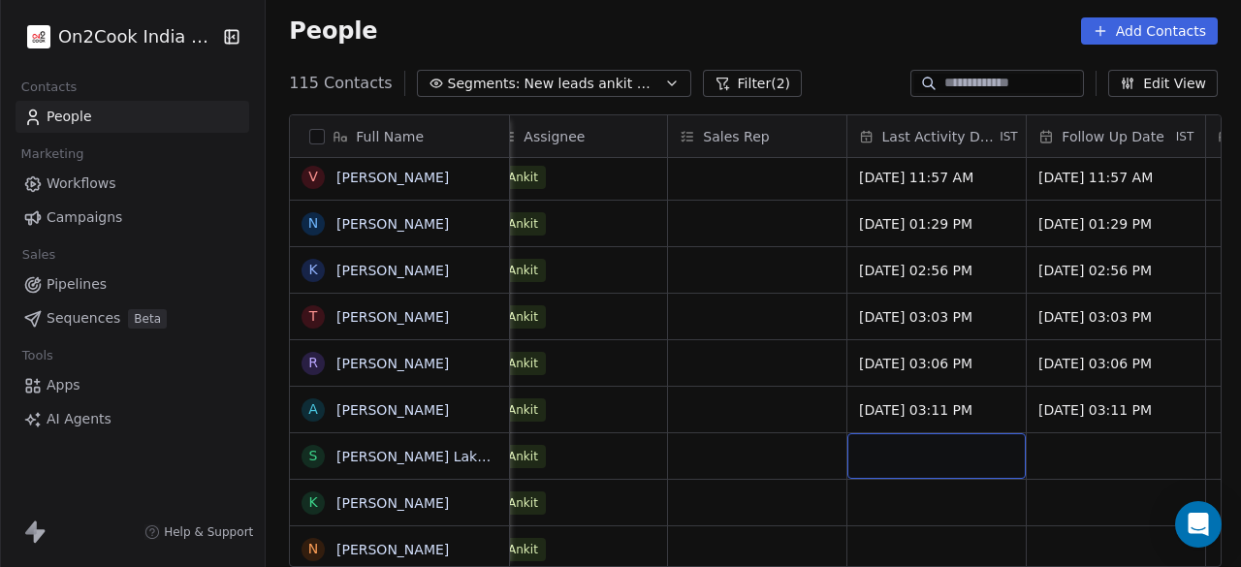
click at [950, 458] on div "grid" at bounding box center [937, 457] width 178 height 46
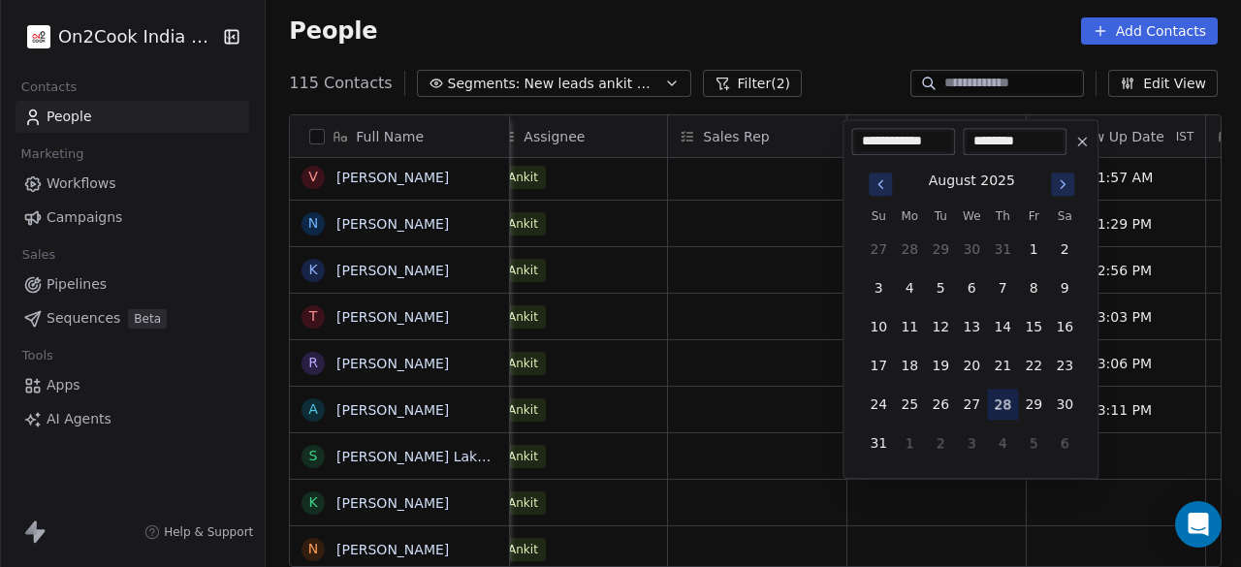
click at [997, 413] on button "28" at bounding box center [1002, 404] width 31 height 31
click at [1000, 401] on button "28" at bounding box center [1002, 404] width 31 height 31
click at [1118, 439] on html "On2Cook India Pvt. Ltd. Contacts People Marketing Workflows Campaigns Sales Pip…" at bounding box center [620, 283] width 1241 height 567
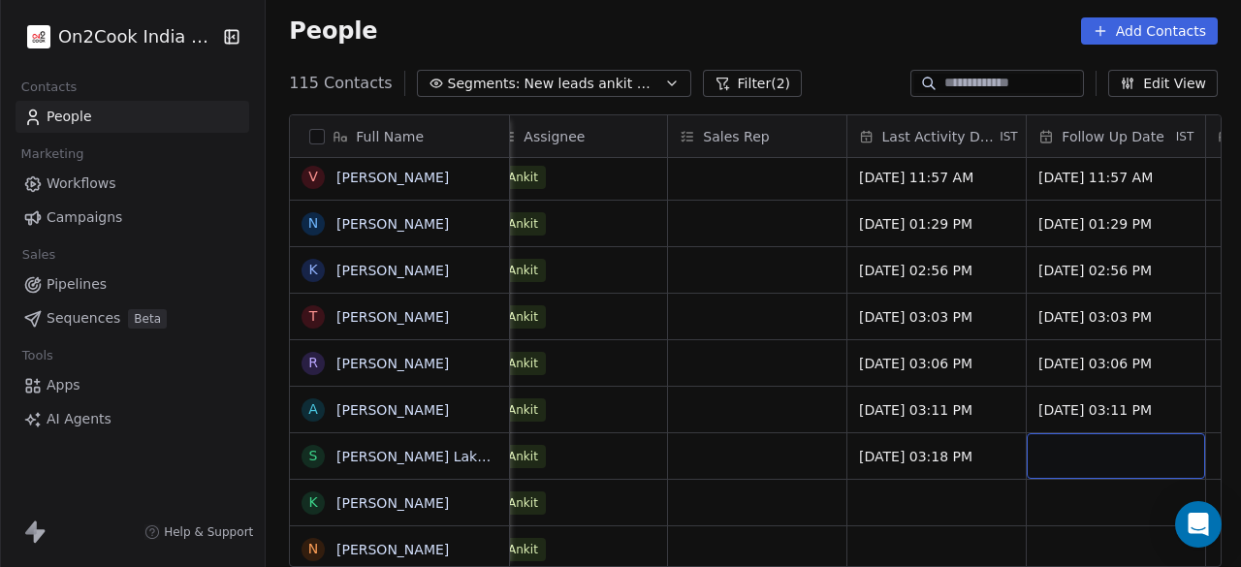
click at [1092, 451] on div "grid" at bounding box center [1116, 457] width 178 height 46
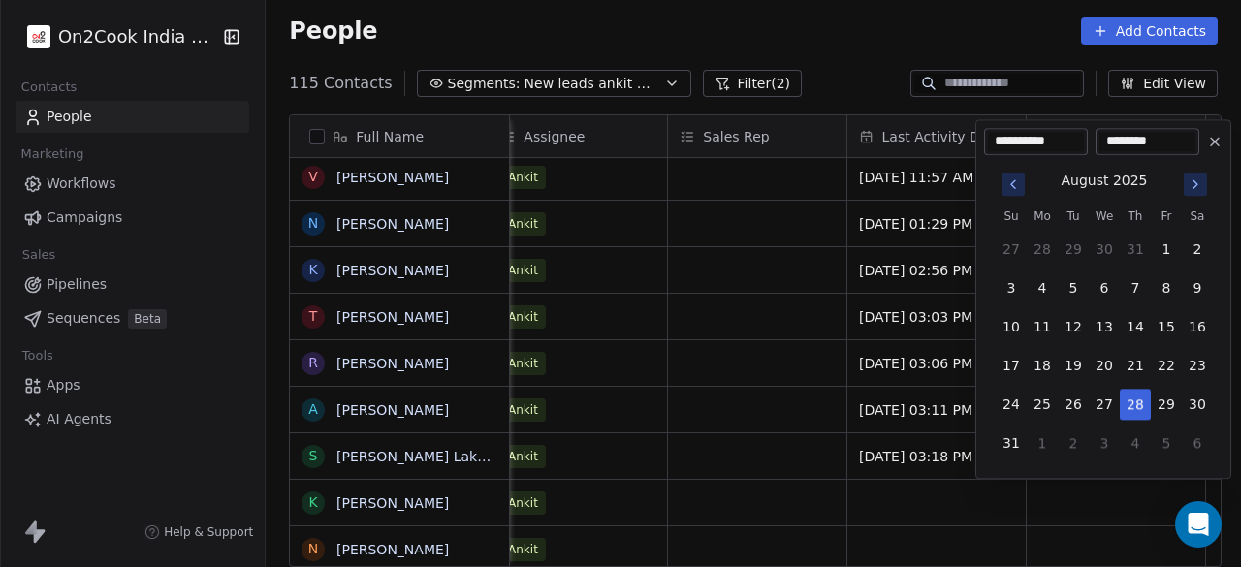
click at [1199, 188] on icon "Go to next month" at bounding box center [1196, 185] width 16 height 16
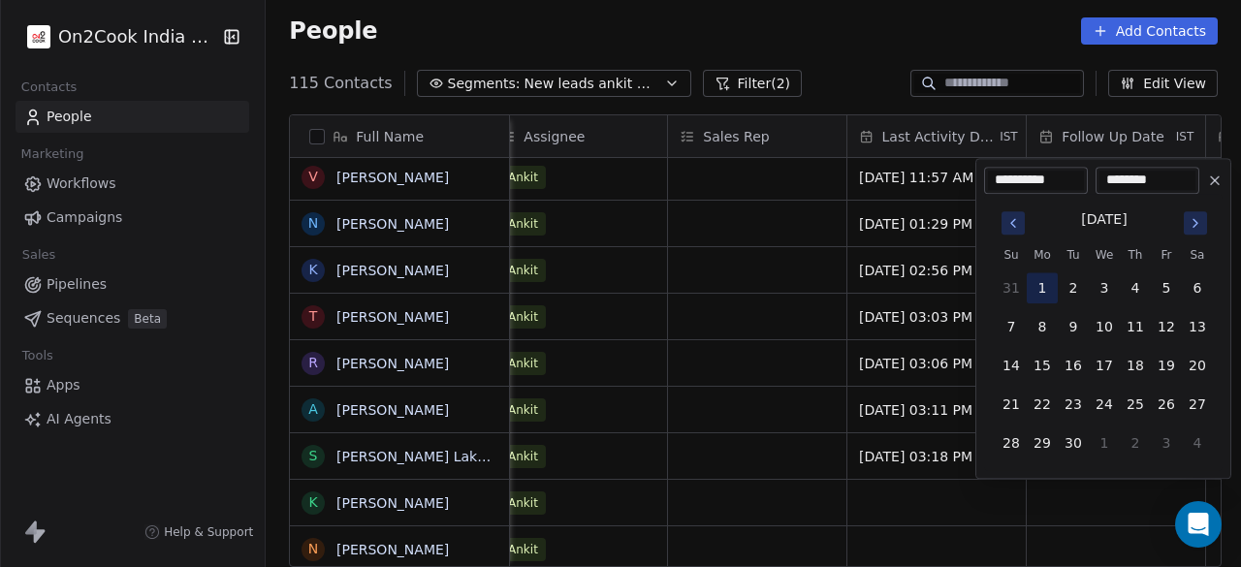
click at [1036, 286] on button "1" at bounding box center [1042, 288] width 31 height 31
type input "**********"
click at [772, 468] on html "On2Cook India Pvt. Ltd. Contacts People Marketing Workflows Campaigns Sales Pip…" at bounding box center [620, 283] width 1241 height 567
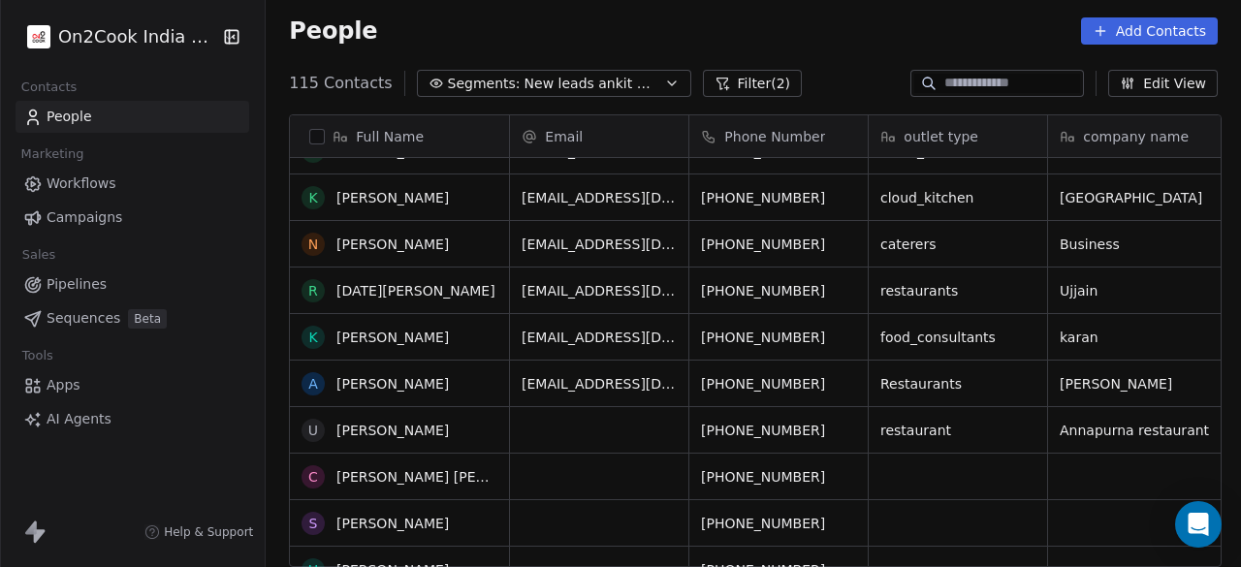
scroll to position [1144, 0]
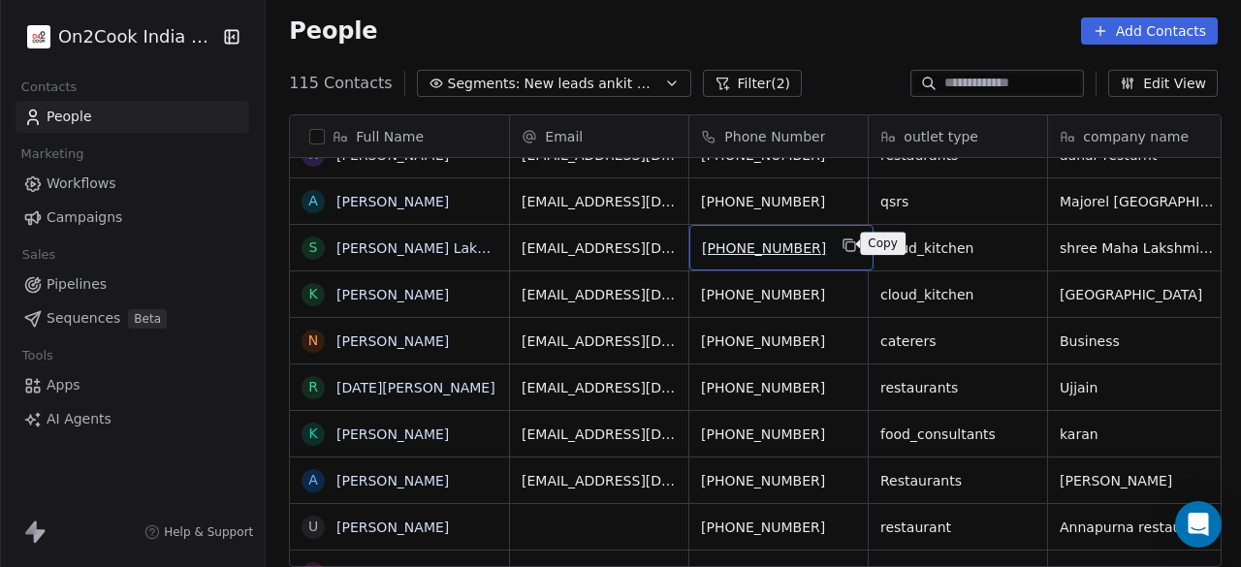
click at [840, 251] on button "grid" at bounding box center [850, 245] width 23 height 23
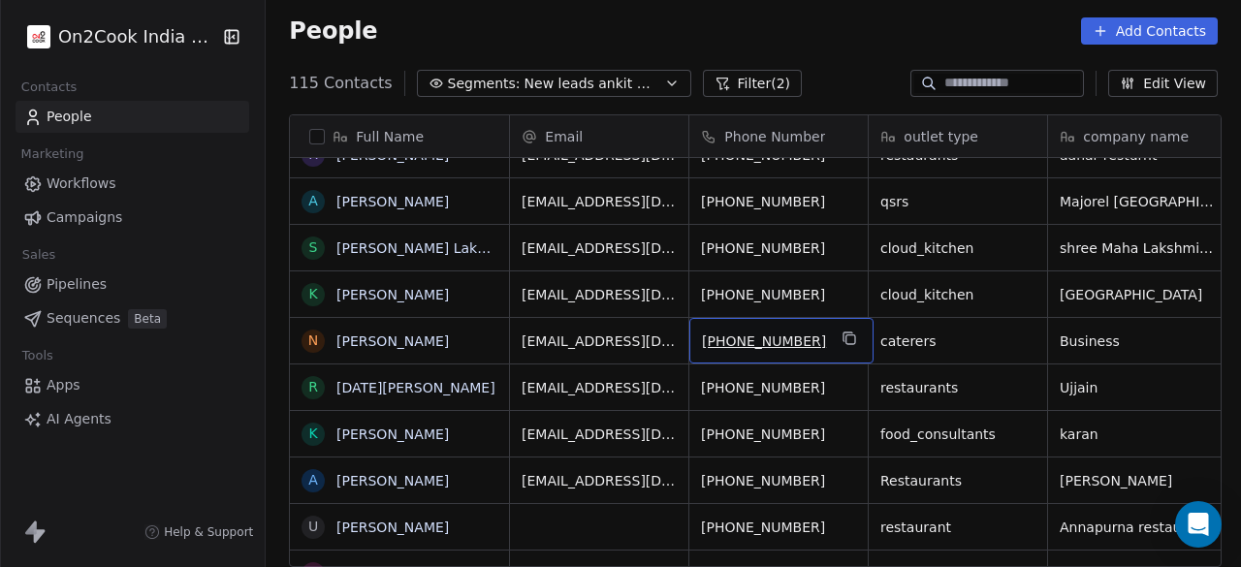
click at [721, 318] on div "[PHONE_NUMBER]" at bounding box center [782, 341] width 184 height 46
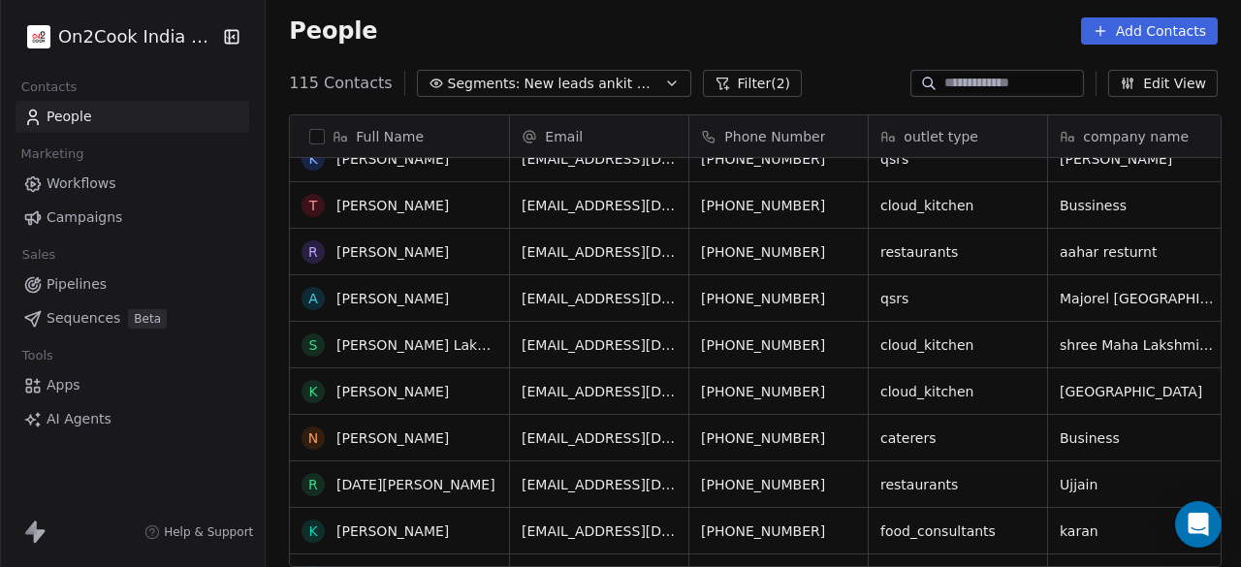
scroll to position [1047, 0]
click at [843, 296] on icon "grid" at bounding box center [851, 296] width 16 height 16
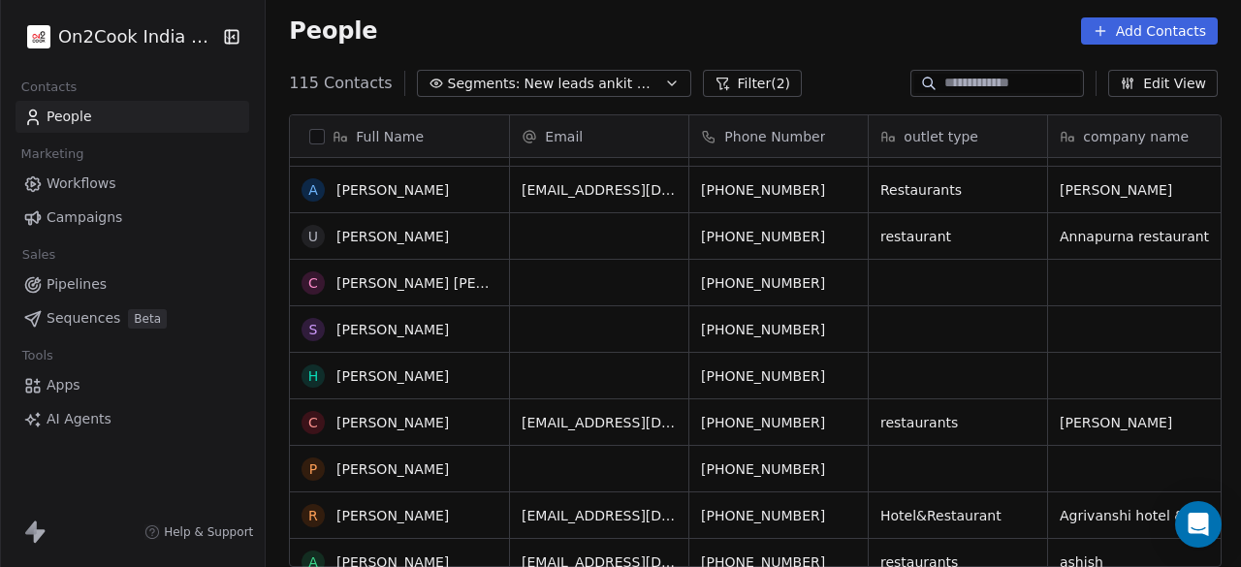
scroll to position [1338, 0]
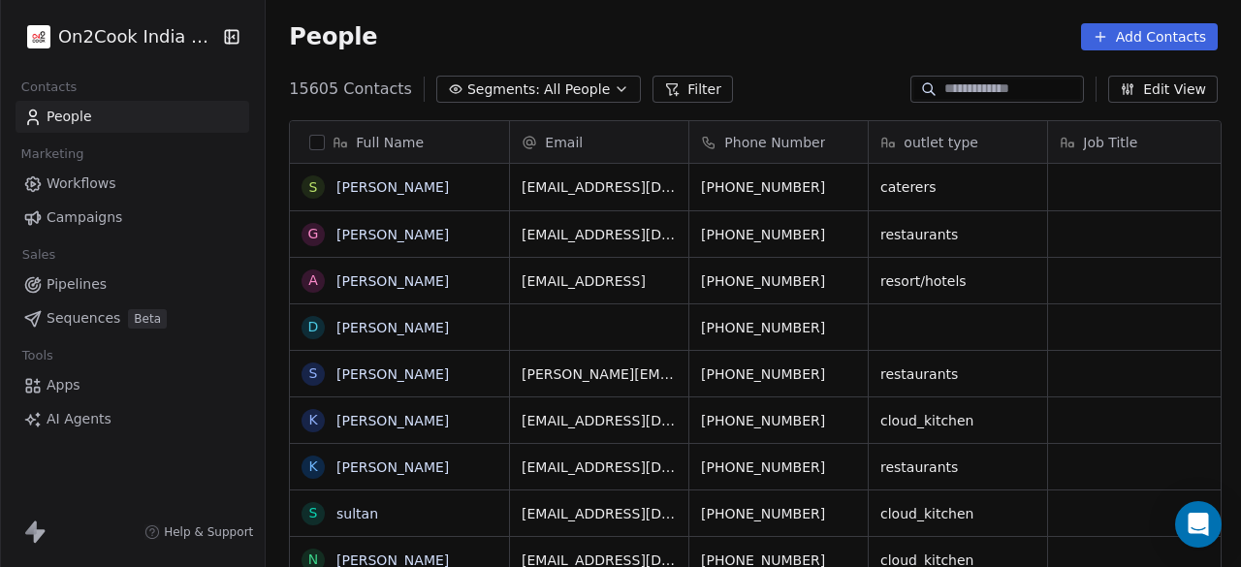
scroll to position [484, 964]
click at [948, 86] on input at bounding box center [1013, 89] width 136 height 19
paste input "**********"
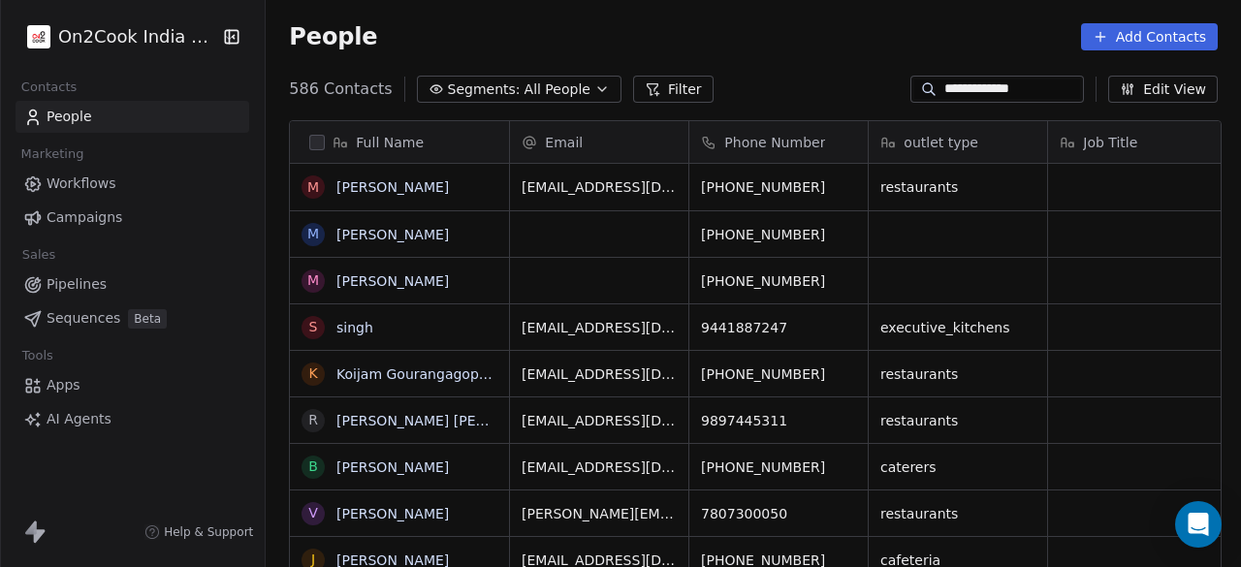
type input "**********"
click at [843, 185] on icon "grid" at bounding box center [851, 185] width 16 height 16
click at [982, 183] on html "**********" at bounding box center [620, 283] width 1241 height 567
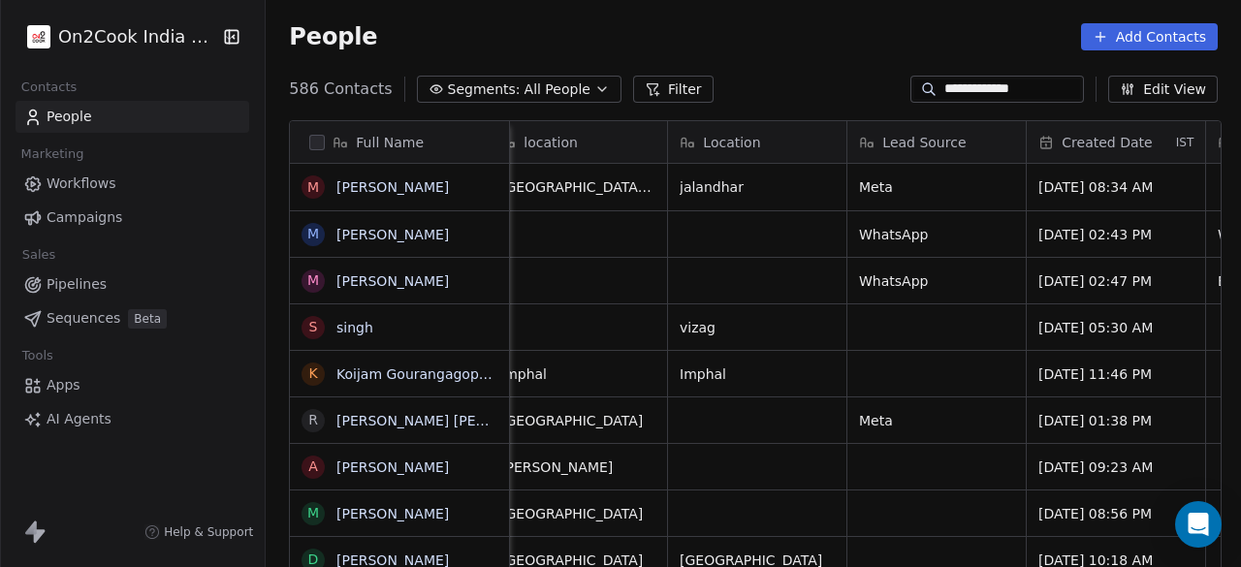
scroll to position [6, 0]
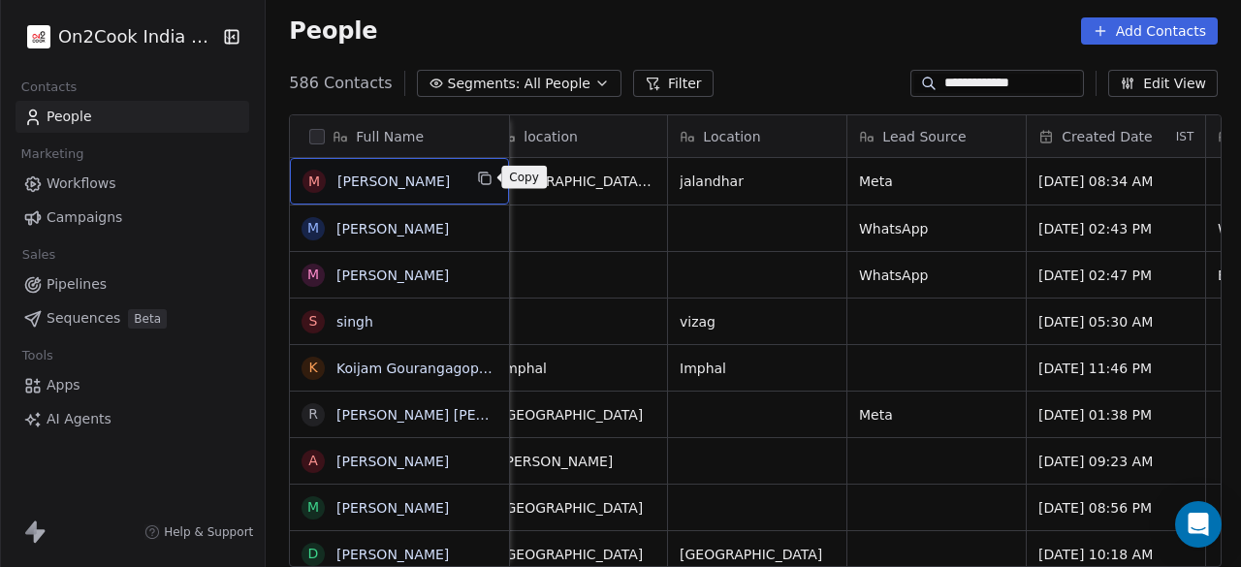
click at [485, 176] on icon "grid" at bounding box center [486, 180] width 9 height 9
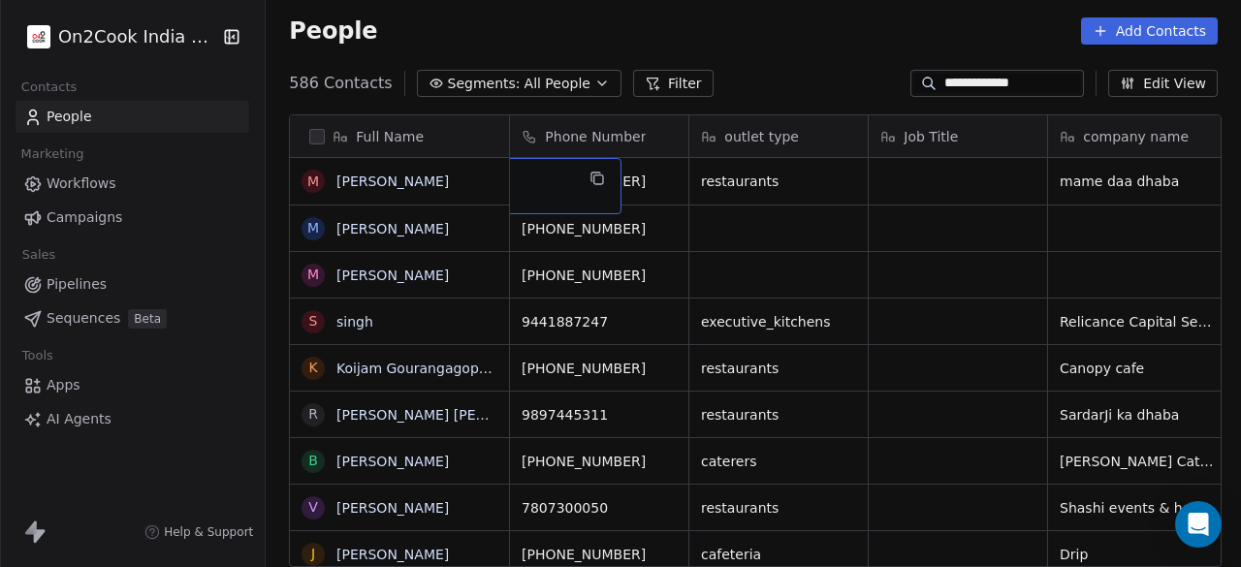
scroll to position [0, 0]
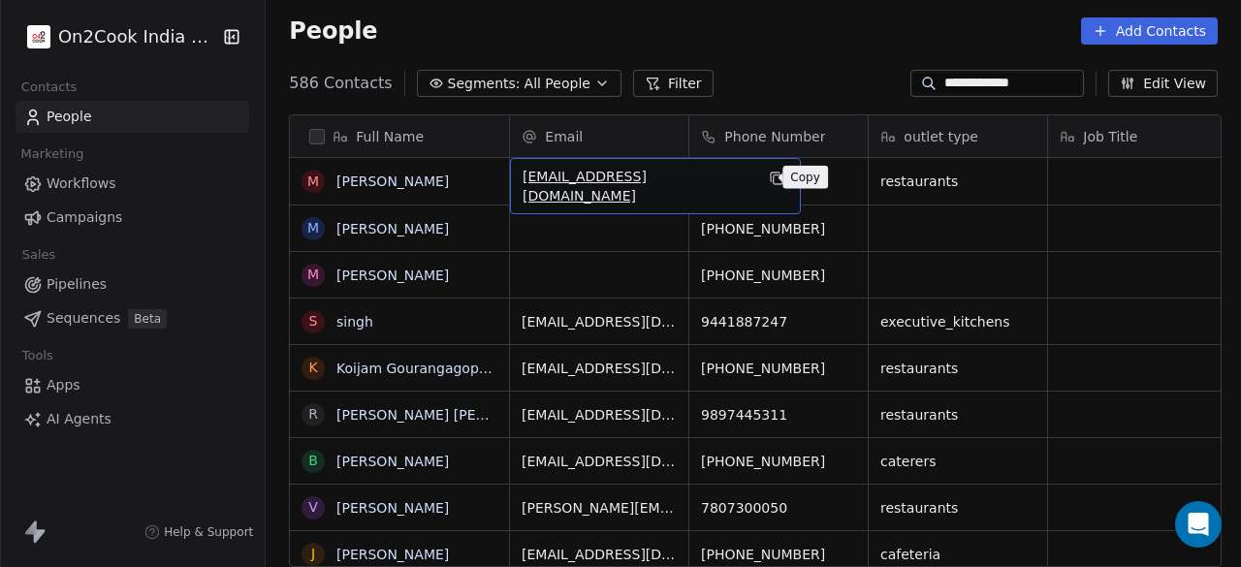
click at [769, 181] on icon "grid" at bounding box center [777, 179] width 16 height 16
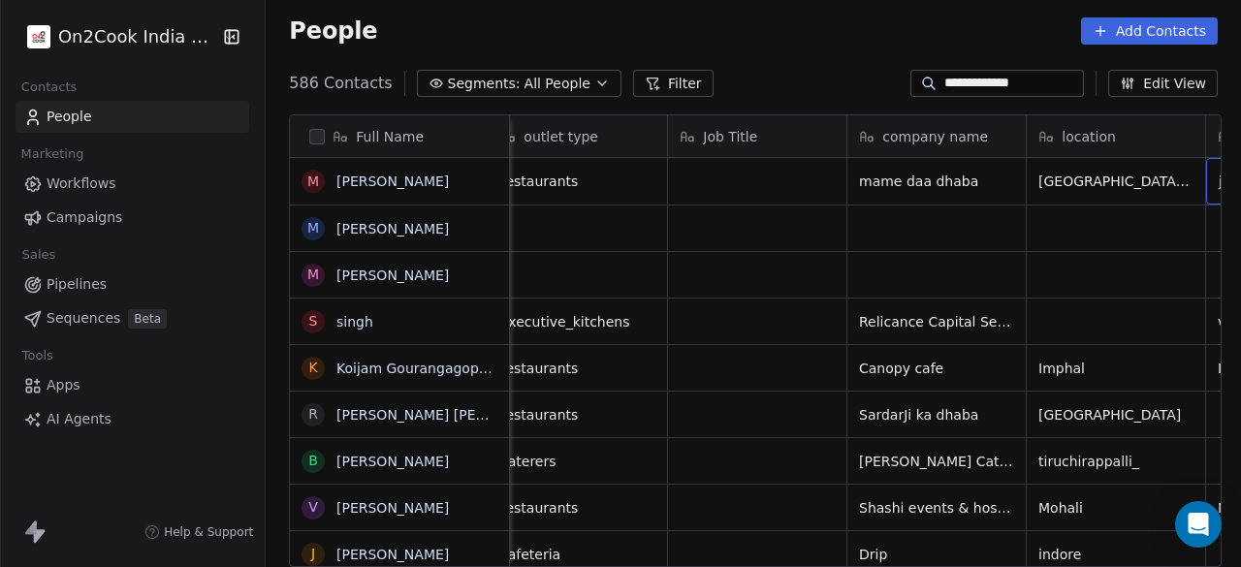
scroll to position [0, 560]
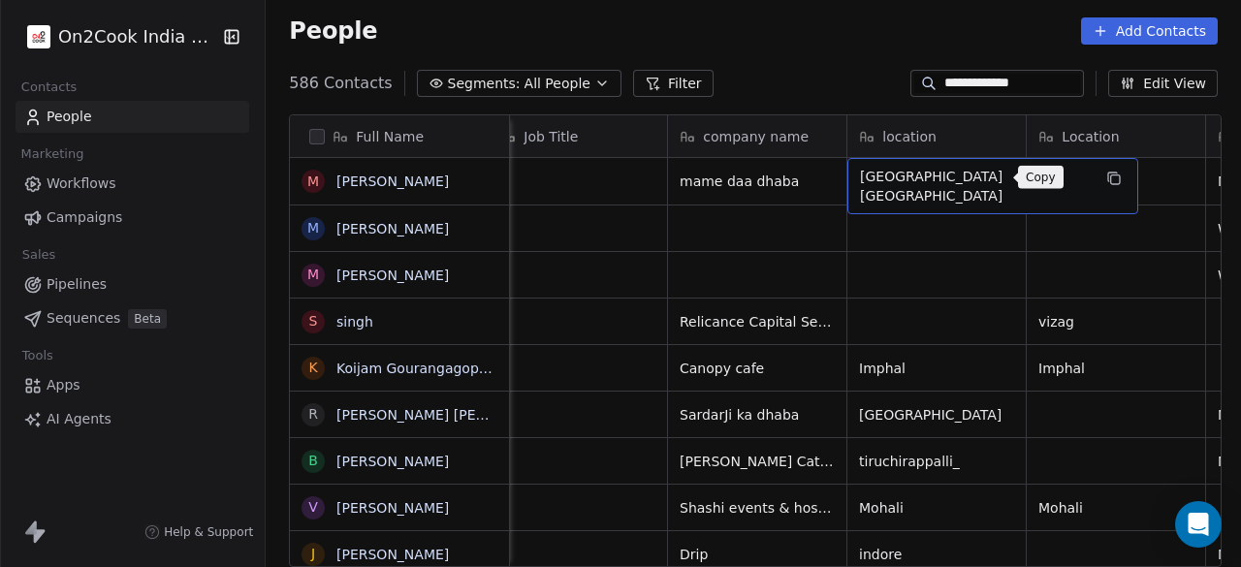
click at [1111, 176] on icon "grid" at bounding box center [1115, 180] width 9 height 9
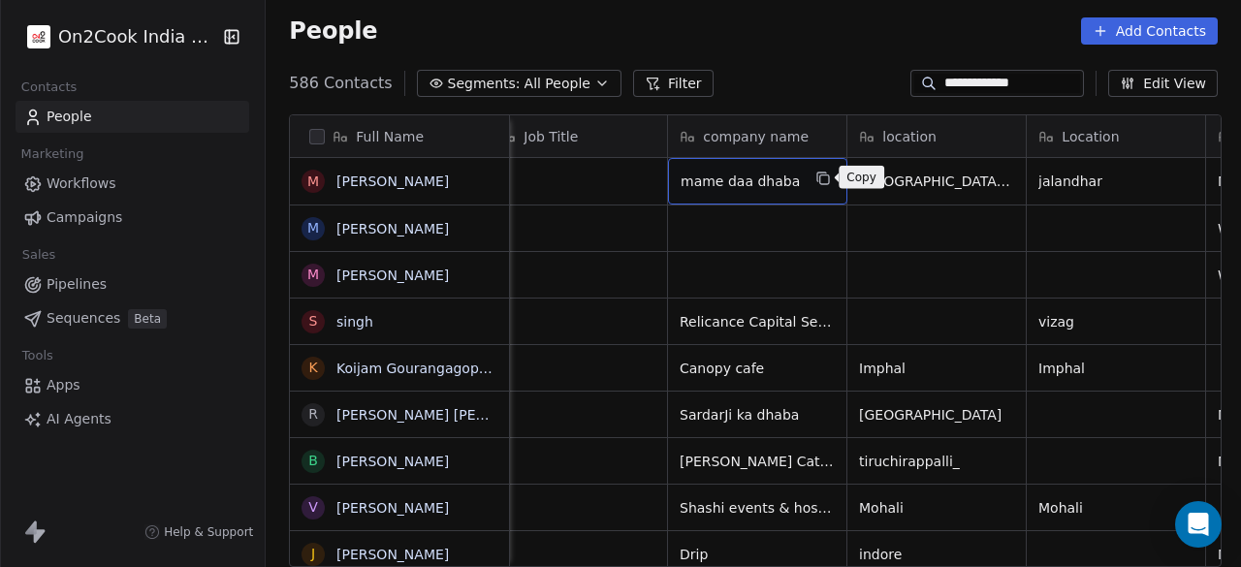
click at [822, 179] on icon "grid" at bounding box center [825, 179] width 16 height 16
